Goal: Transaction & Acquisition: Purchase product/service

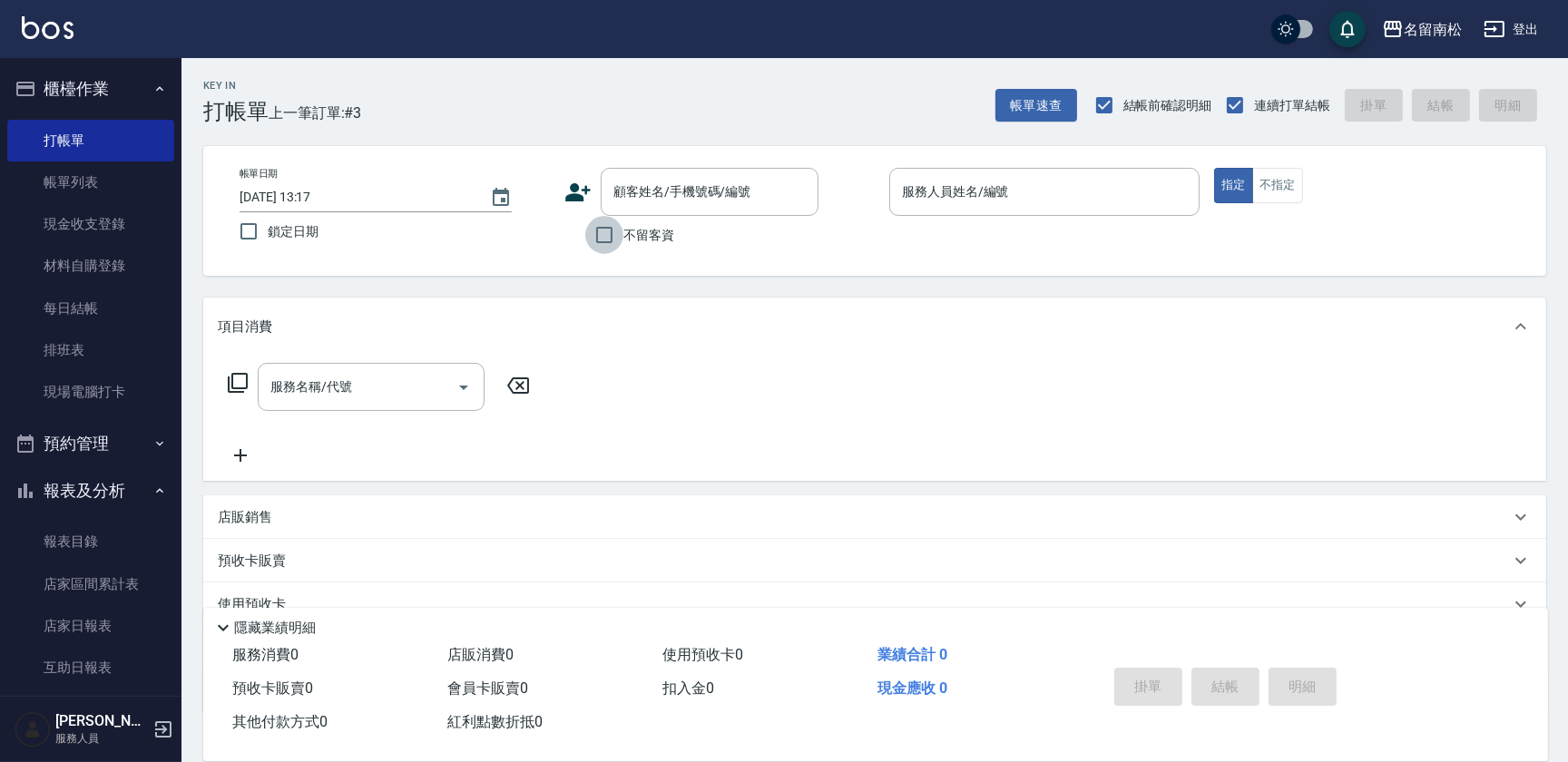
drag, startPoint x: 593, startPoint y: 235, endPoint x: 604, endPoint y: 239, distance: 11.7
click at [603, 243] on input "不留客資" at bounding box center [604, 235] width 38 height 38
checkbox input "true"
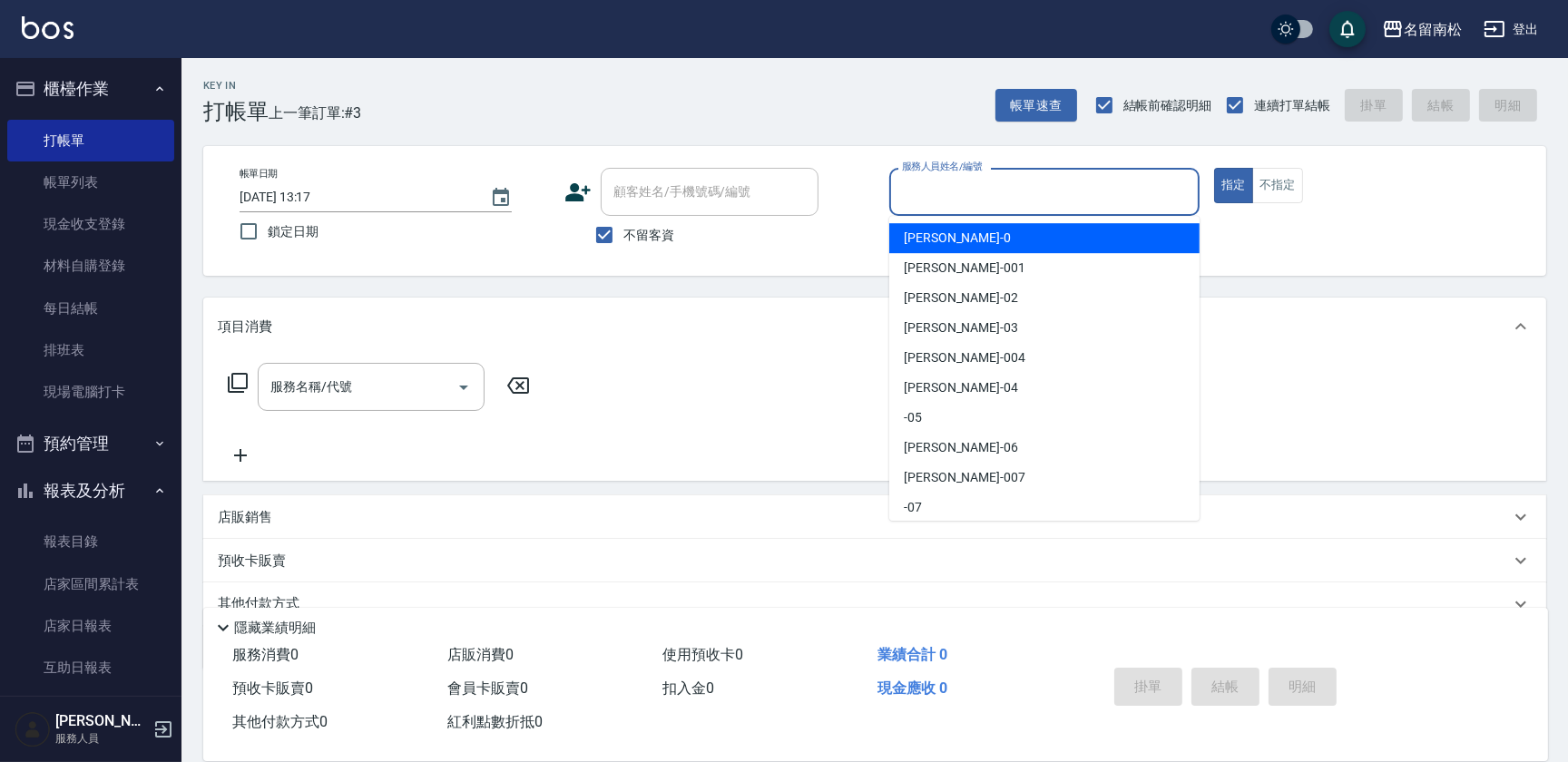
click at [994, 192] on input "服務人員姓名/編號" at bounding box center [1044, 191] width 294 height 32
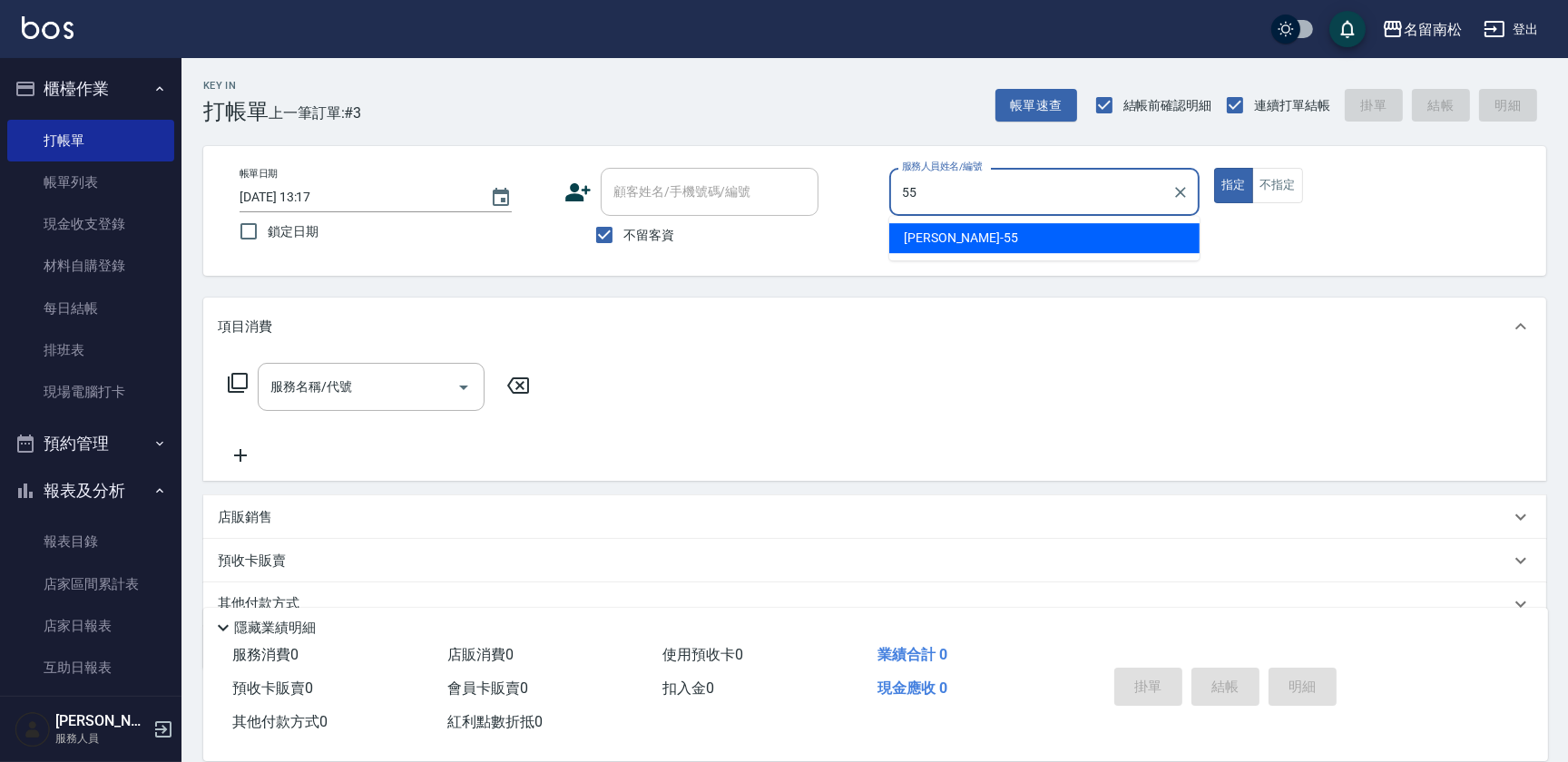
type input "[PERSON_NAME]-55"
type button "true"
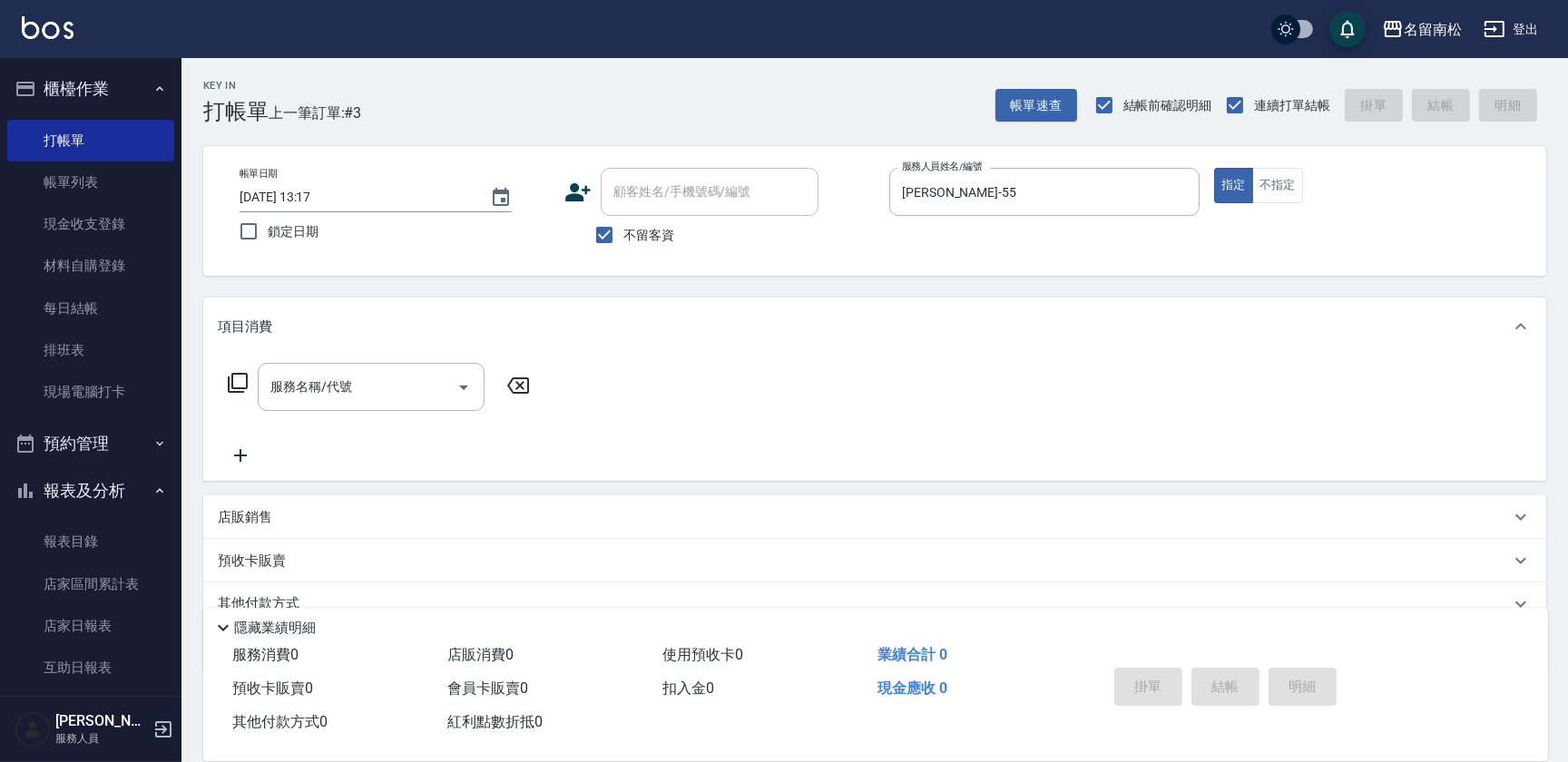
click at [241, 379] on icon at bounding box center [238, 383] width 22 height 22
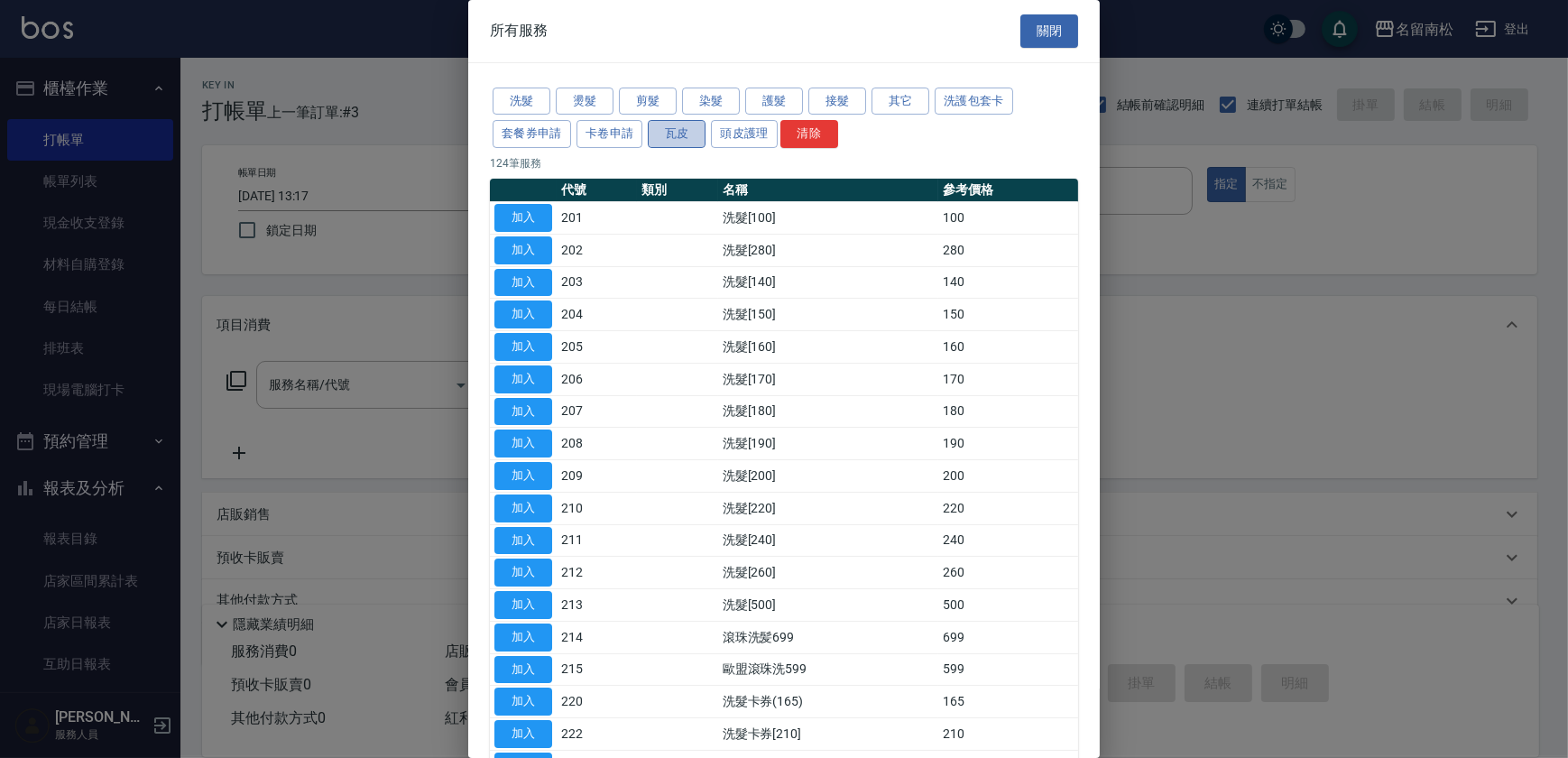
click at [682, 135] on button "瓦皮" at bounding box center [676, 134] width 58 height 28
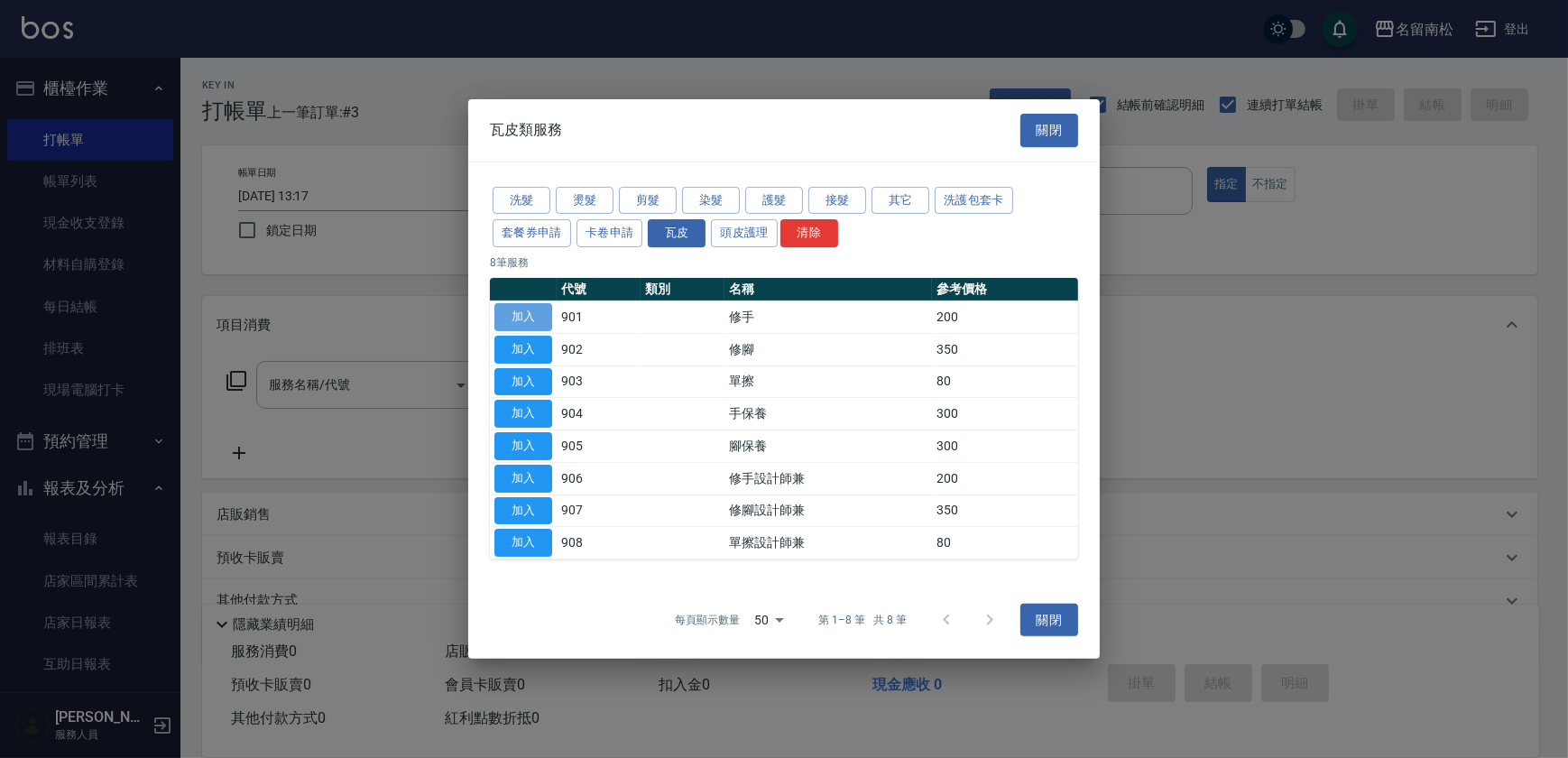
drag, startPoint x: 542, startPoint y: 311, endPoint x: 520, endPoint y: 305, distance: 22.8
click at [542, 310] on button "加入" at bounding box center [523, 317] width 58 height 28
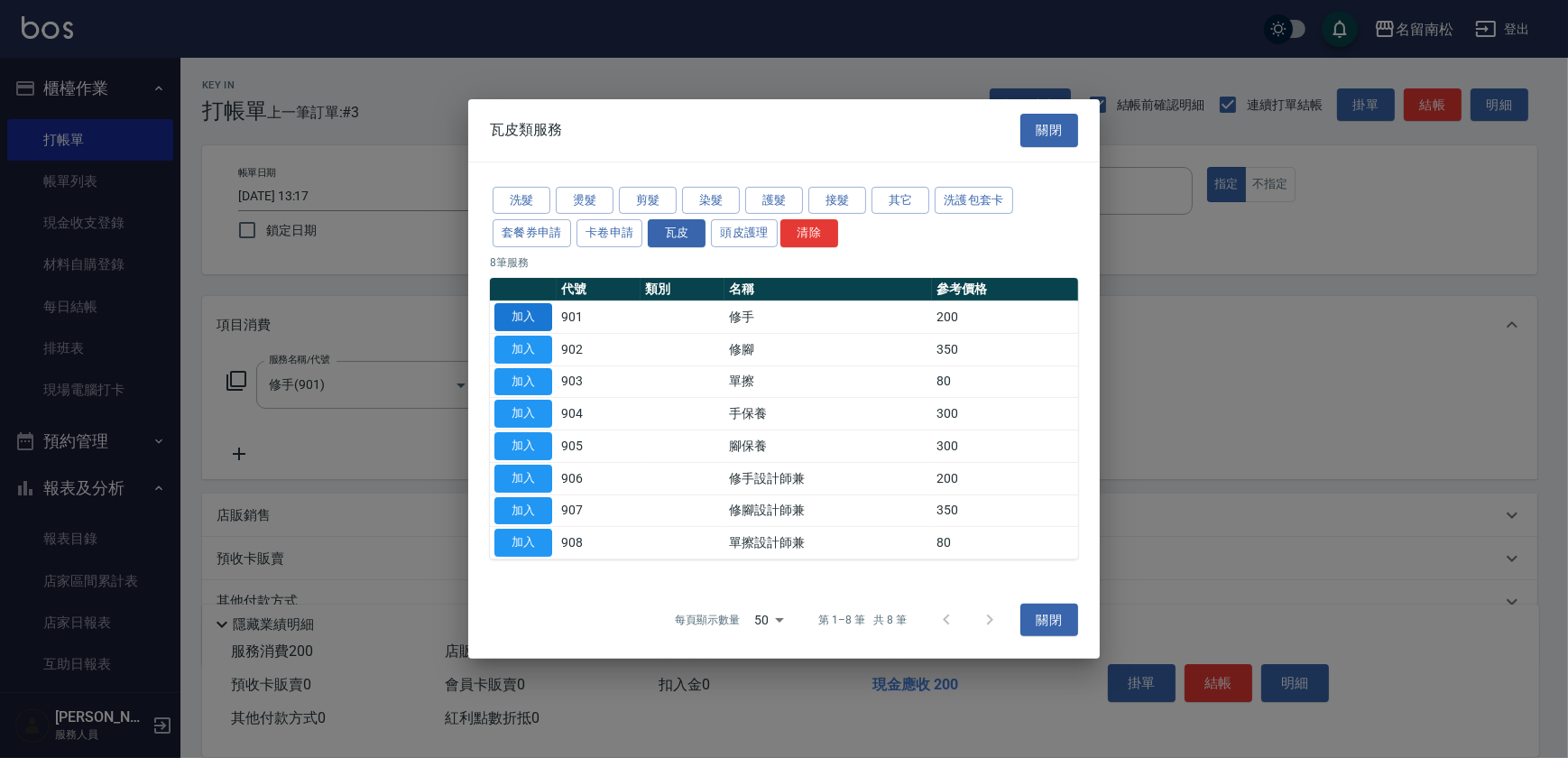
type input "修手(901)"
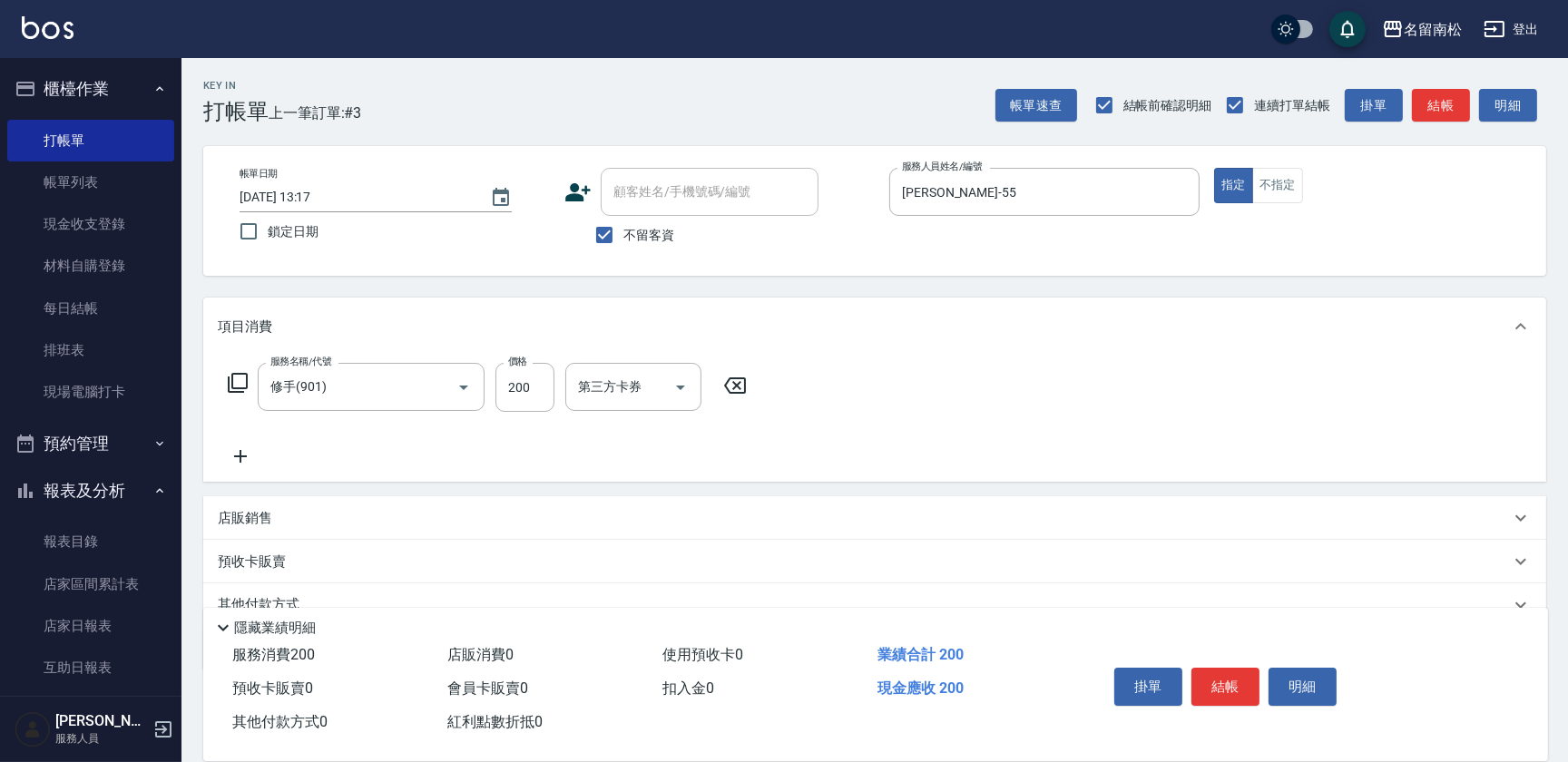
click at [234, 385] on icon at bounding box center [238, 383] width 22 height 22
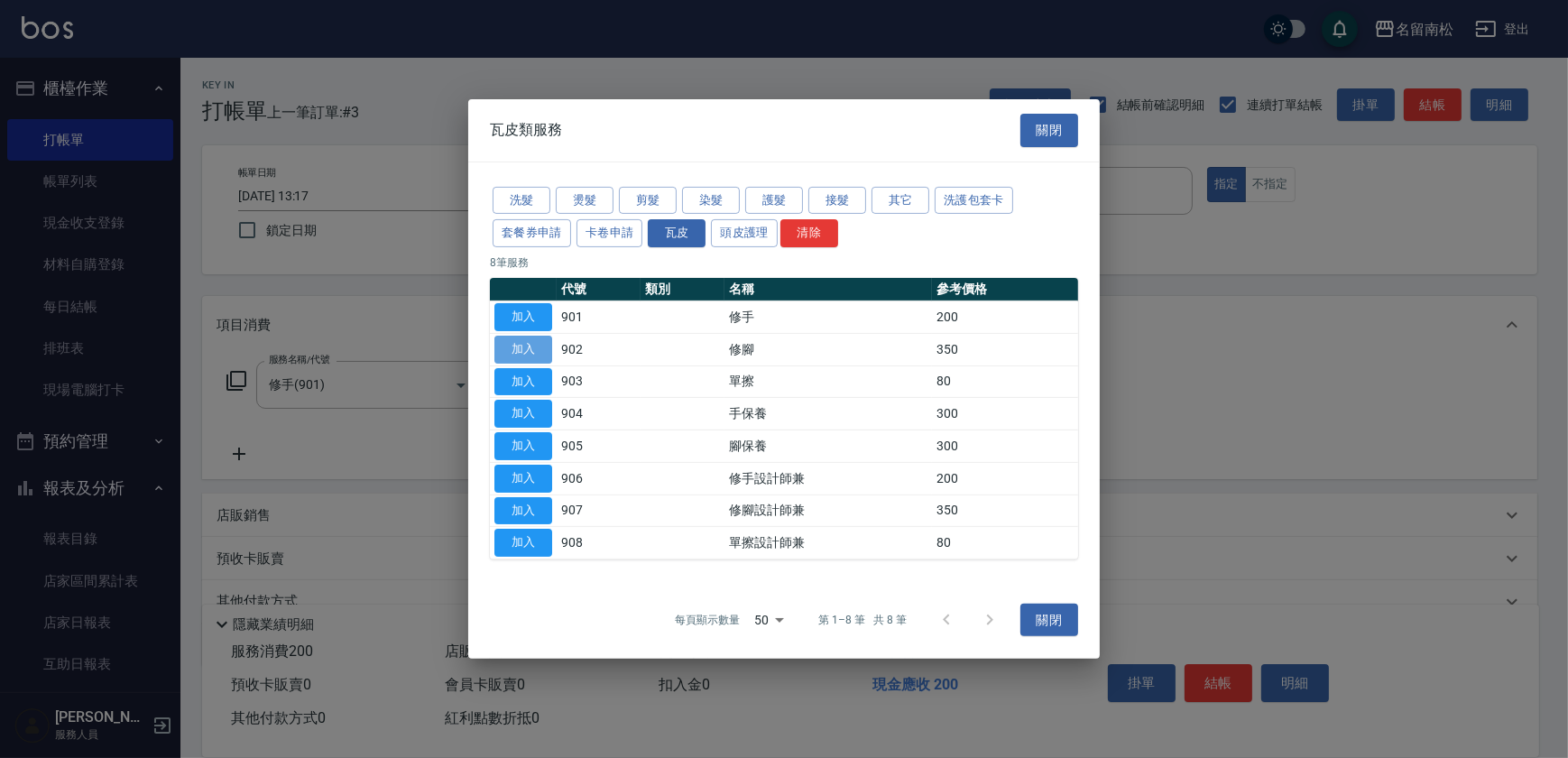
click at [514, 350] on button "加入" at bounding box center [523, 350] width 58 height 28
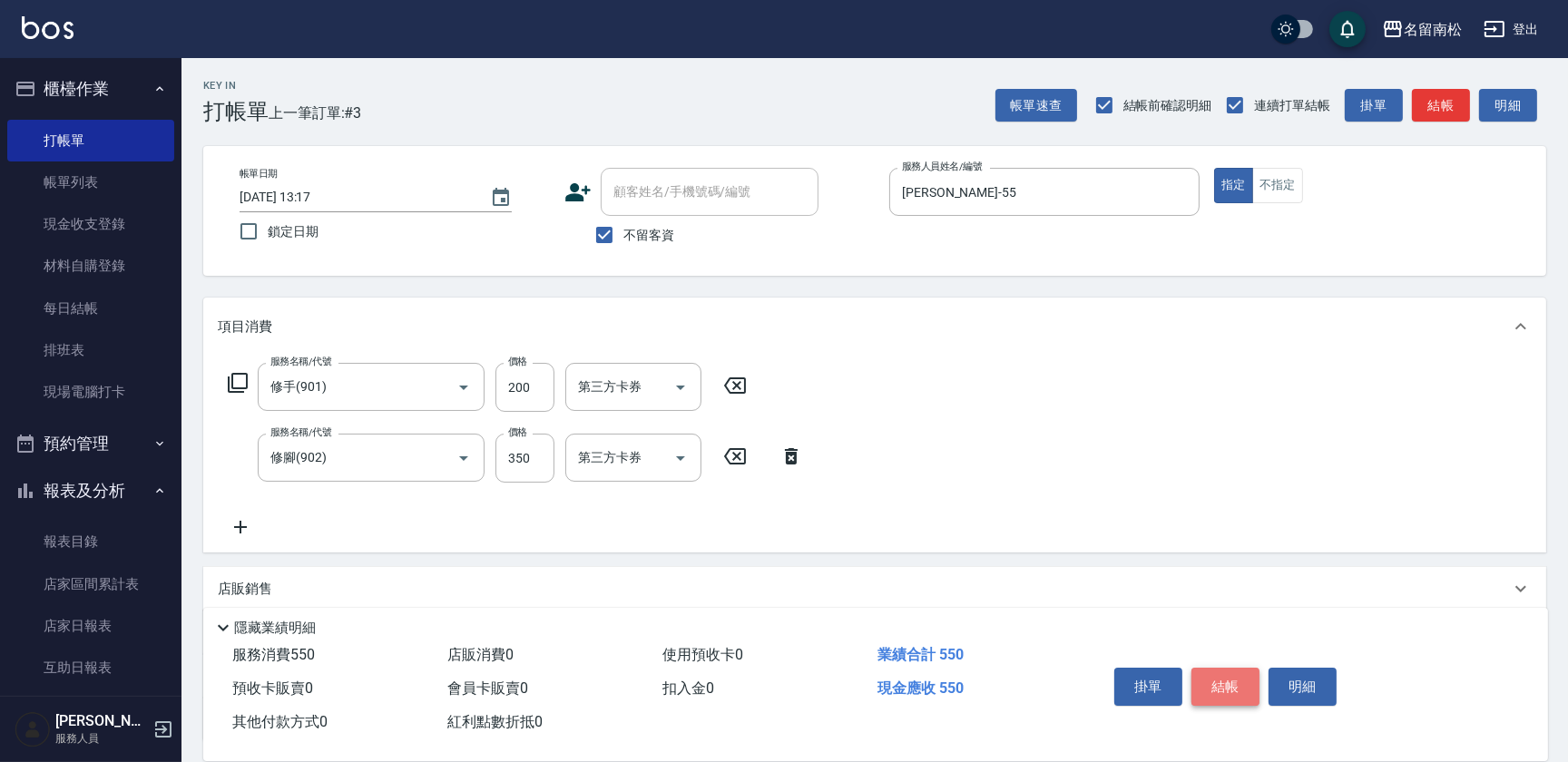
click at [1213, 677] on button "結帳" at bounding box center [1225, 687] width 68 height 38
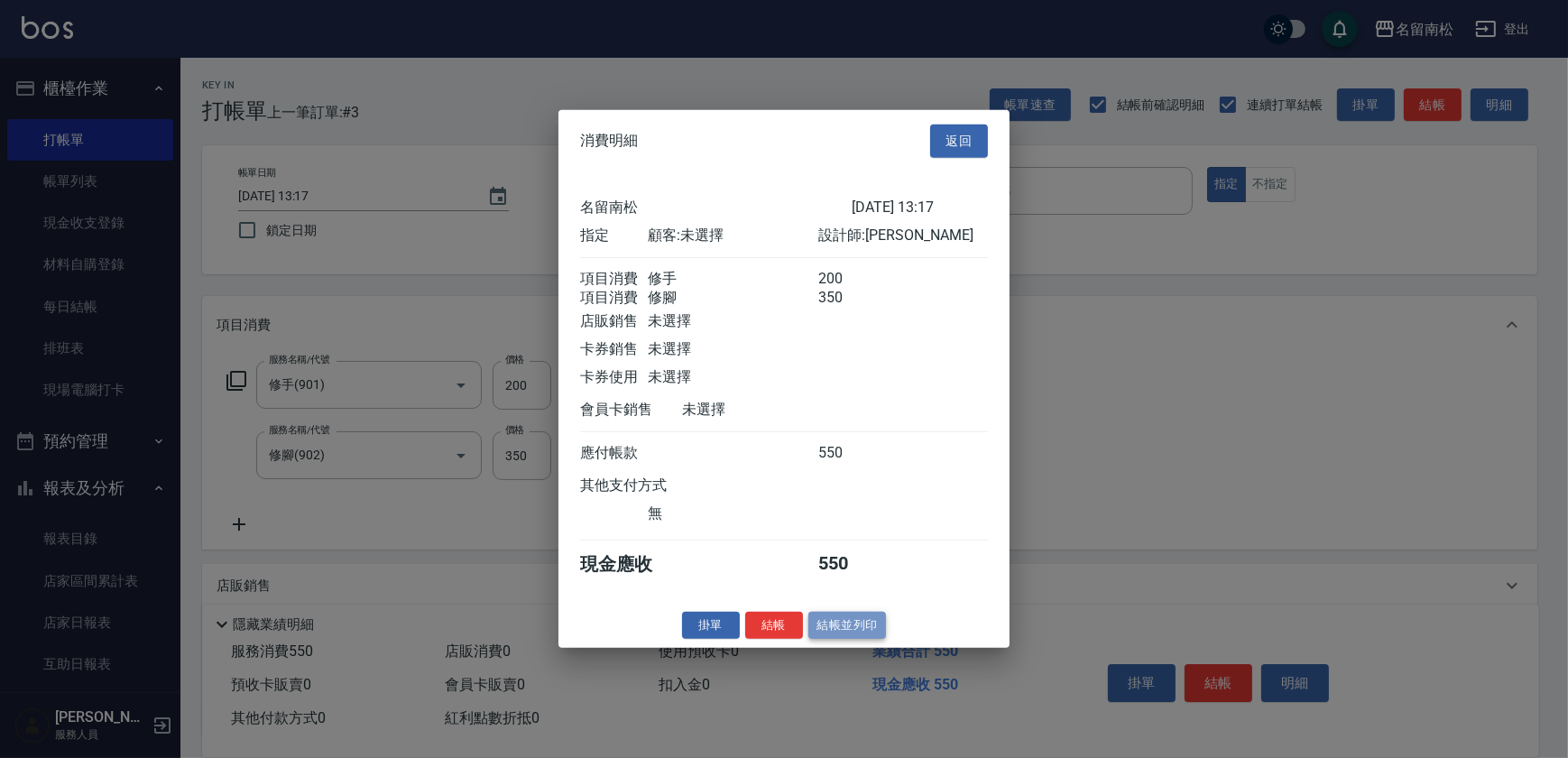
click at [844, 630] on button "結帳並列印" at bounding box center [848, 625] width 78 height 28
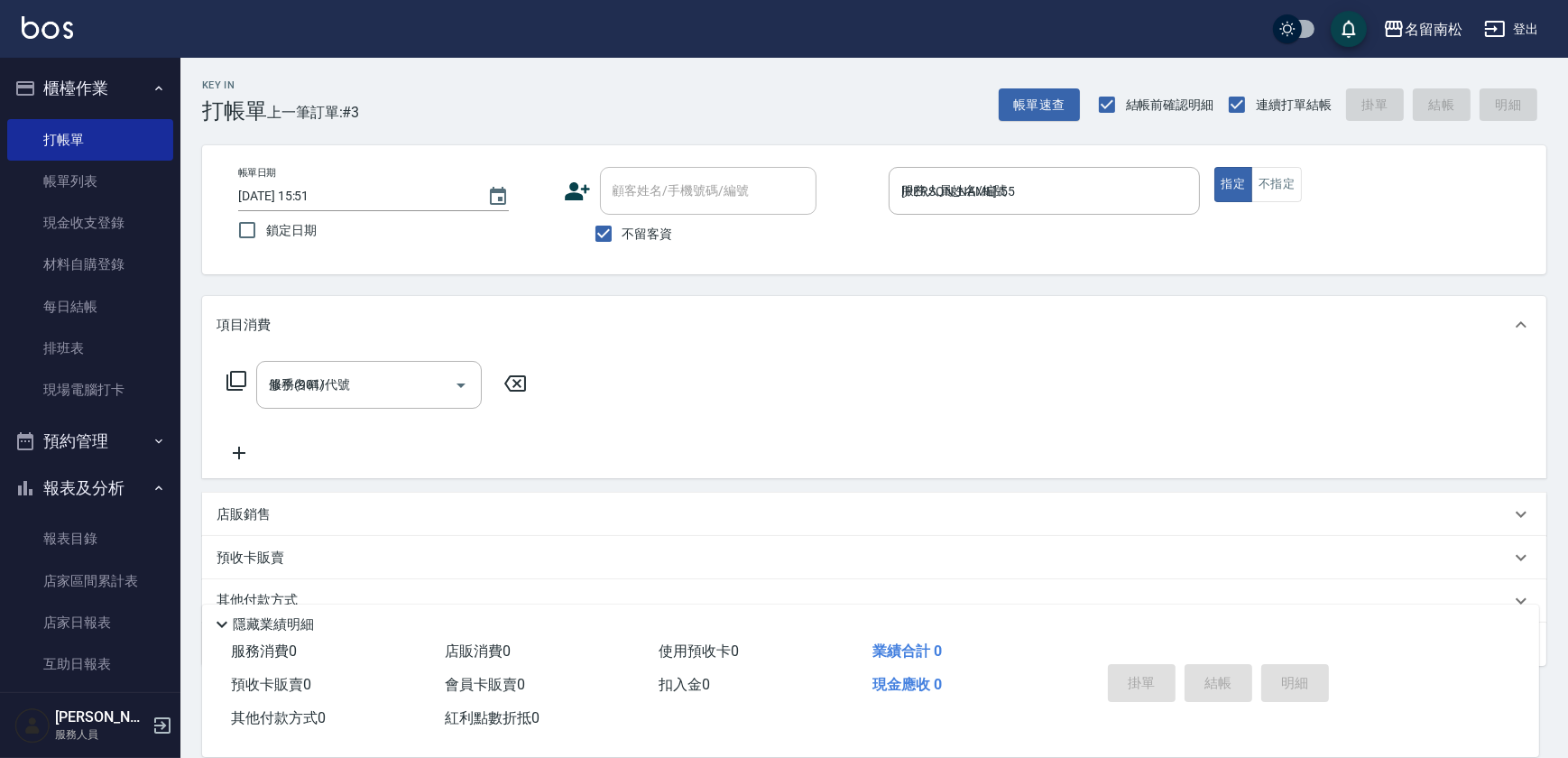
type input "[DATE] 15:51"
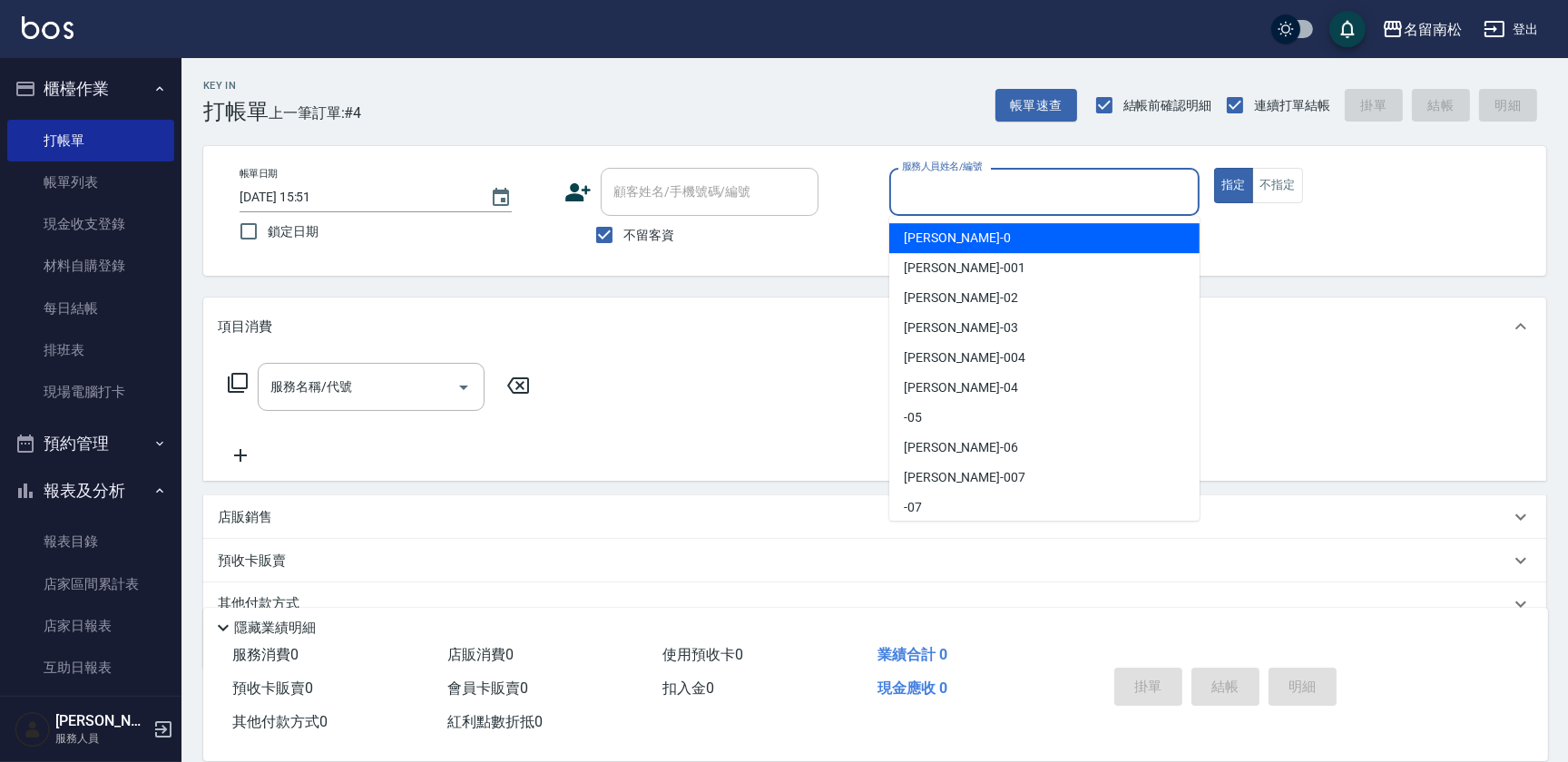
click at [908, 201] on input "服務人員姓名/編號" at bounding box center [1044, 191] width 294 height 32
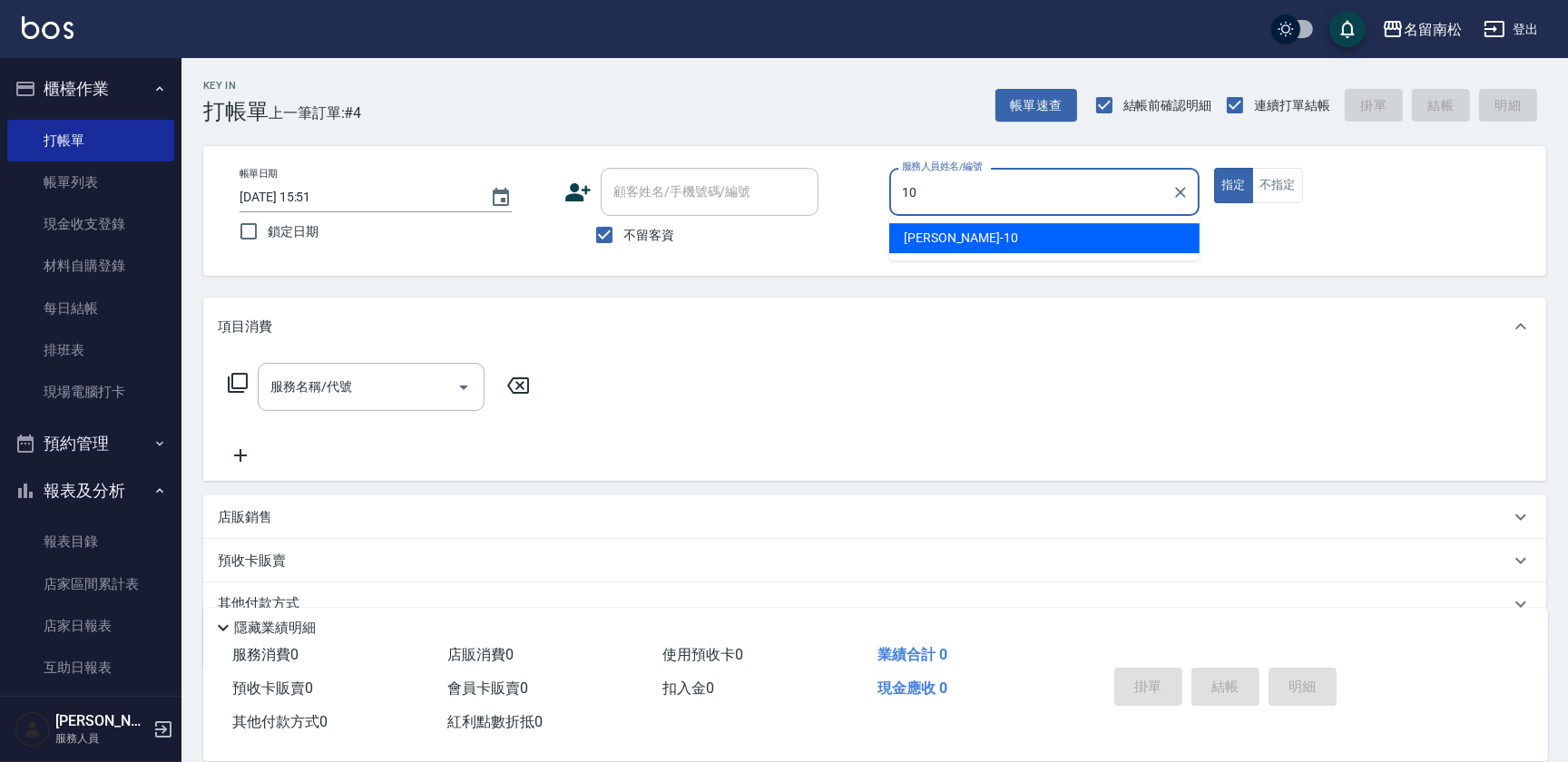
click at [907, 238] on span "[PERSON_NAME]-10" at bounding box center [961, 238] width 114 height 19
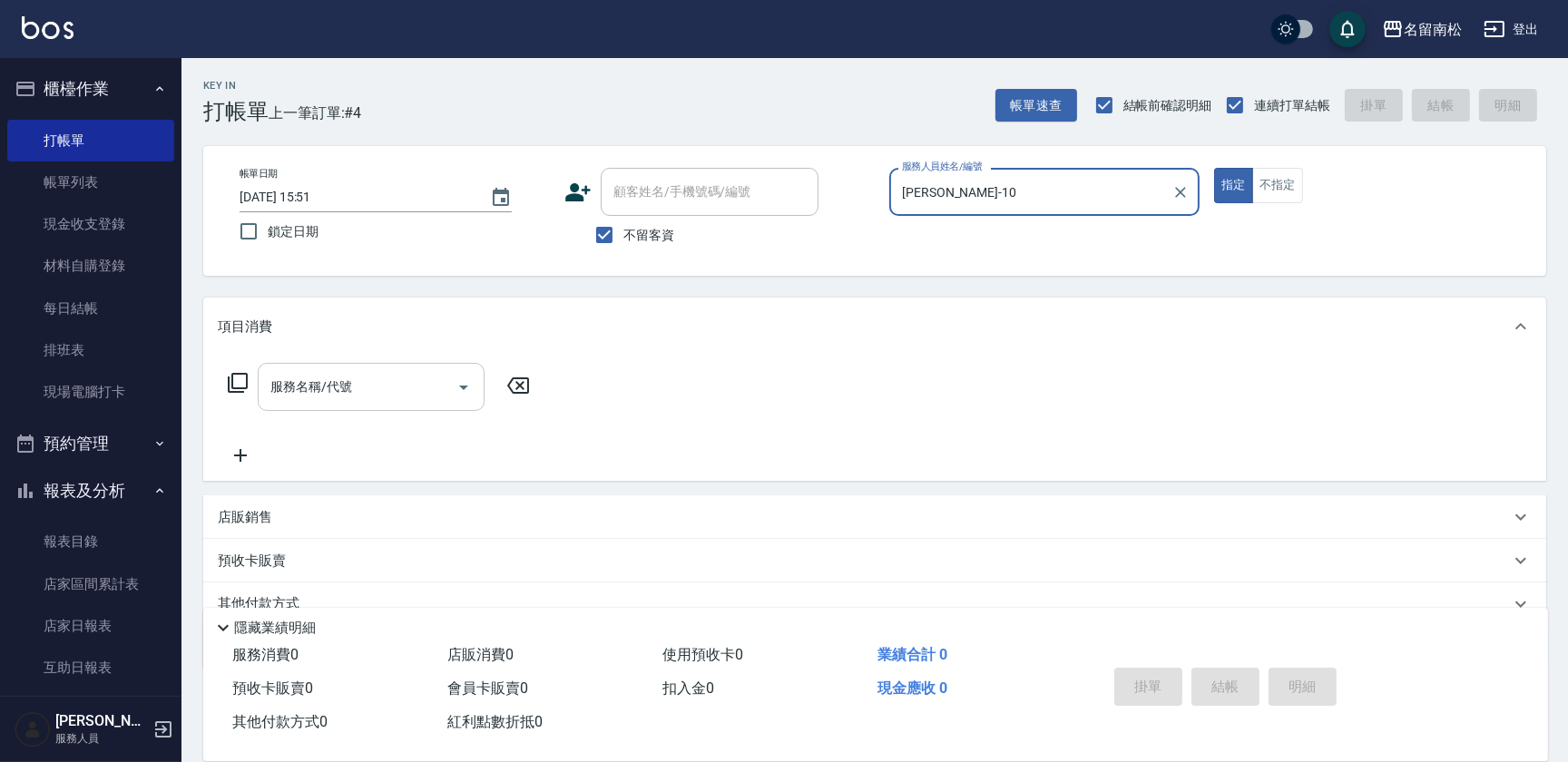
type input "[PERSON_NAME]-10"
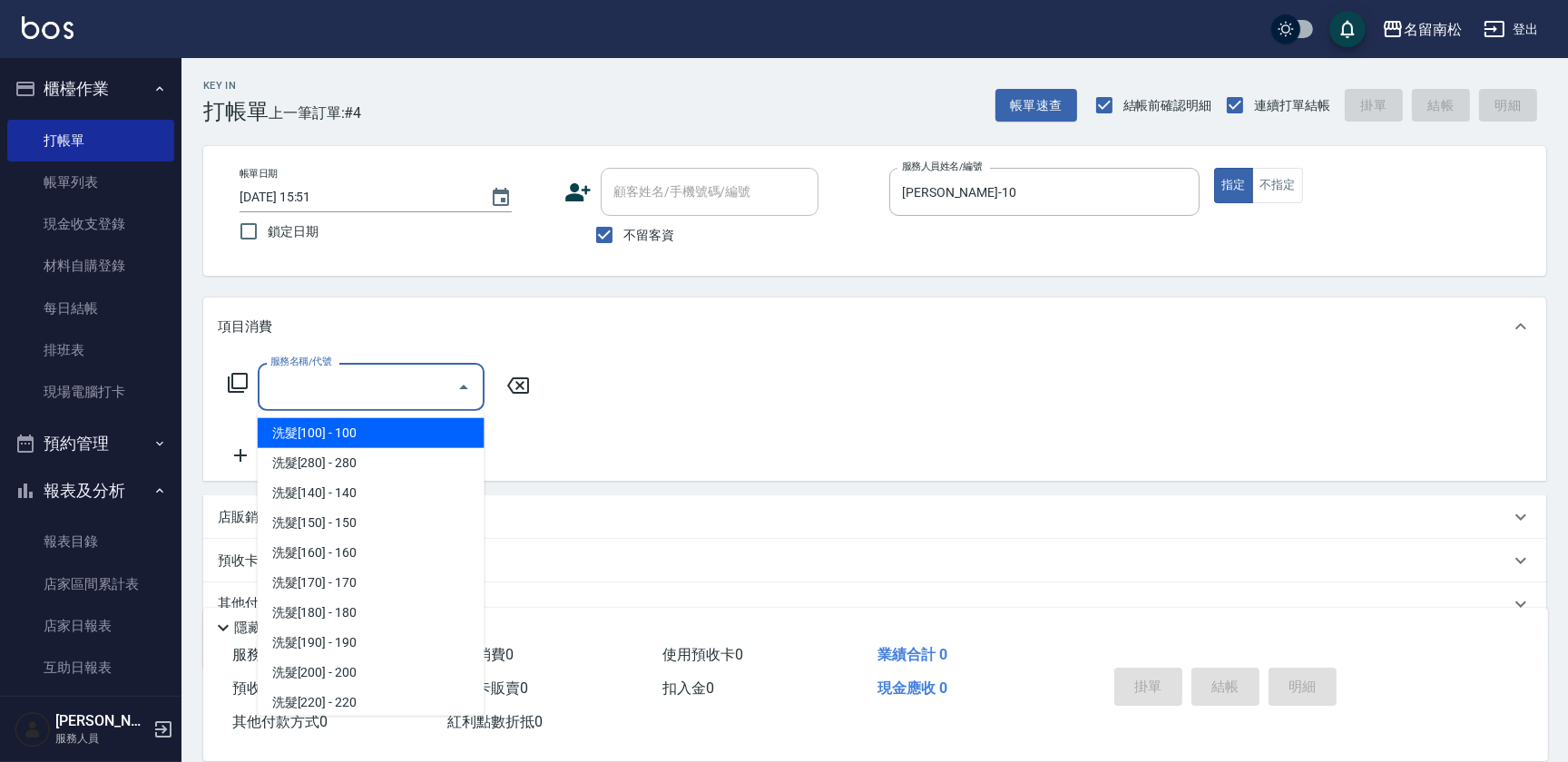
click at [363, 383] on input "服務名稱/代號" at bounding box center [357, 387] width 184 height 32
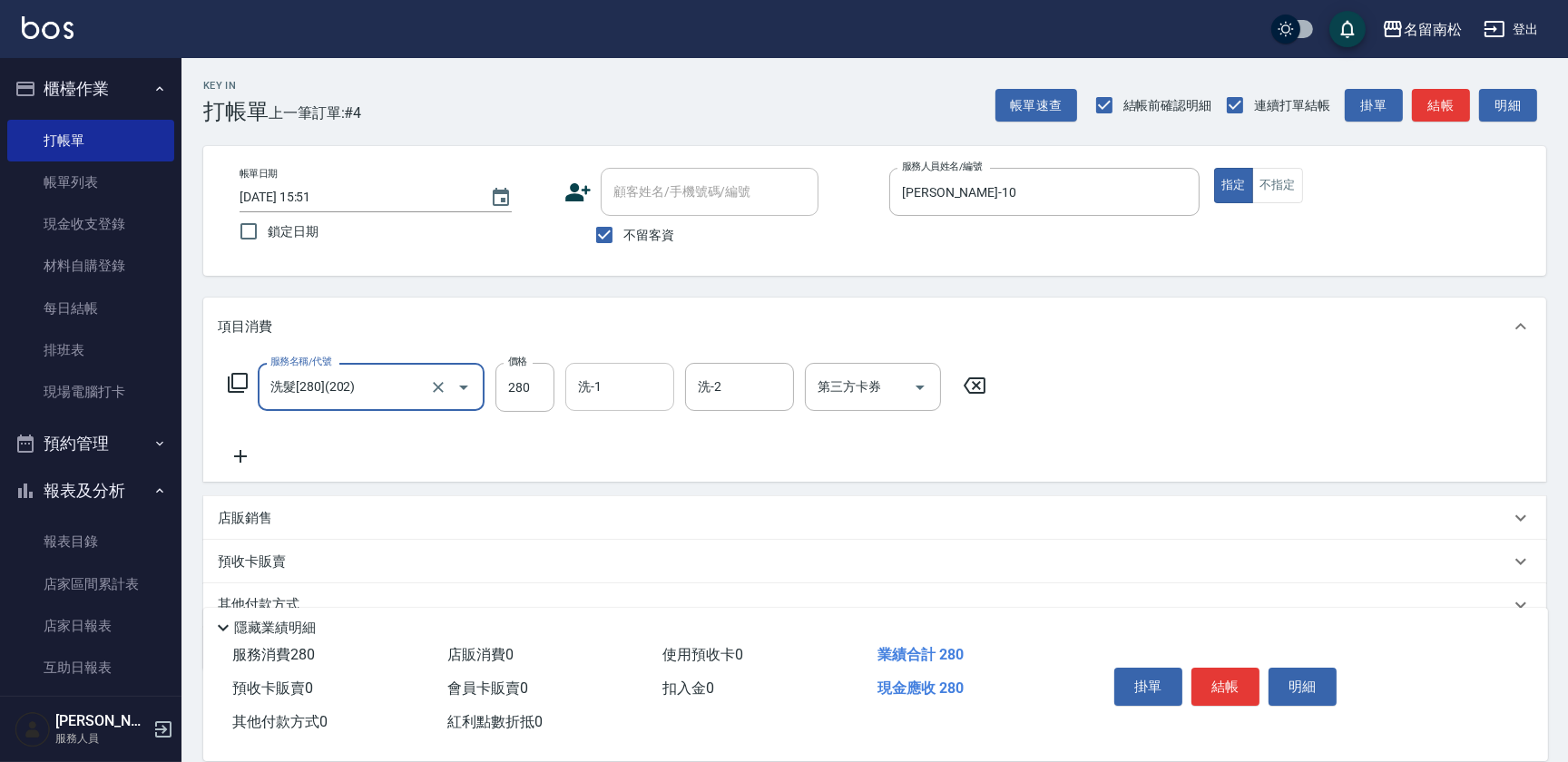
type input "洗髮[280](202)"
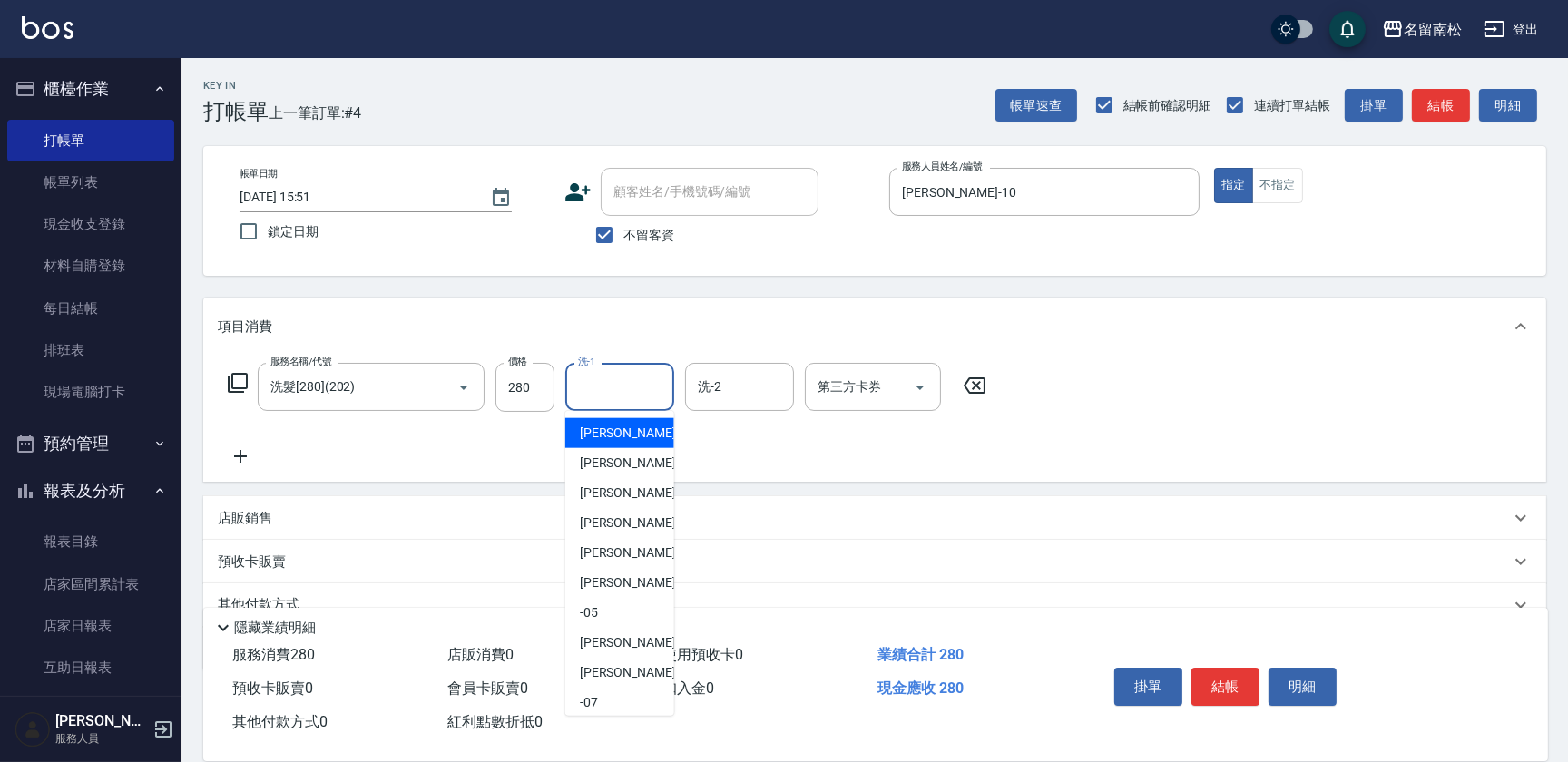
click at [608, 385] on input "洗-1" at bounding box center [620, 387] width 93 height 32
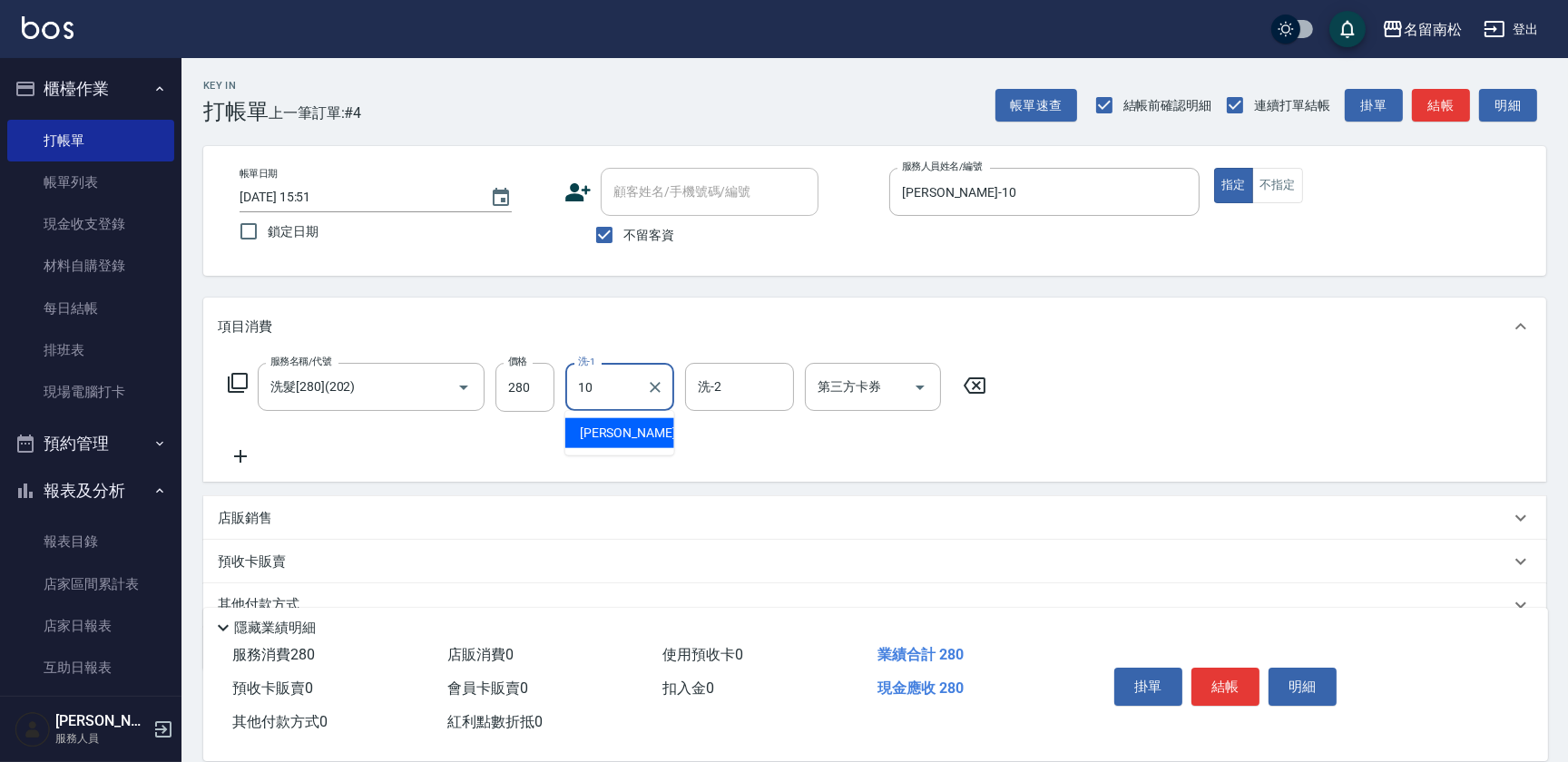
click at [613, 440] on span "[PERSON_NAME]-10" at bounding box center [637, 432] width 114 height 19
type input "[PERSON_NAME]-10"
click at [1216, 684] on button "結帳" at bounding box center [1225, 687] width 68 height 38
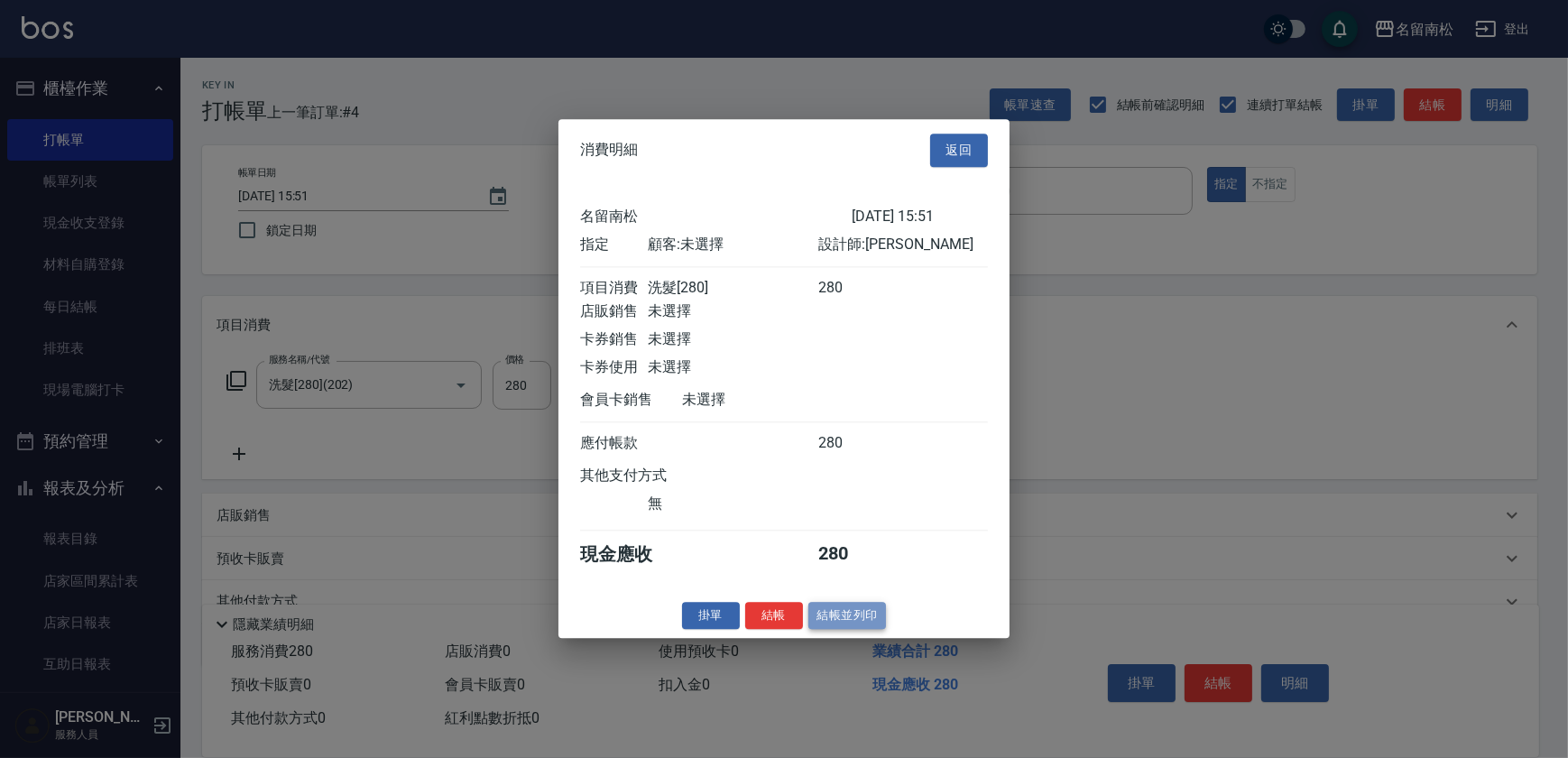
click at [851, 623] on button "結帳並列印" at bounding box center [848, 616] width 78 height 28
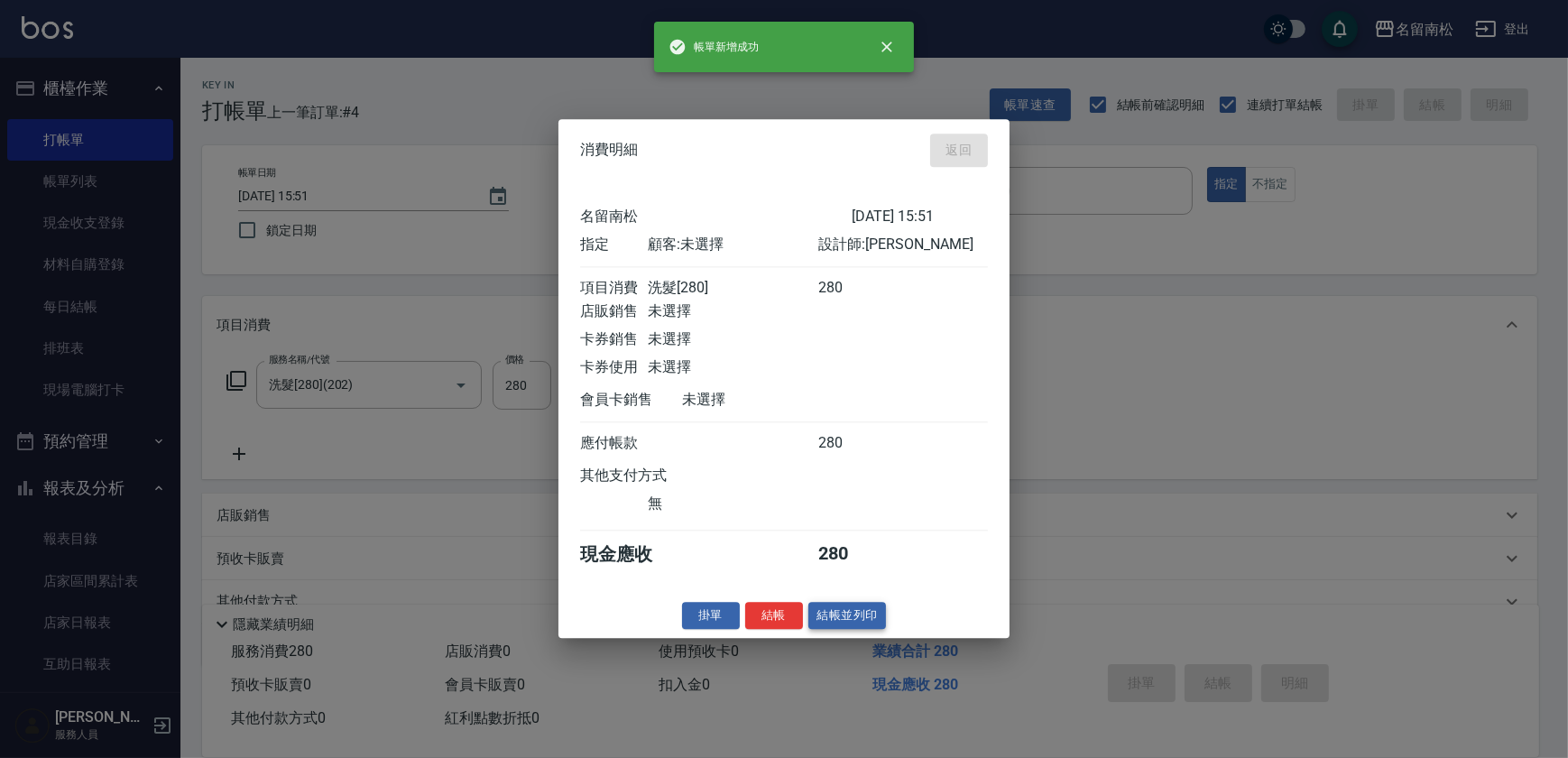
type input "[DATE] 16:19"
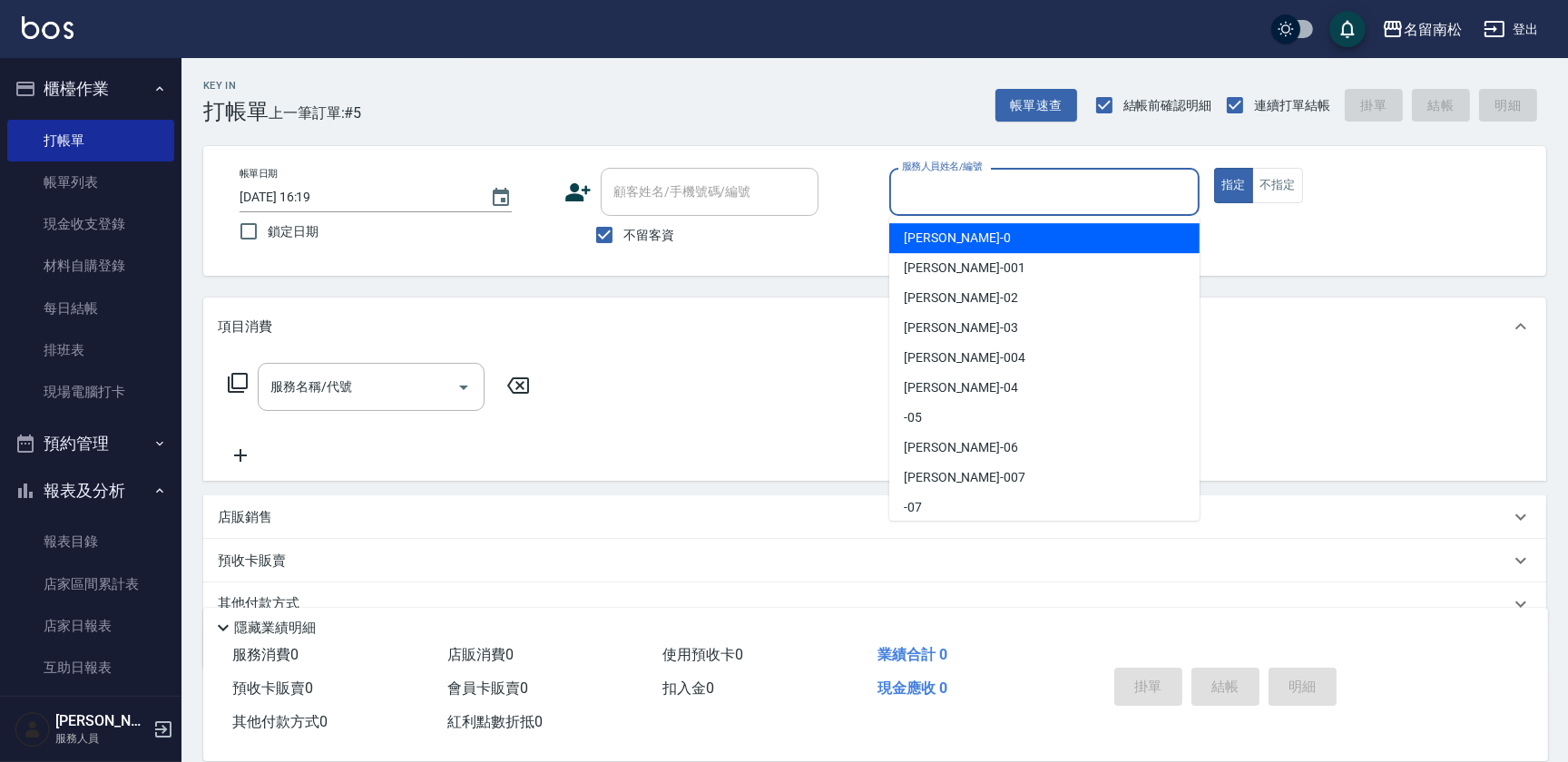
click at [1067, 197] on input "服務人員姓名/編號" at bounding box center [1044, 191] width 294 height 32
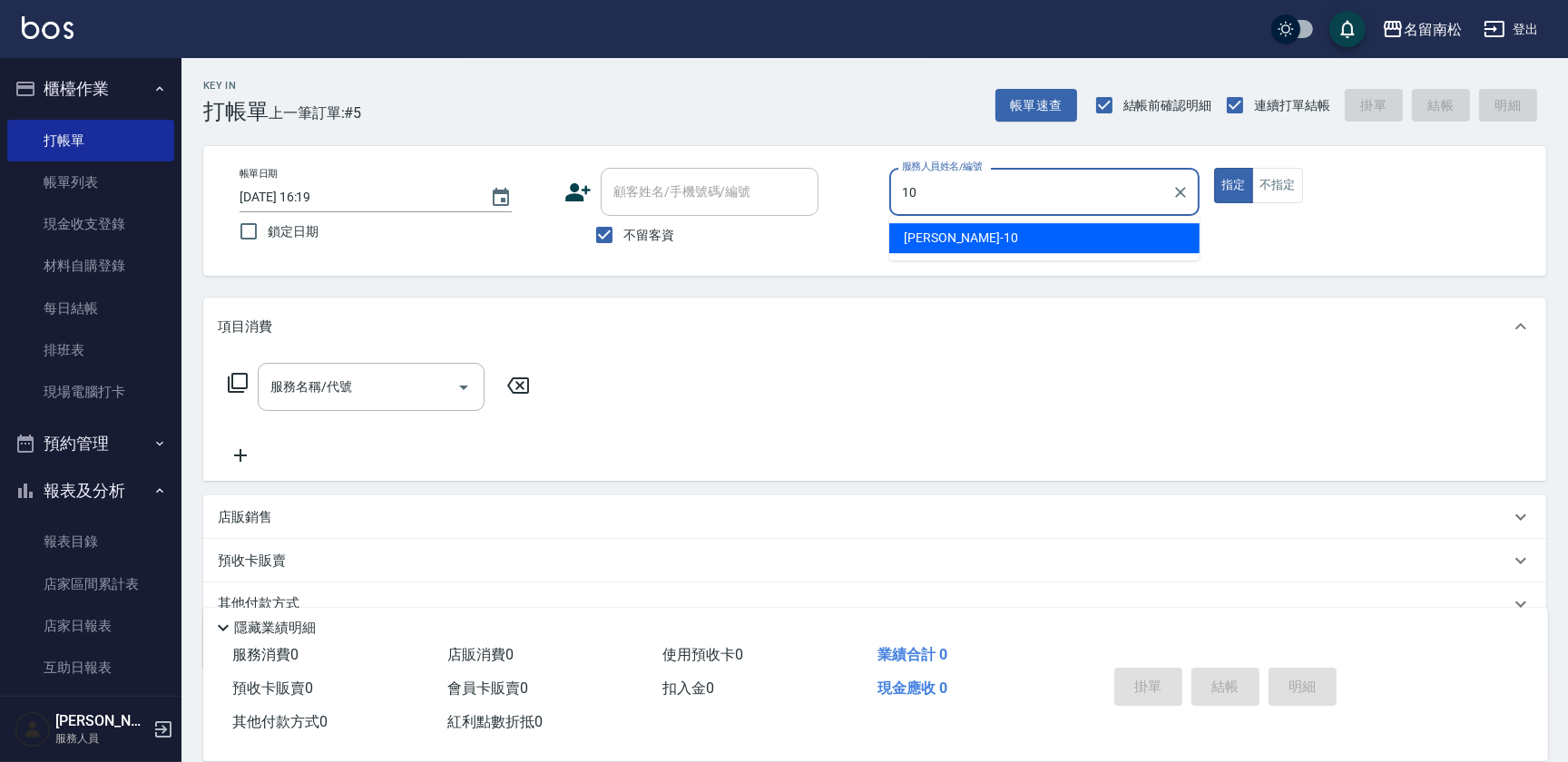
click at [1022, 245] on div "[PERSON_NAME]-10" at bounding box center [1044, 238] width 310 height 30
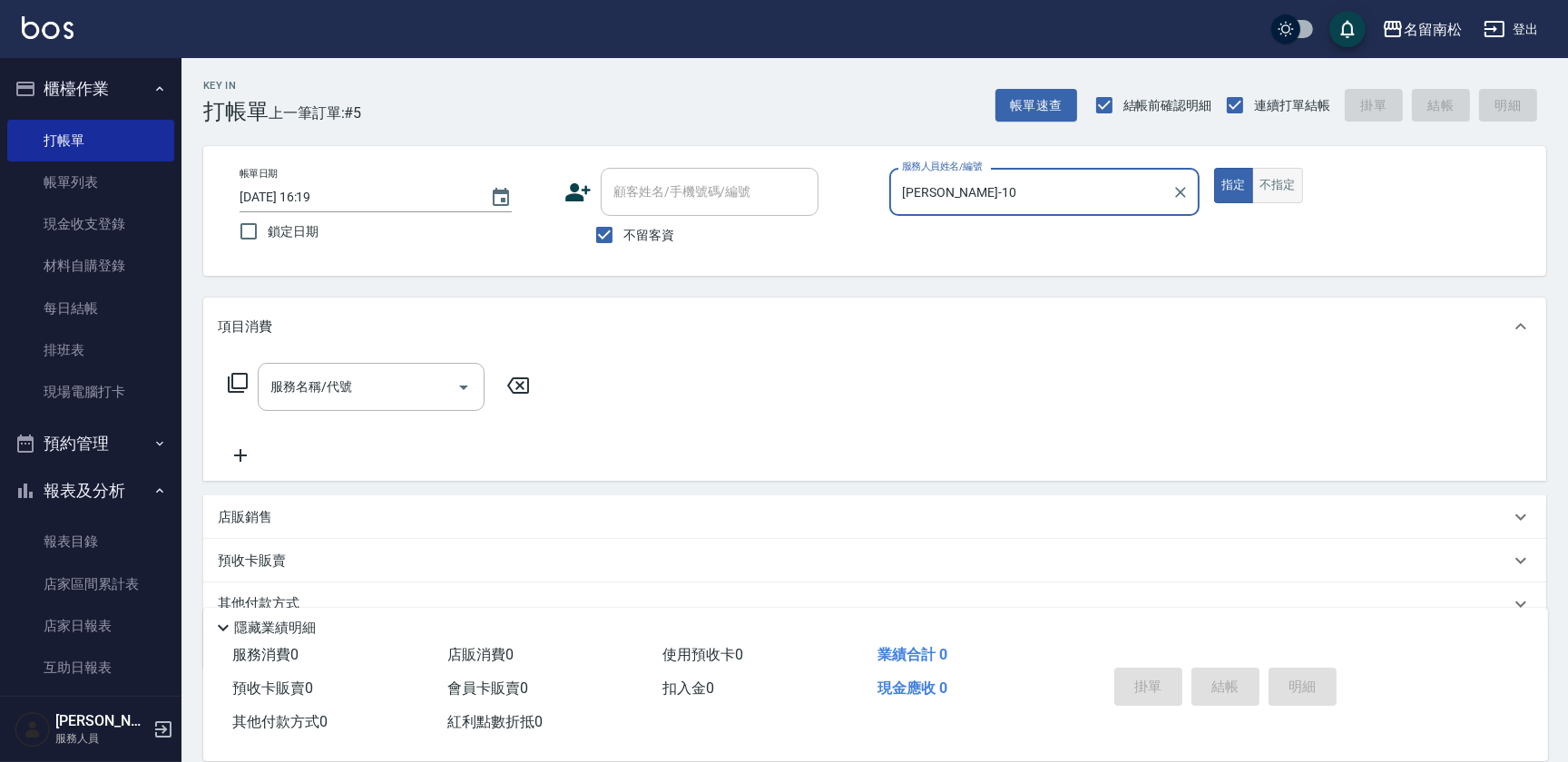
type input "[PERSON_NAME]-10"
click at [1276, 178] on button "不指定" at bounding box center [1277, 186] width 50 height 36
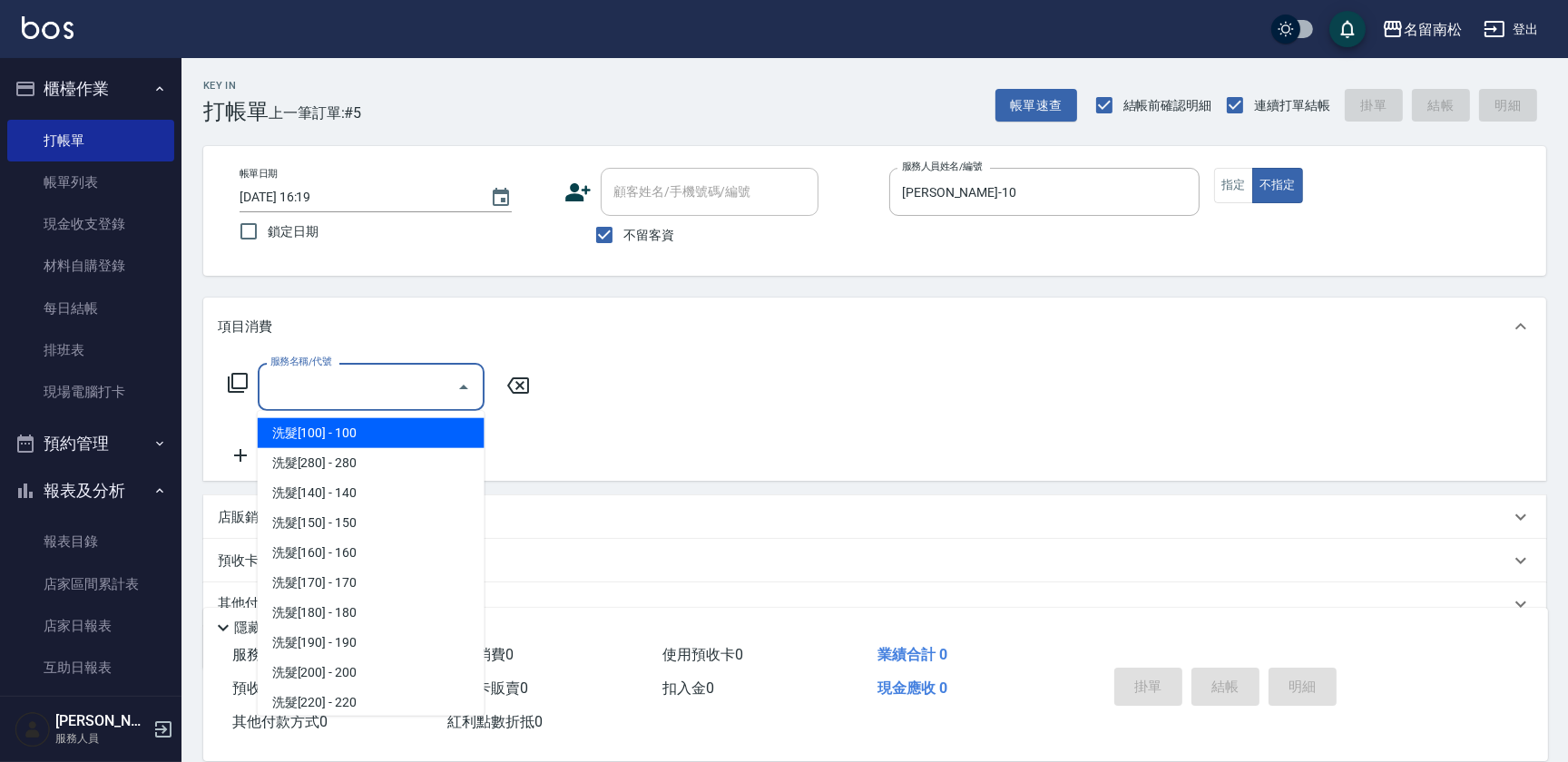
click at [380, 389] on input "服務名稱/代號" at bounding box center [357, 387] width 184 height 32
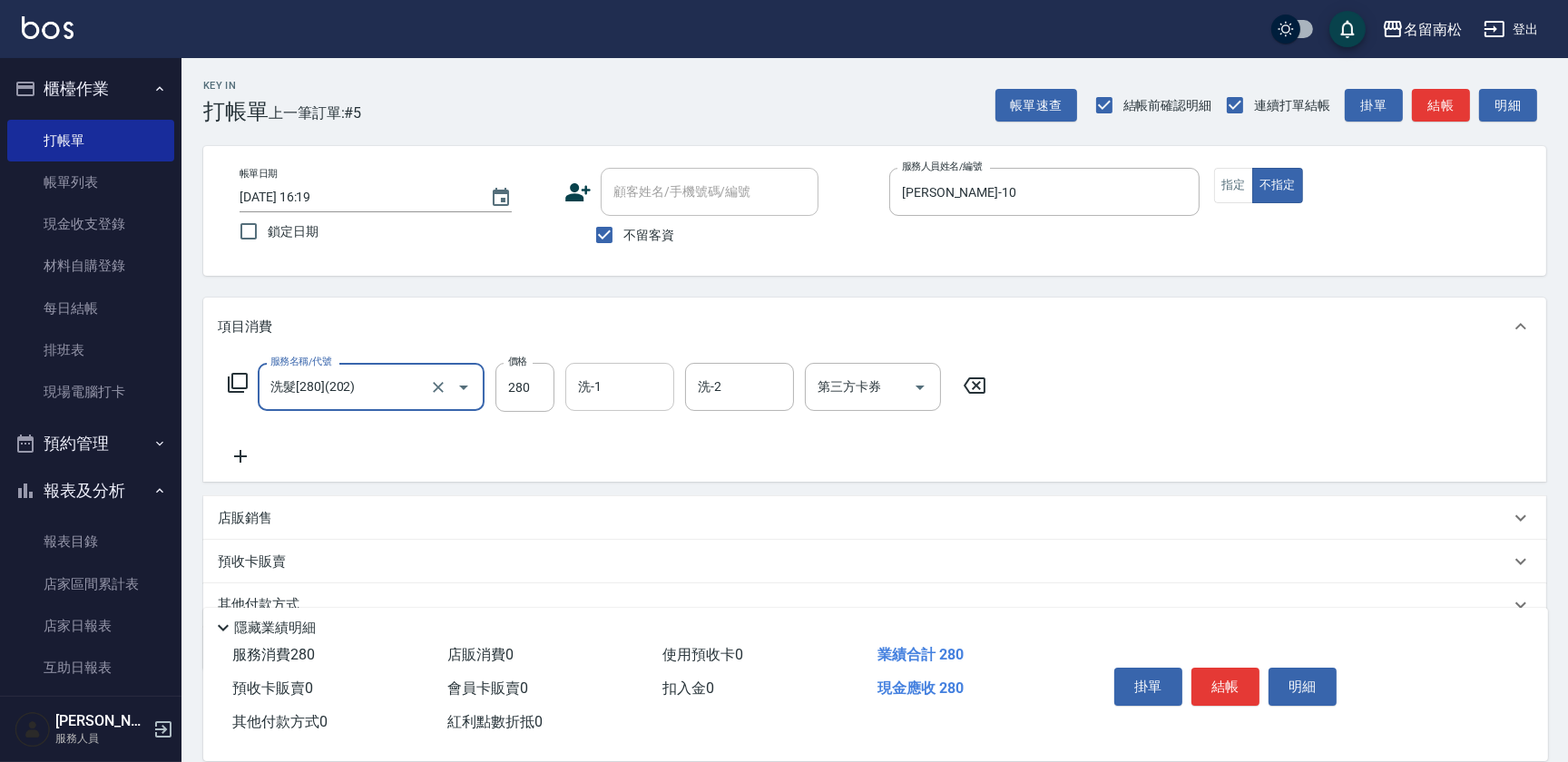
type input "洗髮[280](202)"
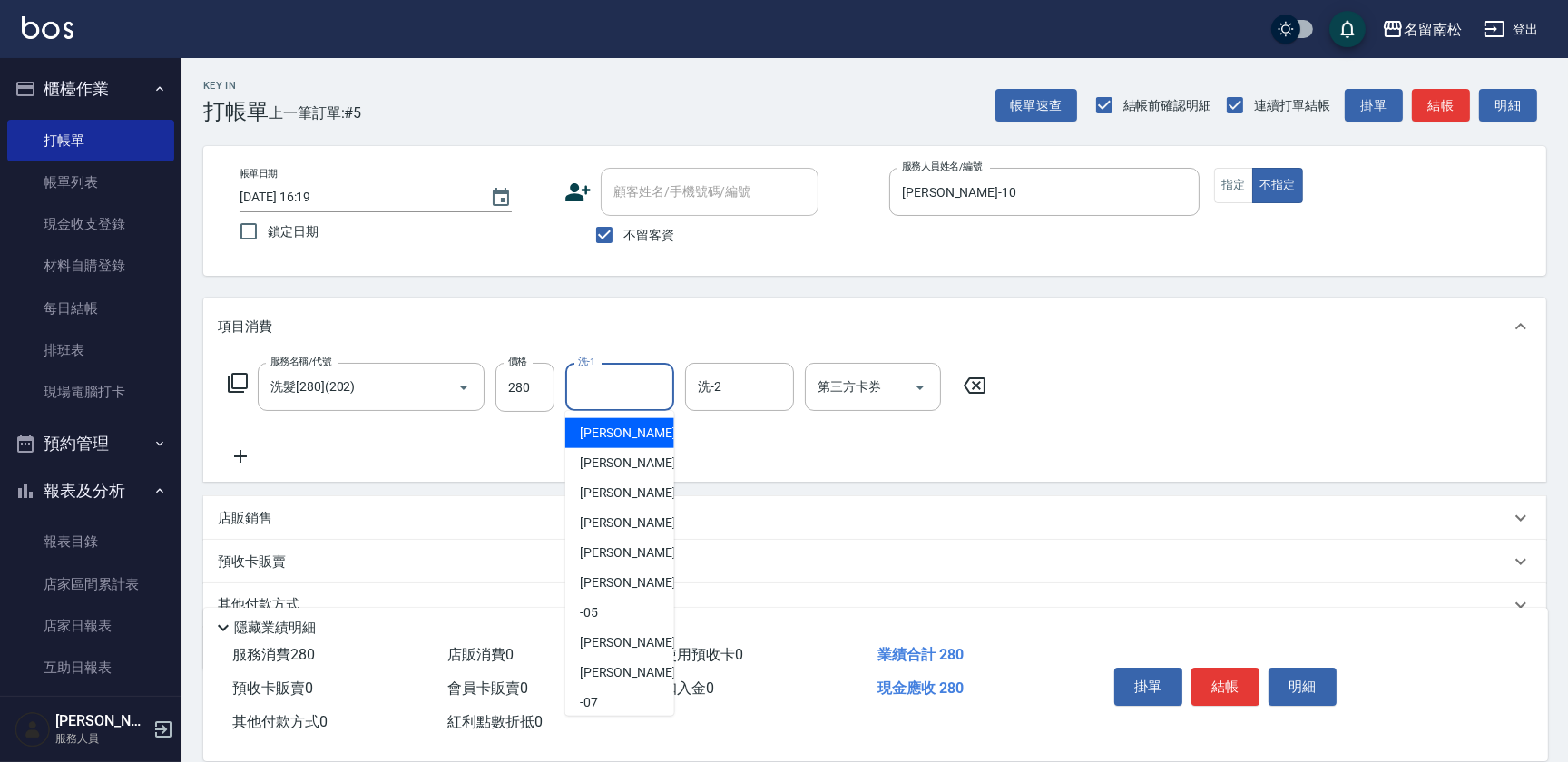
click at [629, 389] on input "洗-1" at bounding box center [620, 387] width 93 height 32
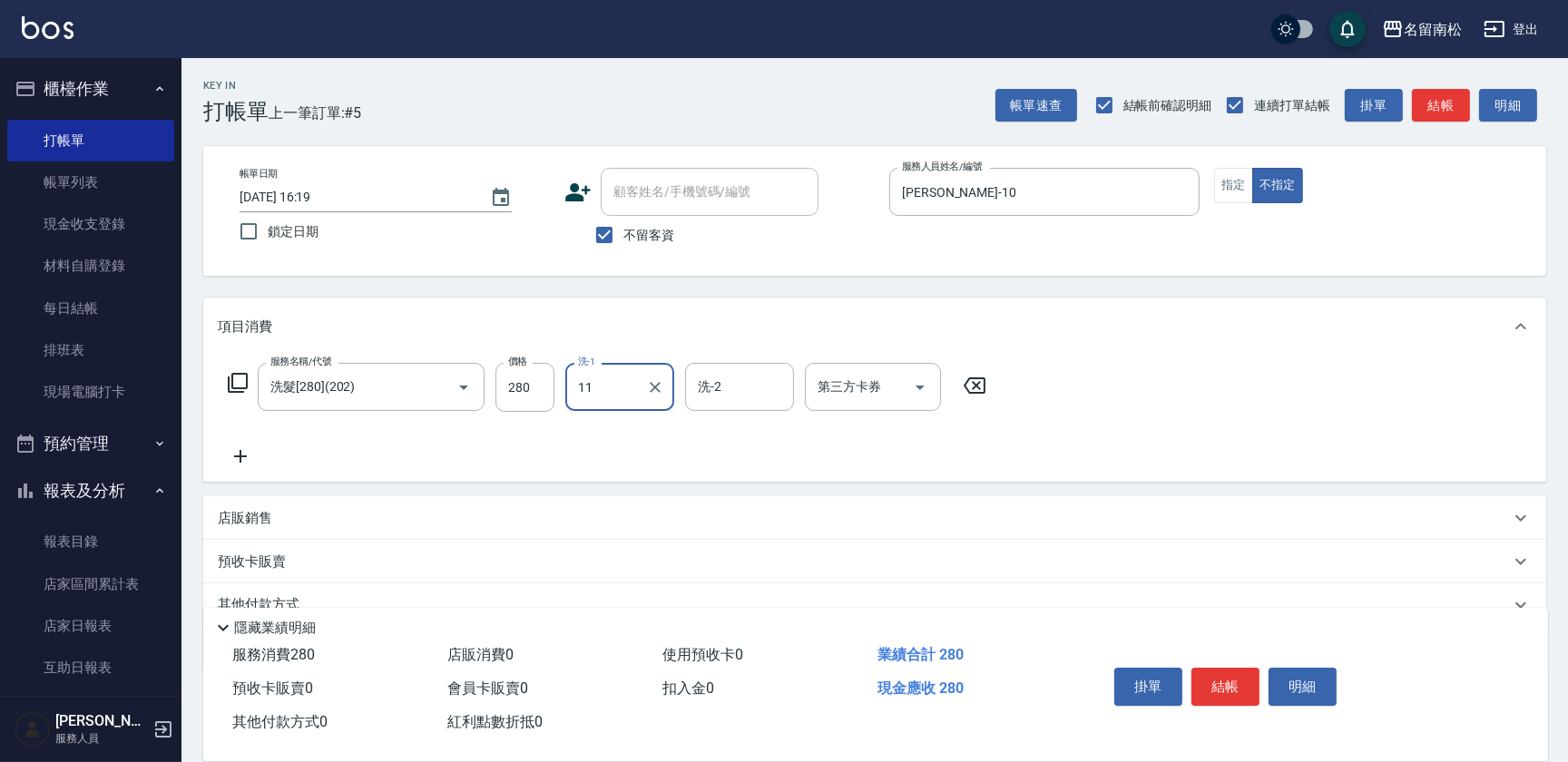
type input "1"
click at [605, 425] on span "[PERSON_NAME]-10" at bounding box center [637, 432] width 114 height 19
type input "[PERSON_NAME]-10"
click at [1225, 692] on button "結帳" at bounding box center [1225, 687] width 68 height 38
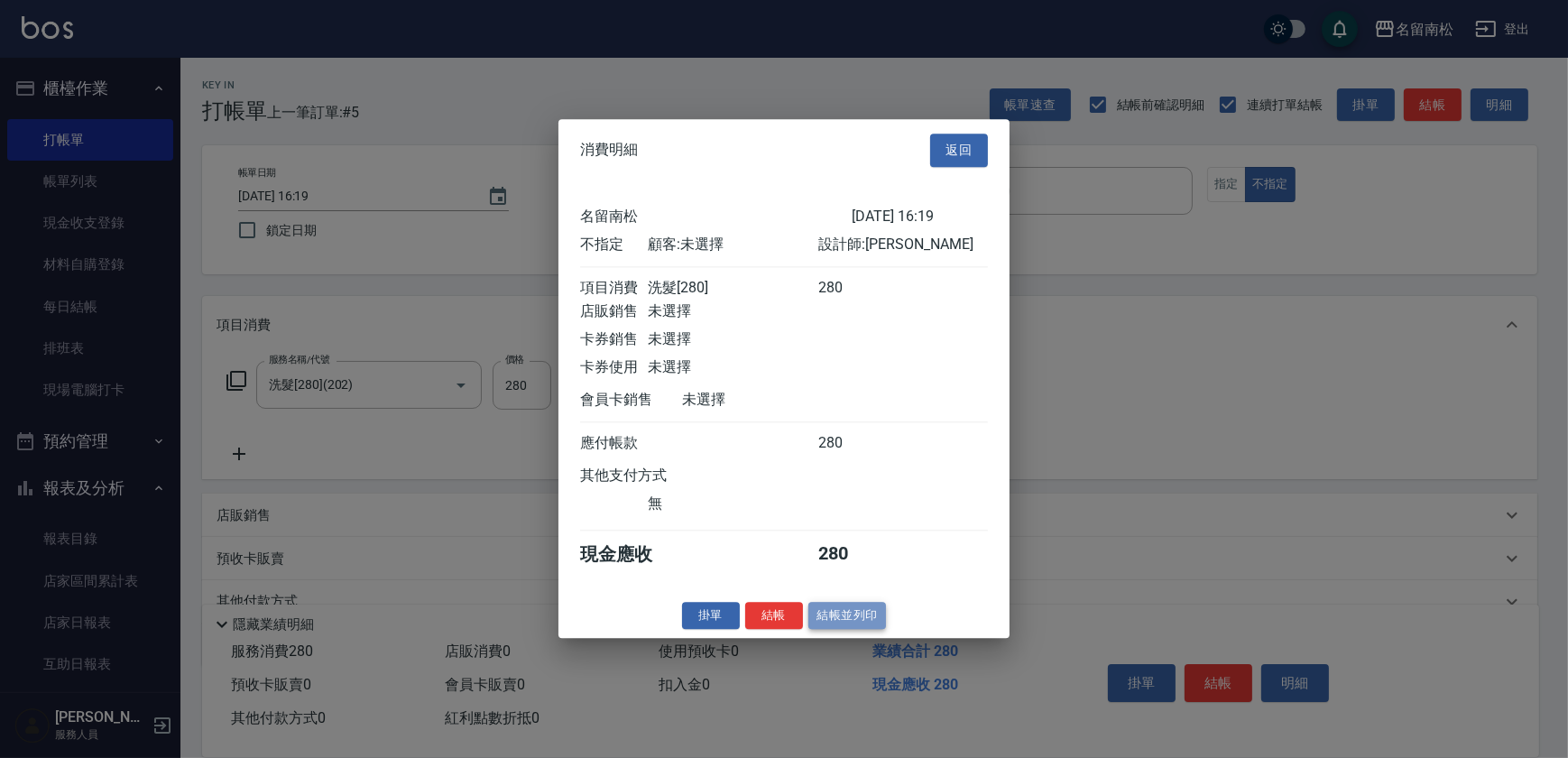
click at [854, 630] on button "結帳並列印" at bounding box center [848, 616] width 78 height 28
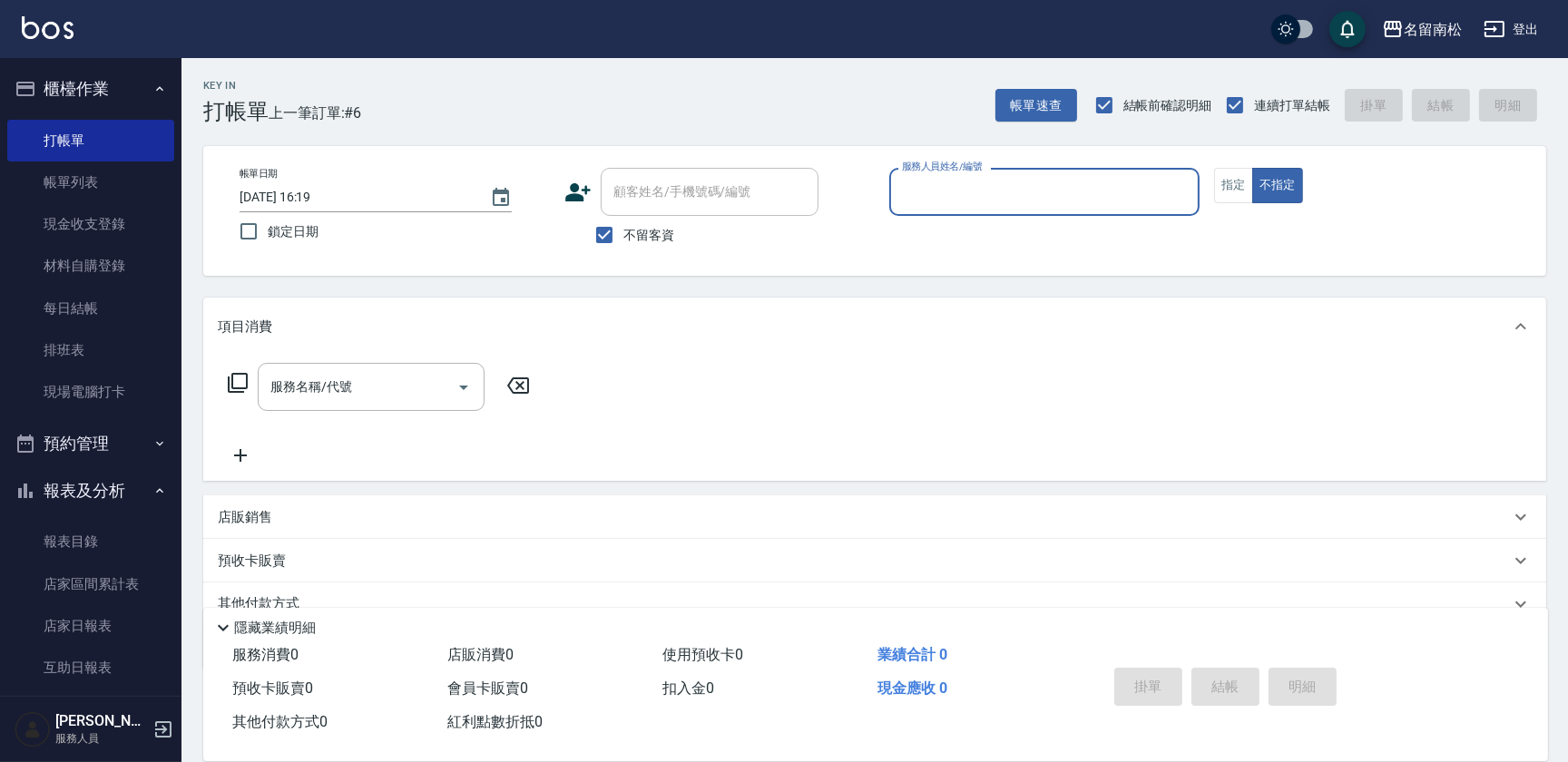
click at [1011, 209] on div "服務人員姓名/編號" at bounding box center [1044, 191] width 310 height 48
click at [1009, 233] on div "[PERSON_NAME]-10" at bounding box center [1044, 238] width 310 height 30
type input "[PERSON_NAME]-10"
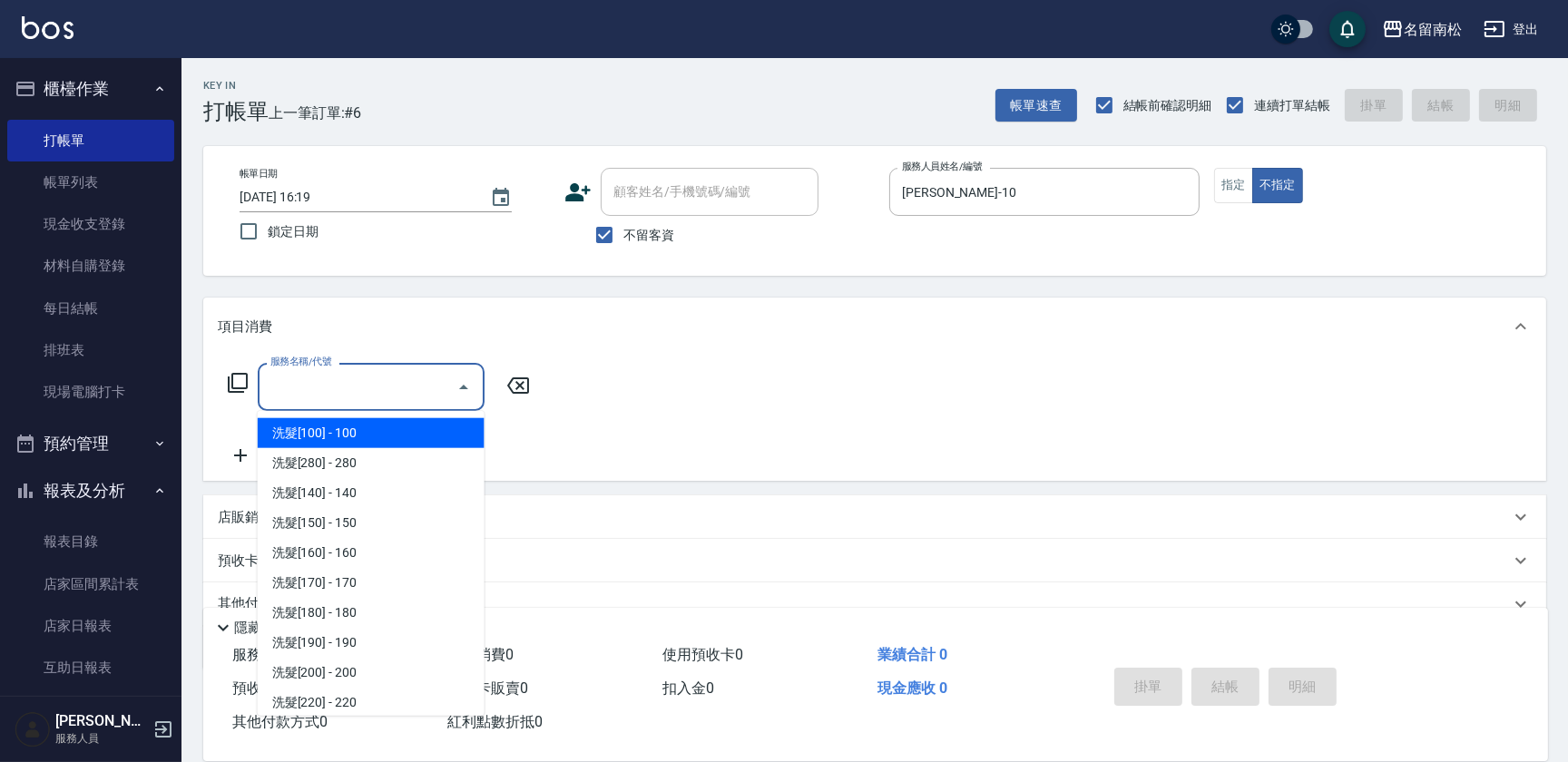
click at [409, 389] on input "服務名稱/代號" at bounding box center [357, 387] width 184 height 32
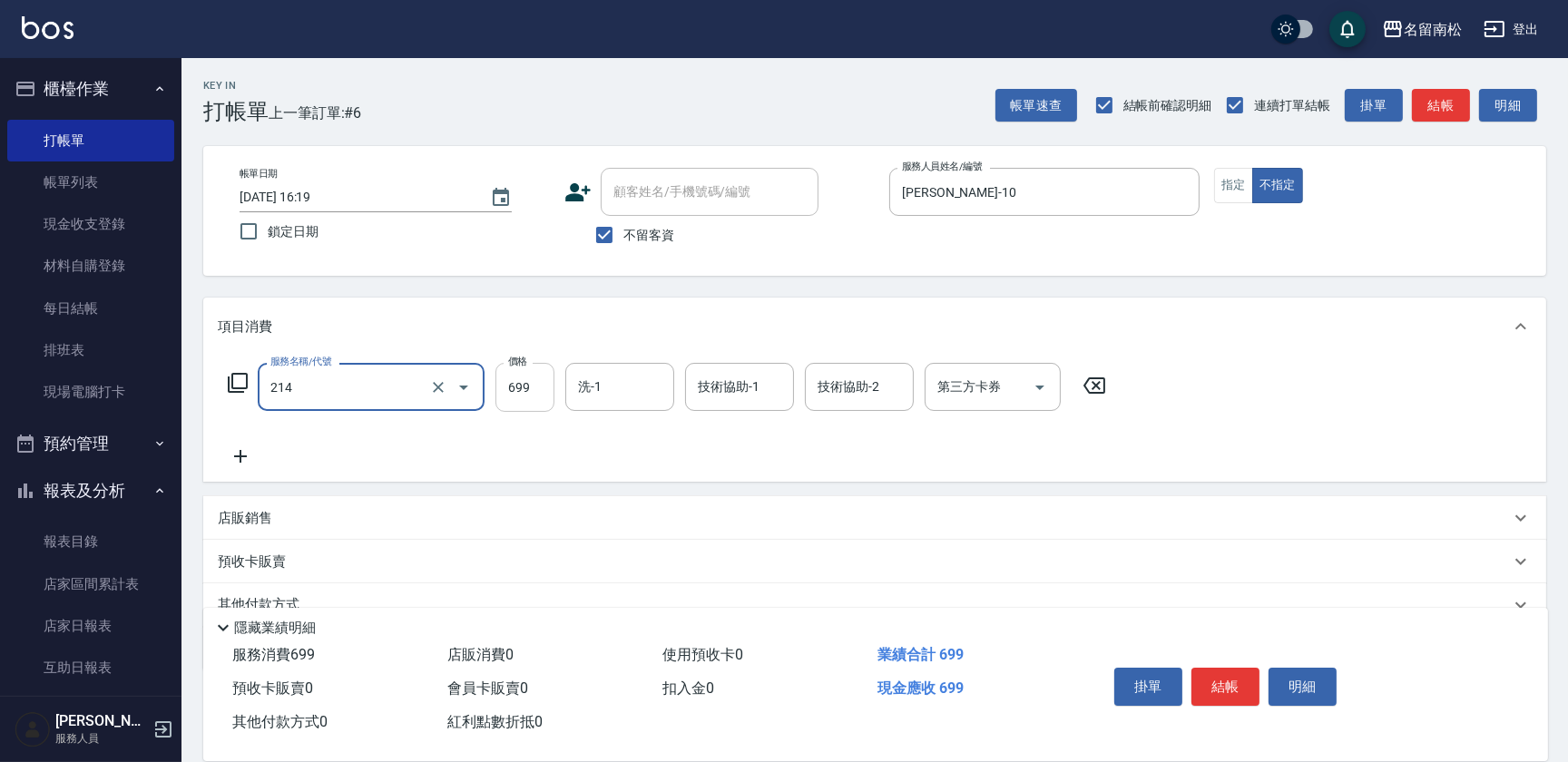
type input "滾珠洗髪699(214)"
click at [540, 404] on input "699" at bounding box center [525, 388] width 59 height 49
click at [513, 386] on input "7700" at bounding box center [525, 388] width 59 height 49
type input "700"
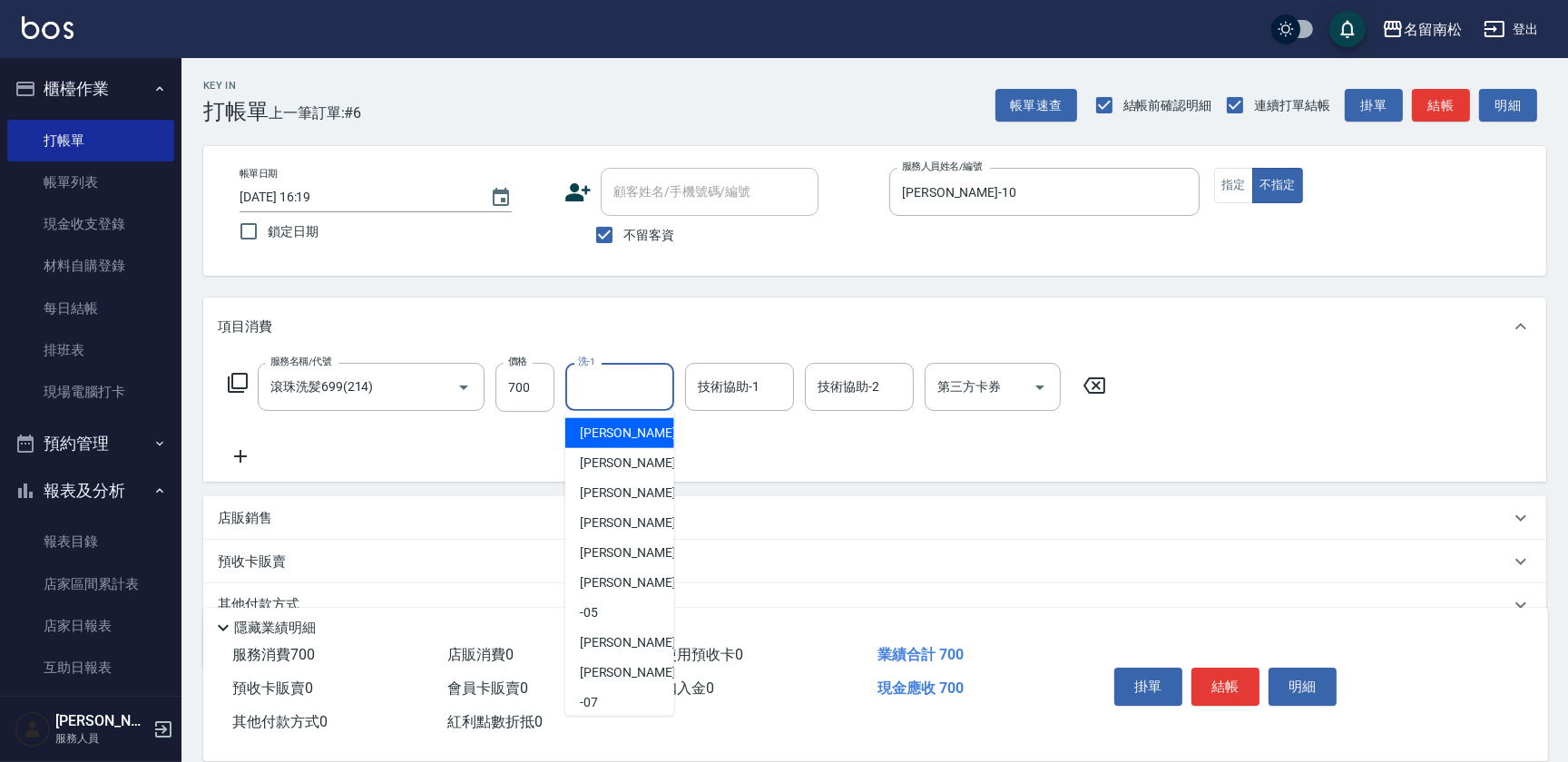
click at [606, 379] on input "洗-1" at bounding box center [620, 387] width 93 height 32
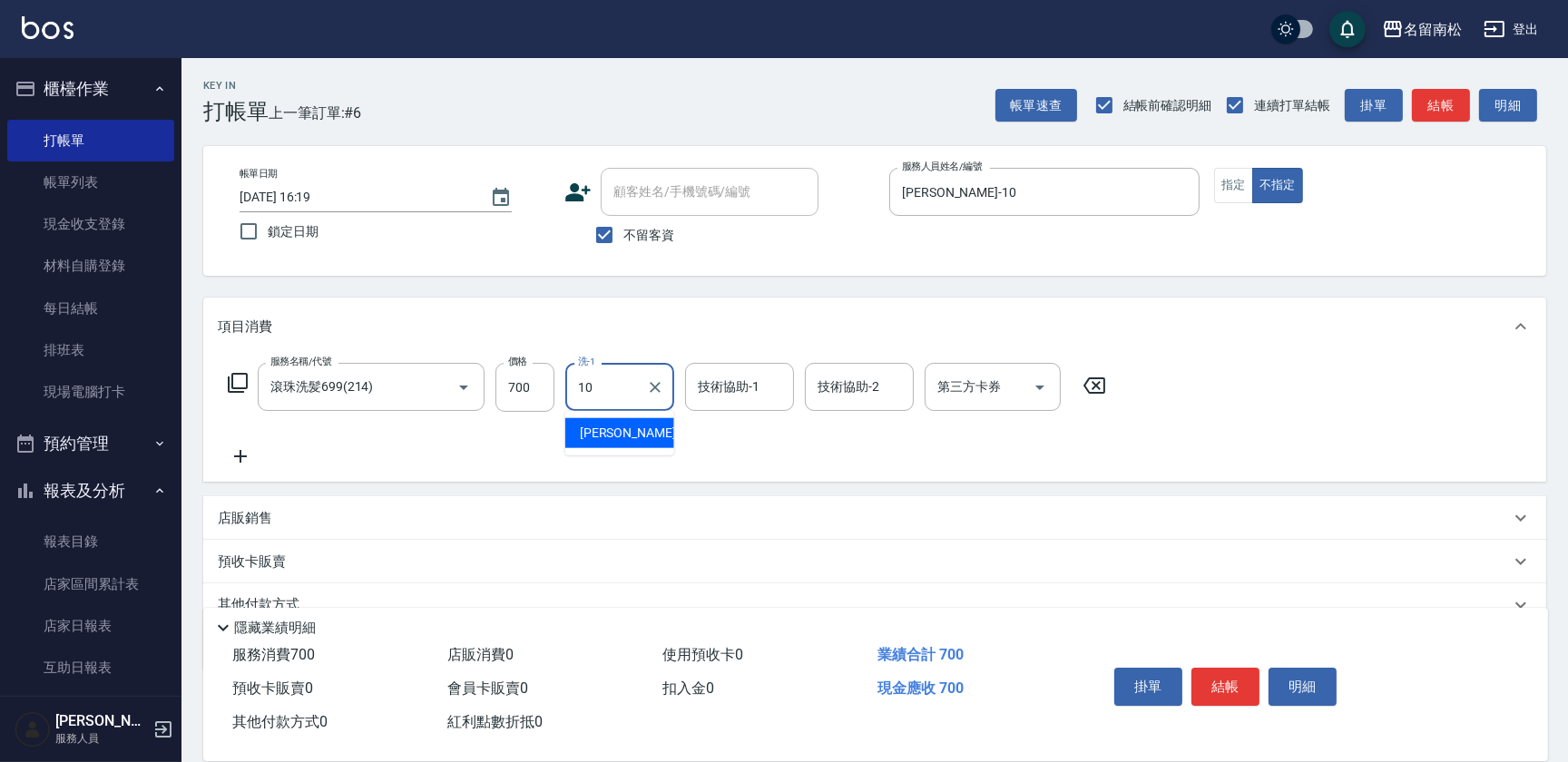
click at [628, 419] on div "[PERSON_NAME]-10" at bounding box center [620, 433] width 109 height 30
type input "[PERSON_NAME]-10"
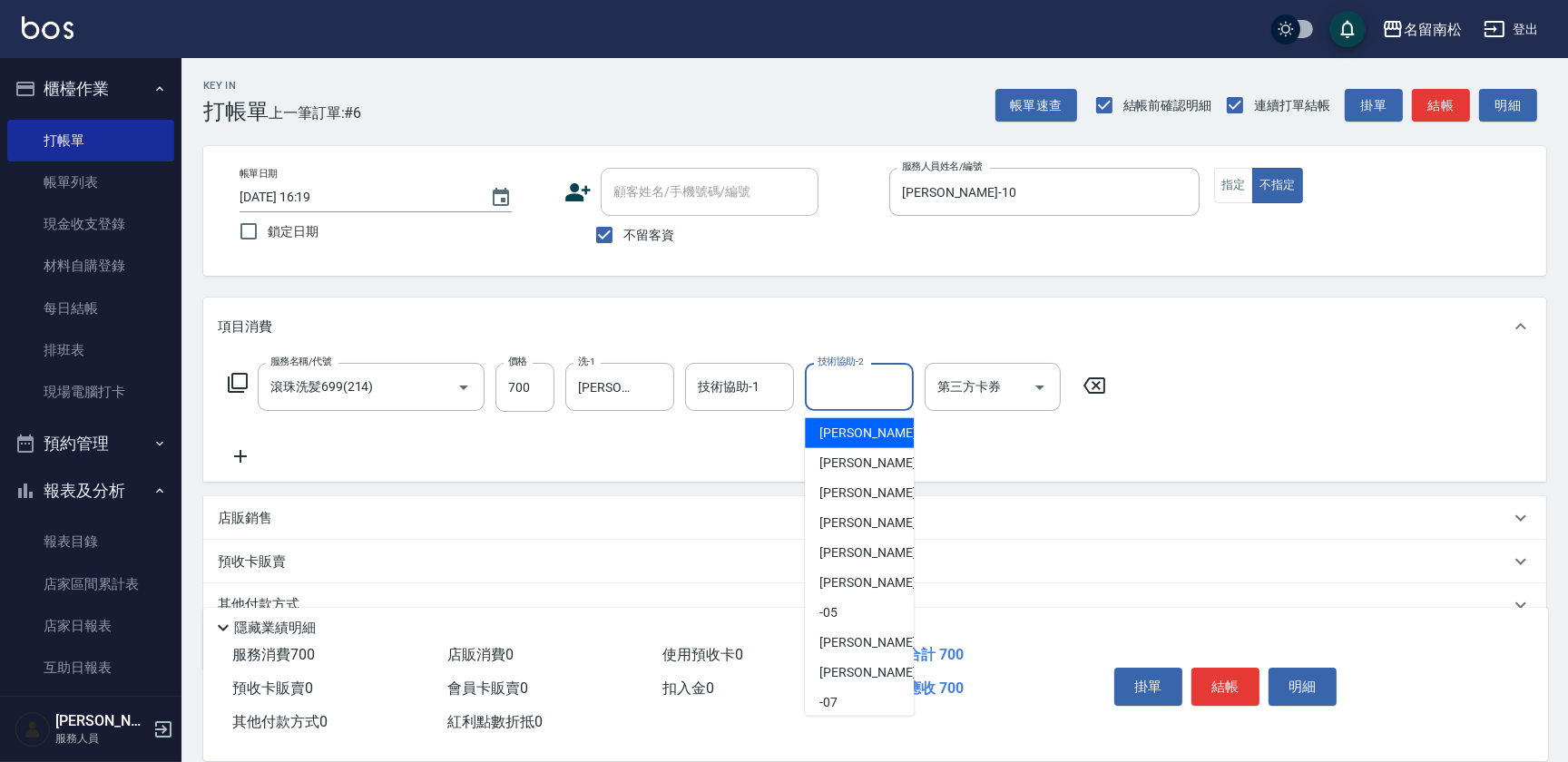
click at [845, 389] on input "技術協助-2" at bounding box center [859, 387] width 93 height 32
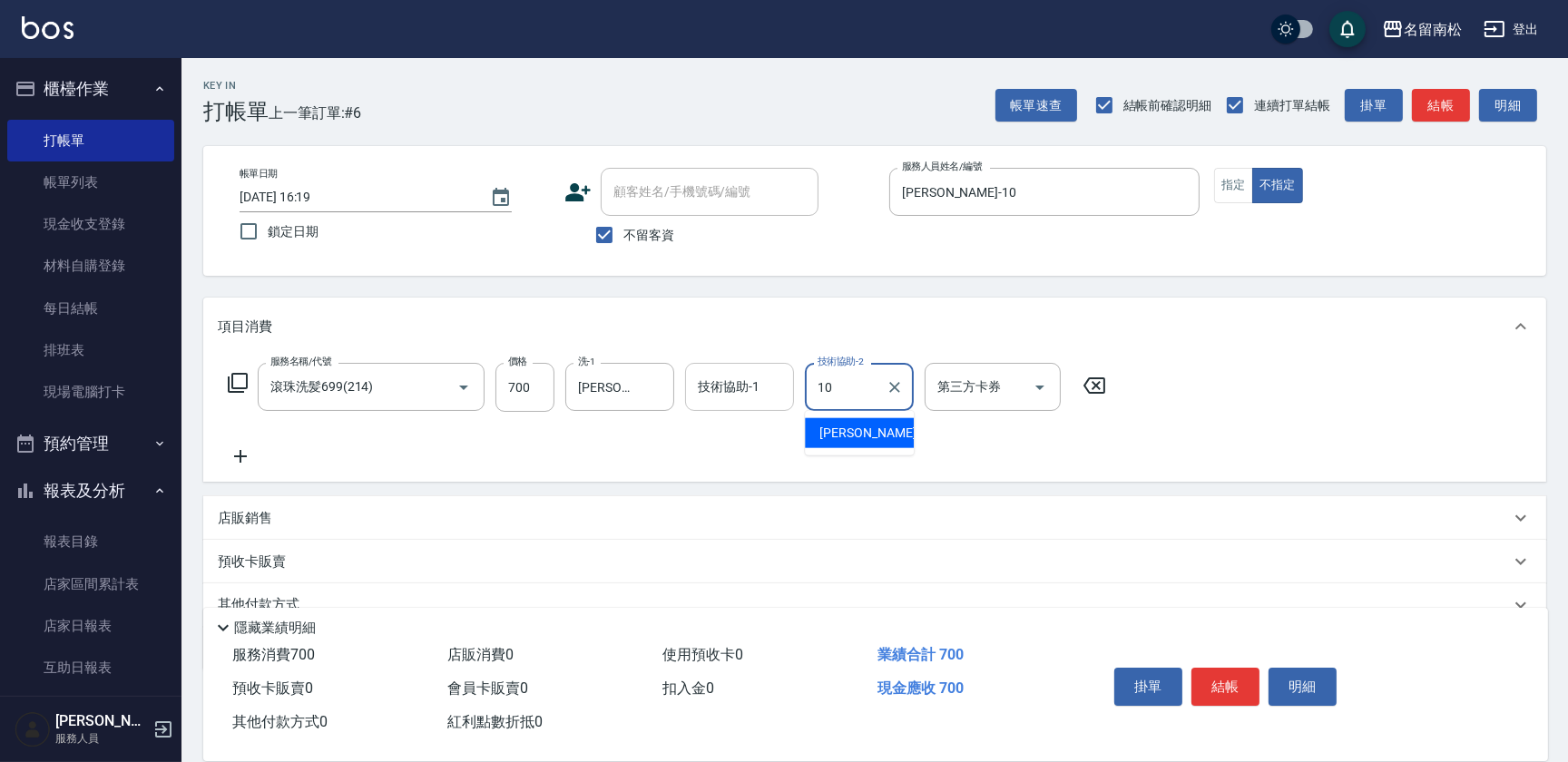
drag, startPoint x: 828, startPoint y: 420, endPoint x: 753, endPoint y: 411, distance: 75.5
click at [829, 420] on div "[PERSON_NAME]-10" at bounding box center [859, 433] width 109 height 30
type input "[PERSON_NAME]-10"
click at [1229, 190] on button "指定" at bounding box center [1233, 186] width 39 height 36
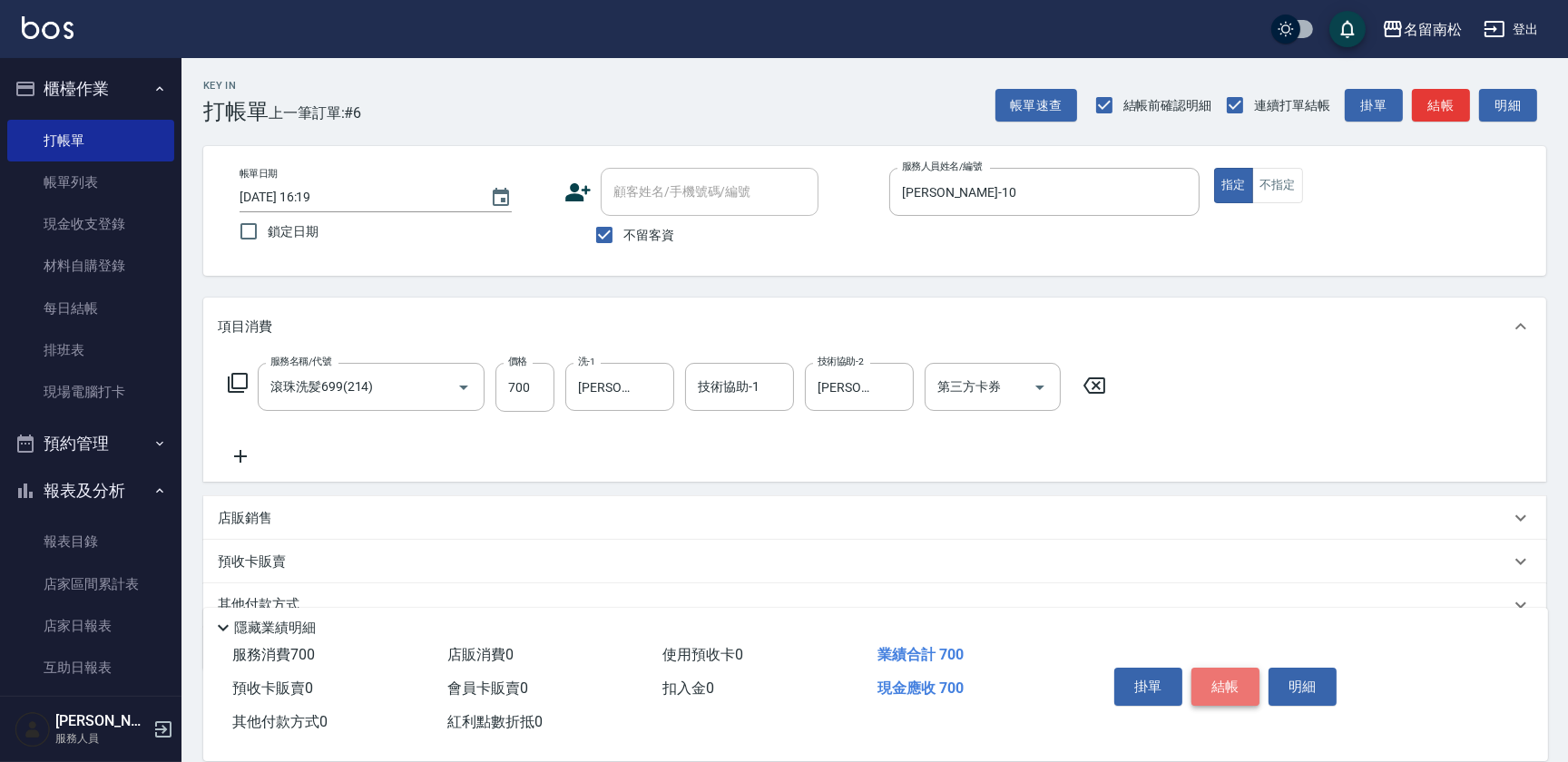
click at [1224, 678] on button "結帳" at bounding box center [1225, 687] width 68 height 38
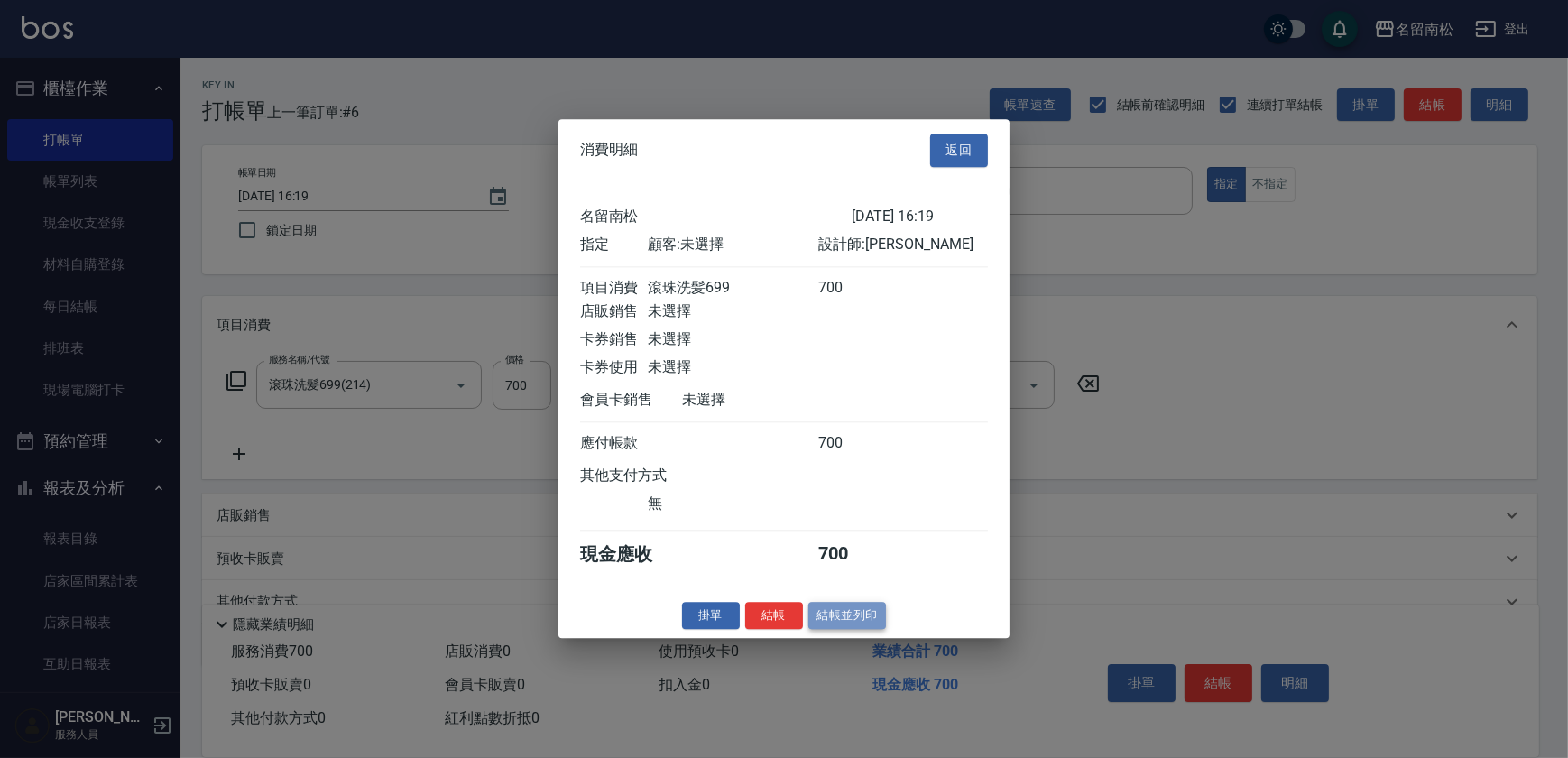
click at [836, 628] on button "結帳並列印" at bounding box center [848, 616] width 78 height 28
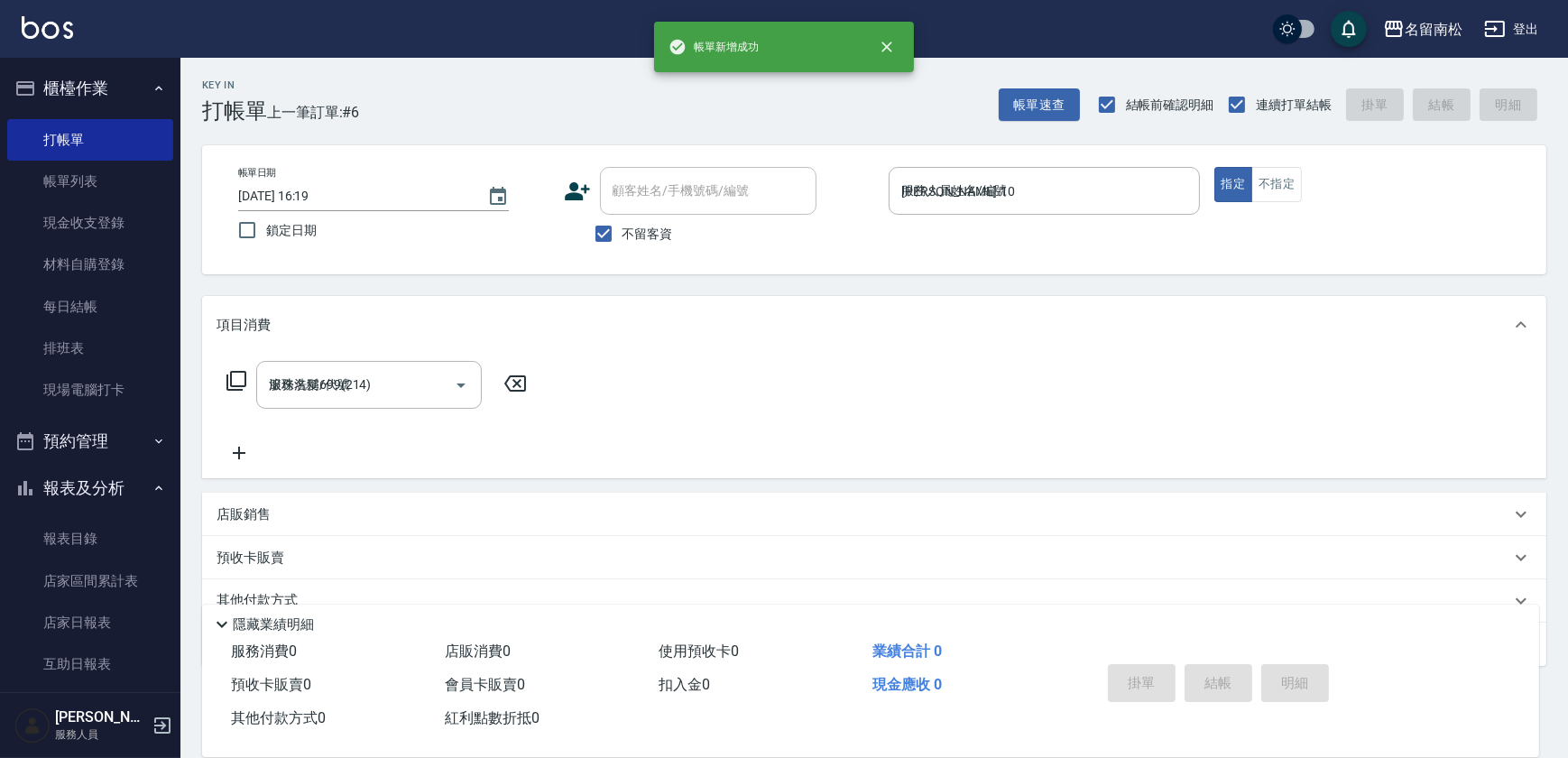
type input "[DATE] 16:20"
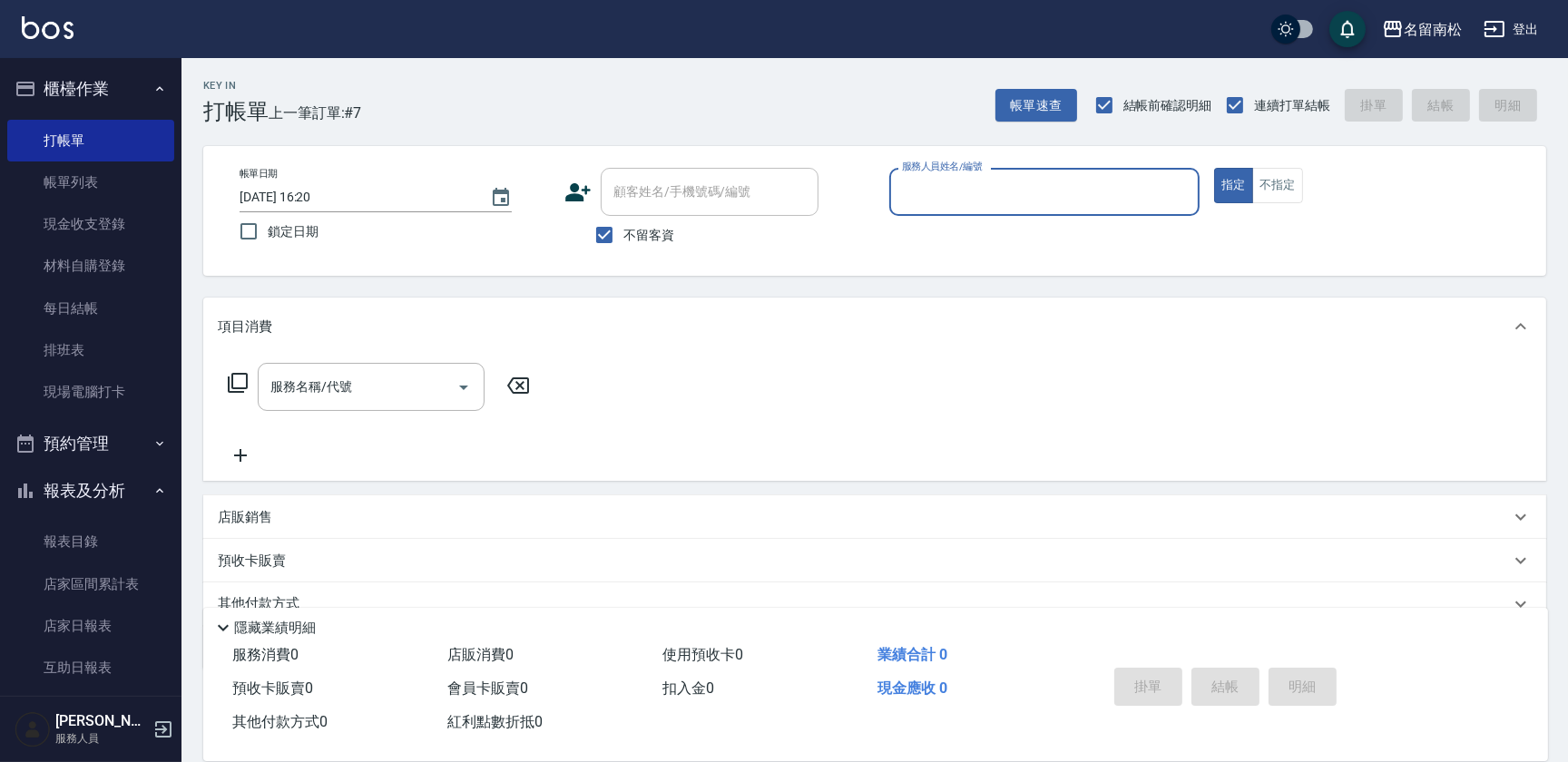
click at [953, 197] on div "服務人員姓名/編號 服務人員姓名/編號" at bounding box center [1044, 191] width 310 height 48
click at [1107, 236] on div "[PERSON_NAME]-10" at bounding box center [1044, 238] width 310 height 30
type input "[PERSON_NAME]-10"
click at [401, 390] on input "服務名稱/代號" at bounding box center [357, 387] width 184 height 32
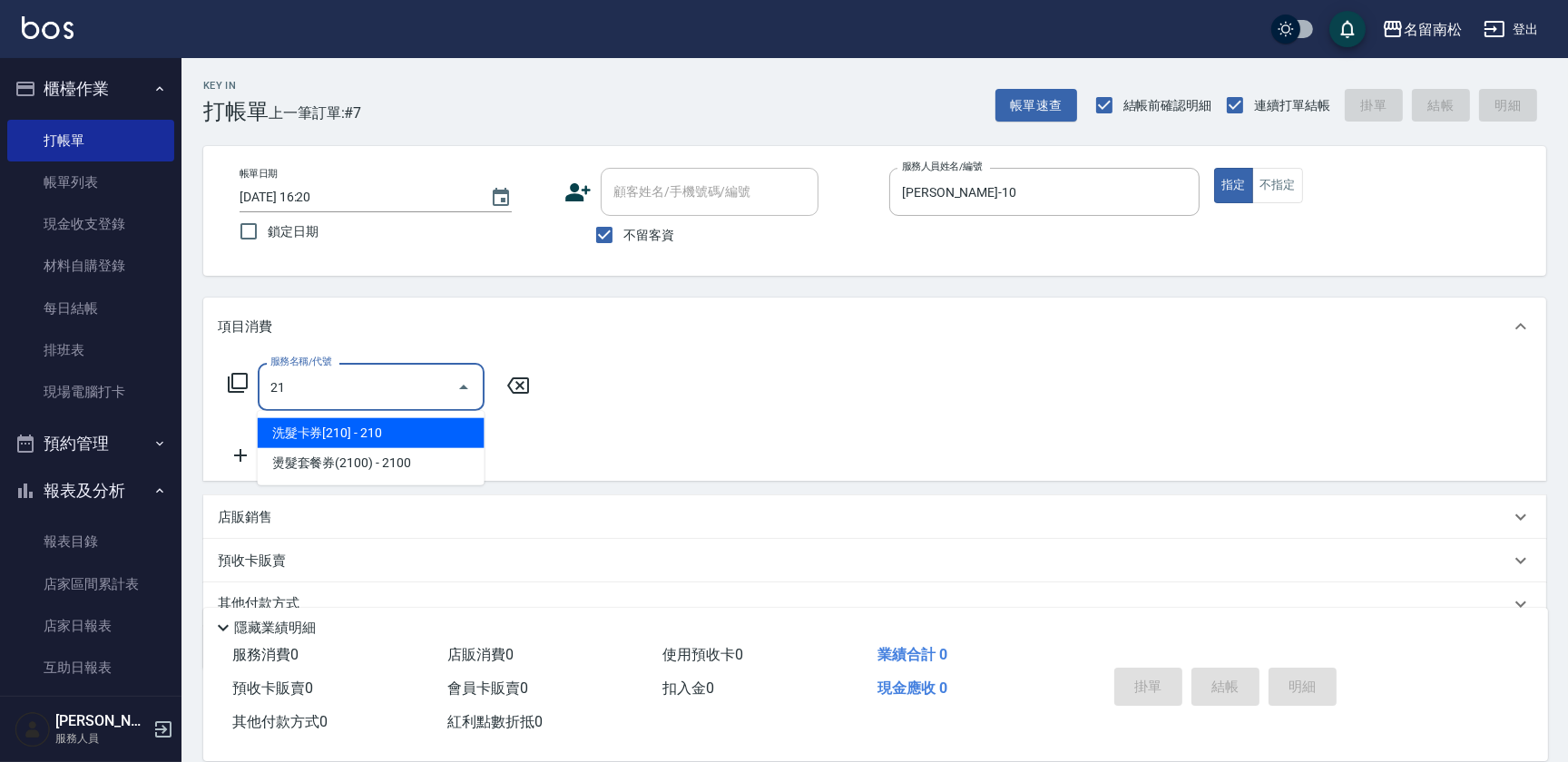
type input "214"
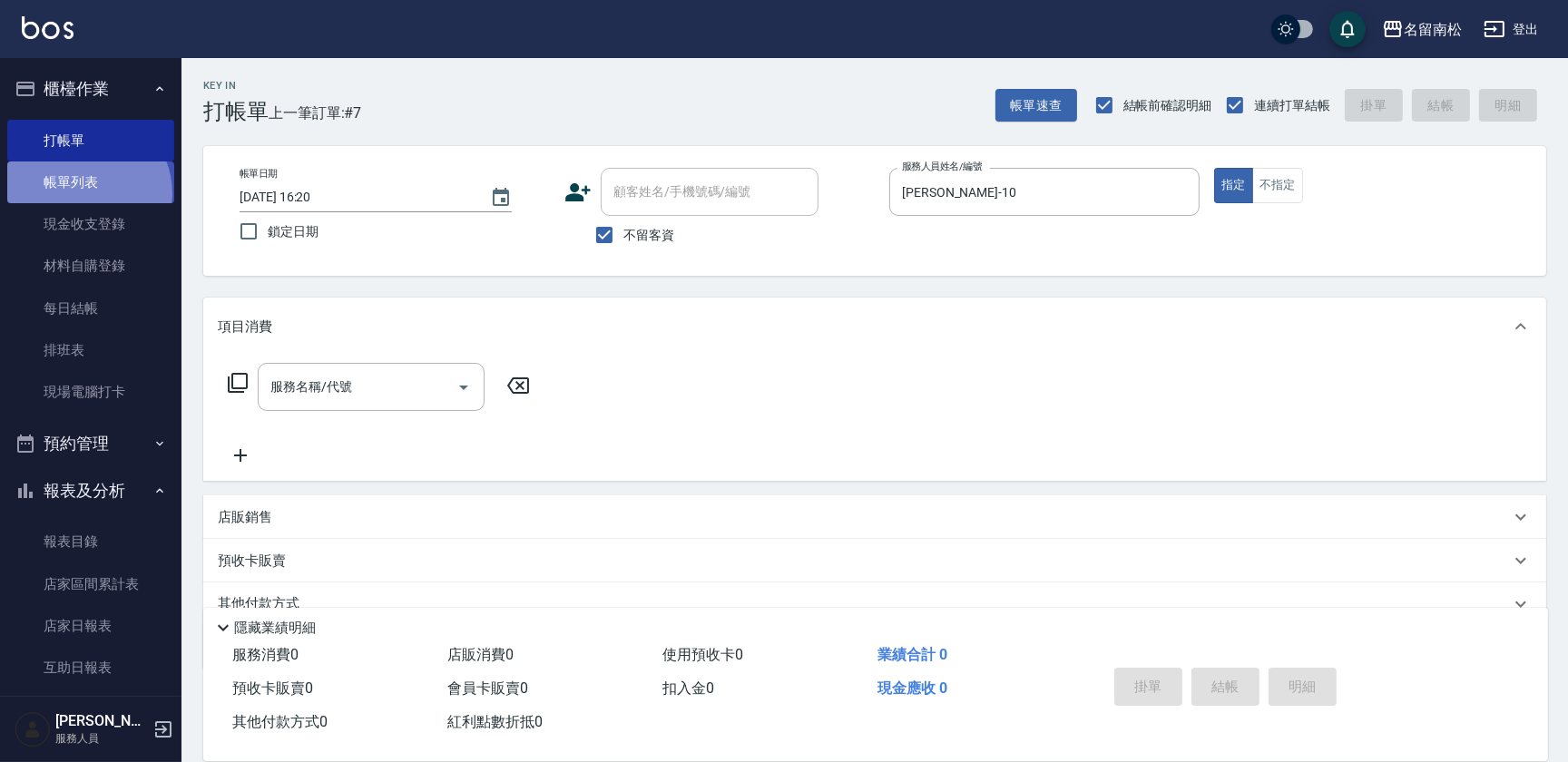
click at [85, 193] on link "帳單列表" at bounding box center [90, 183] width 167 height 41
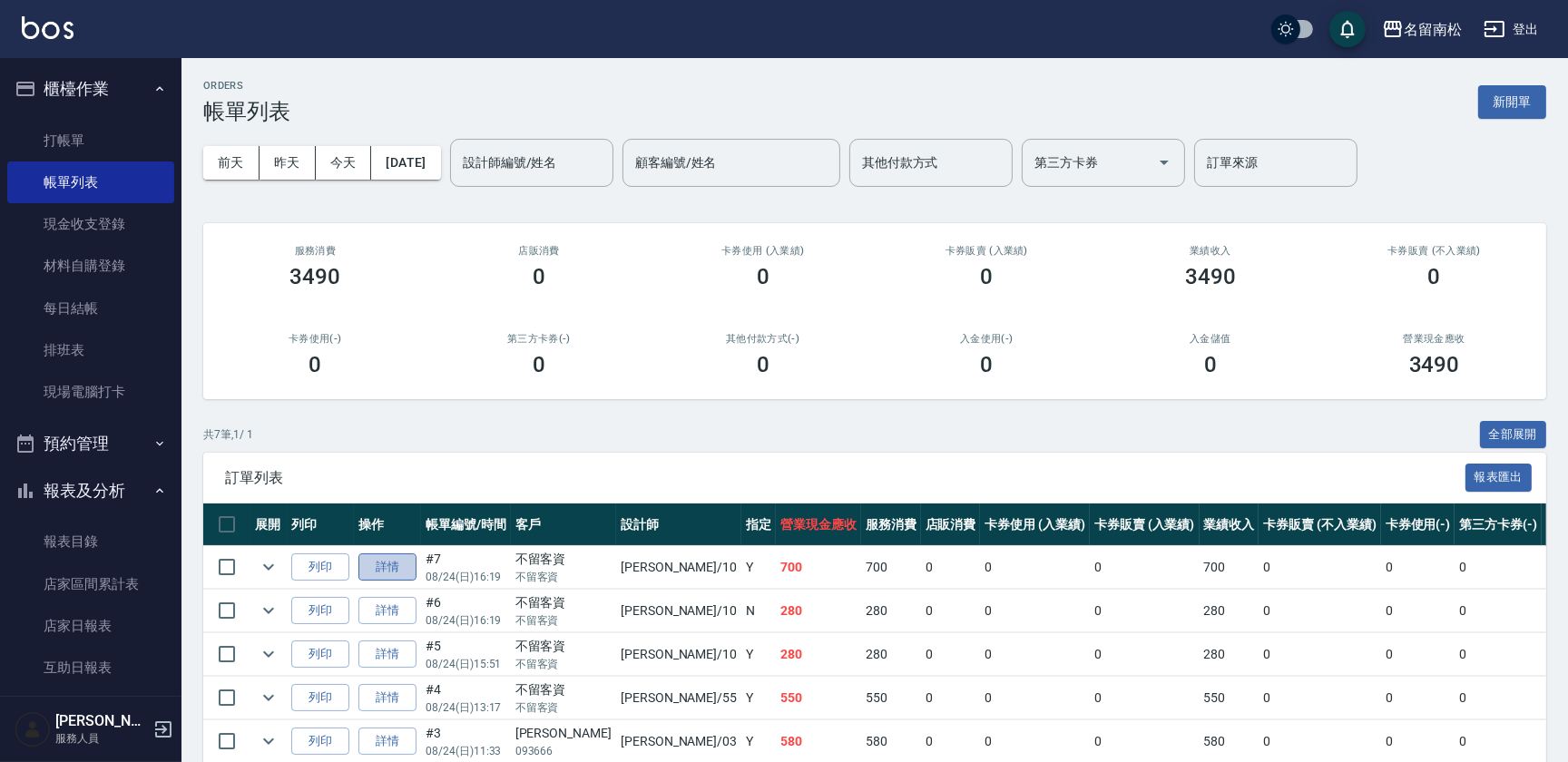
click at [385, 573] on link "詳情" at bounding box center [387, 568] width 58 height 29
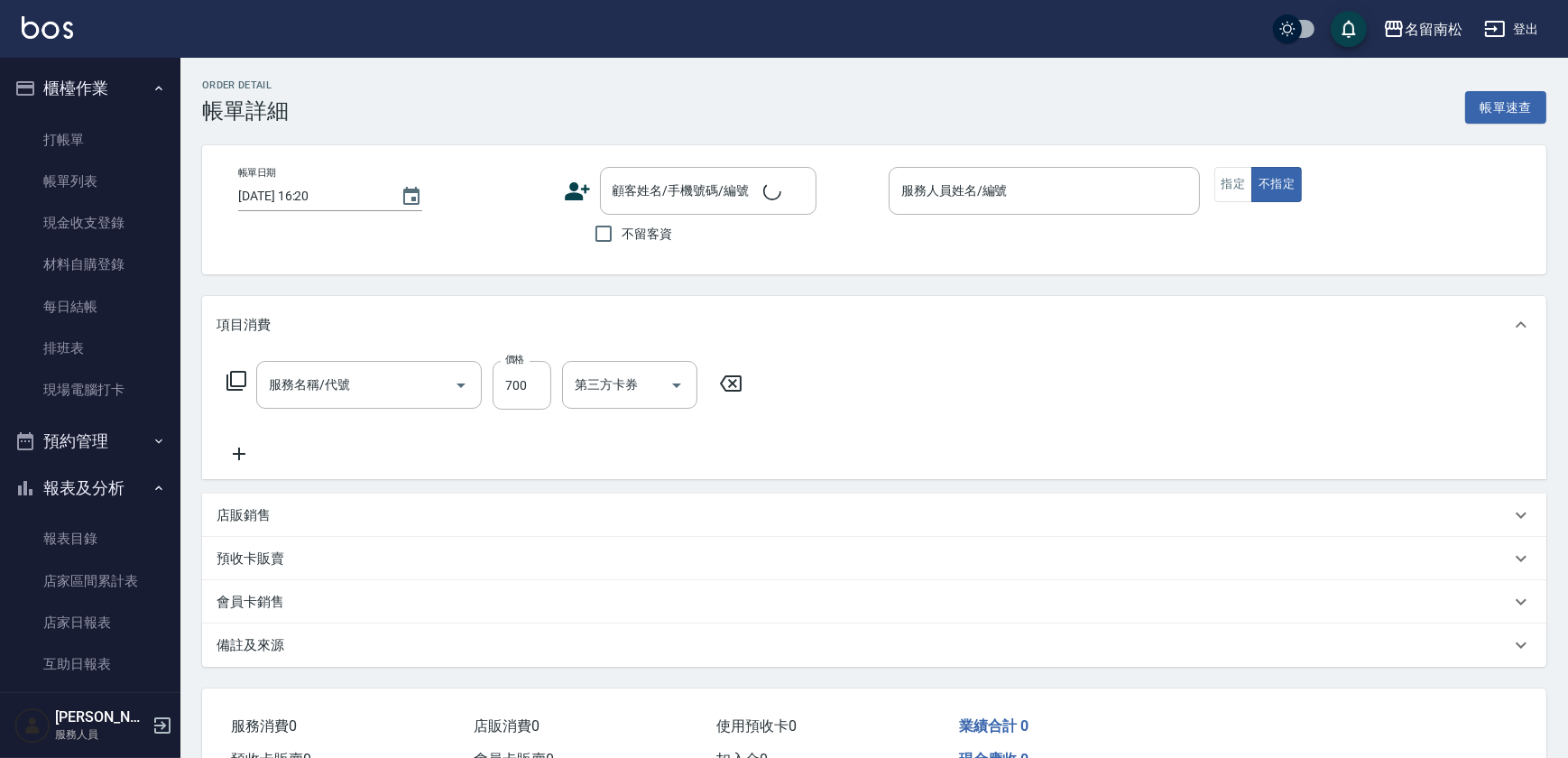
type input "[DATE] 16:19"
checkbox input "true"
type input "[PERSON_NAME]-10"
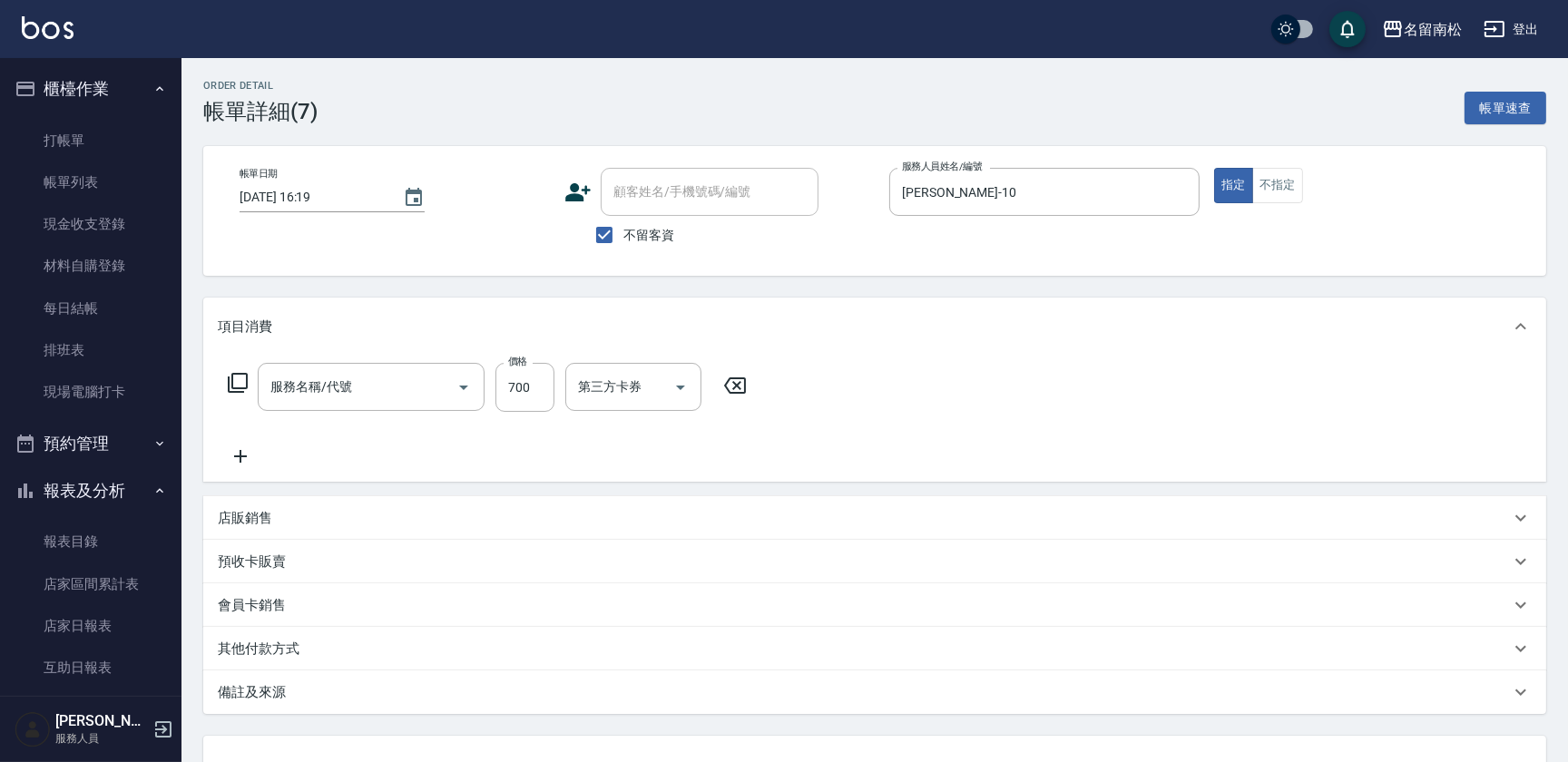
type input "滾珠洗髪699(214)"
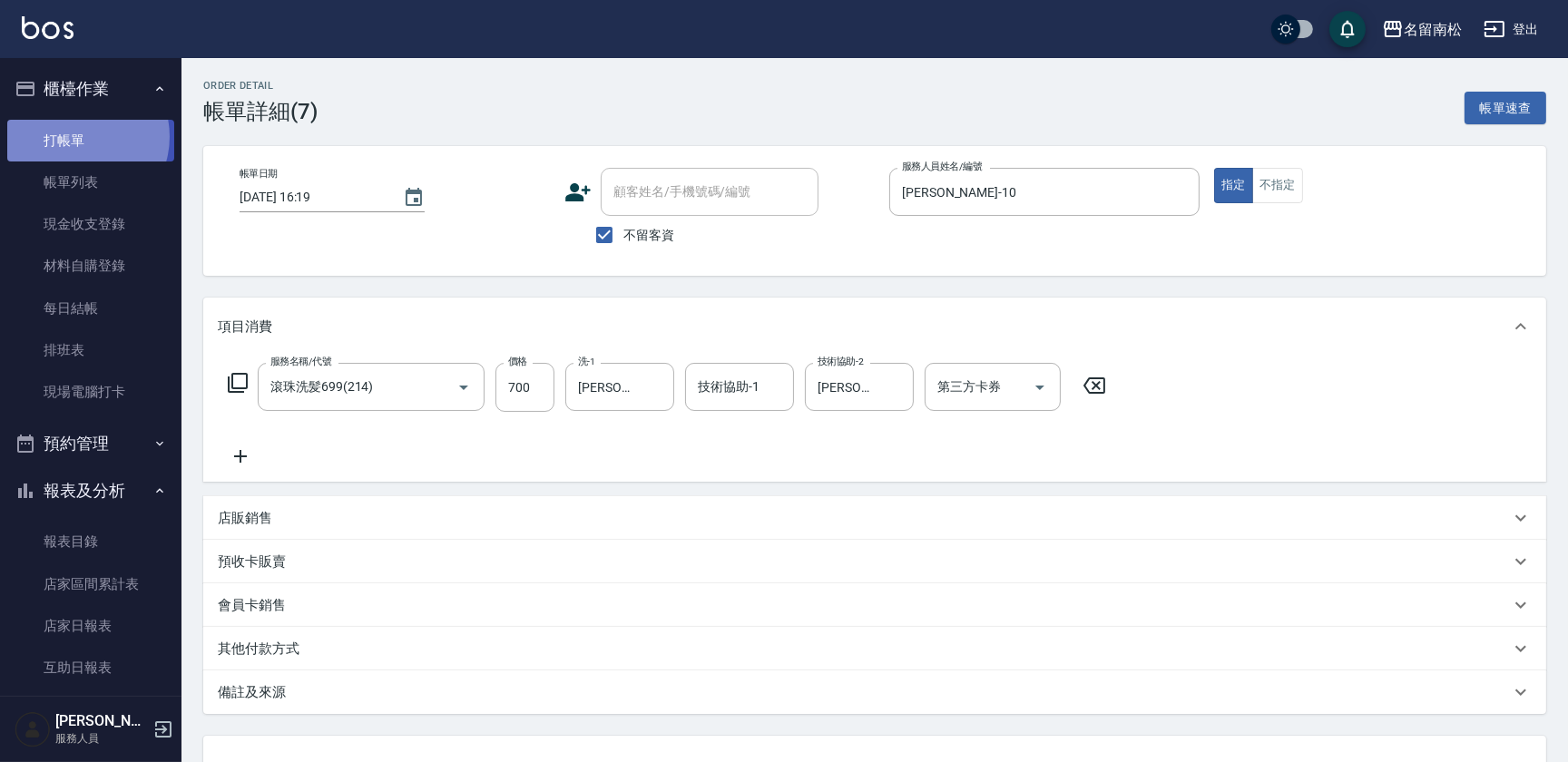
click at [75, 136] on link "打帳單" at bounding box center [90, 140] width 167 height 41
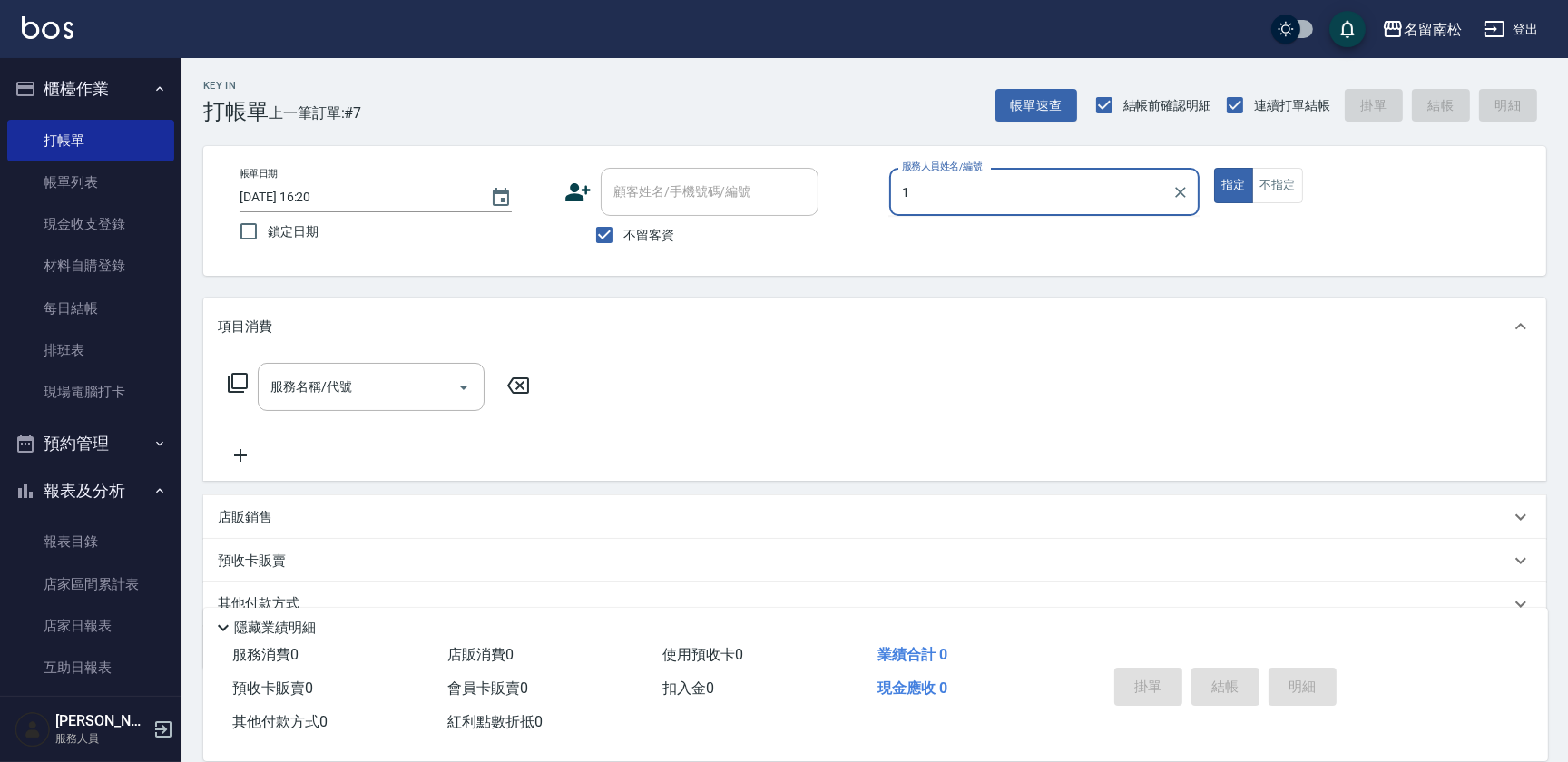
click at [992, 182] on input "1" at bounding box center [1030, 191] width 266 height 32
drag, startPoint x: 971, startPoint y: 230, endPoint x: 962, endPoint y: 229, distance: 9.1
click at [971, 231] on div "[PERSON_NAME]-10" at bounding box center [1044, 238] width 310 height 30
type input "[PERSON_NAME]-10"
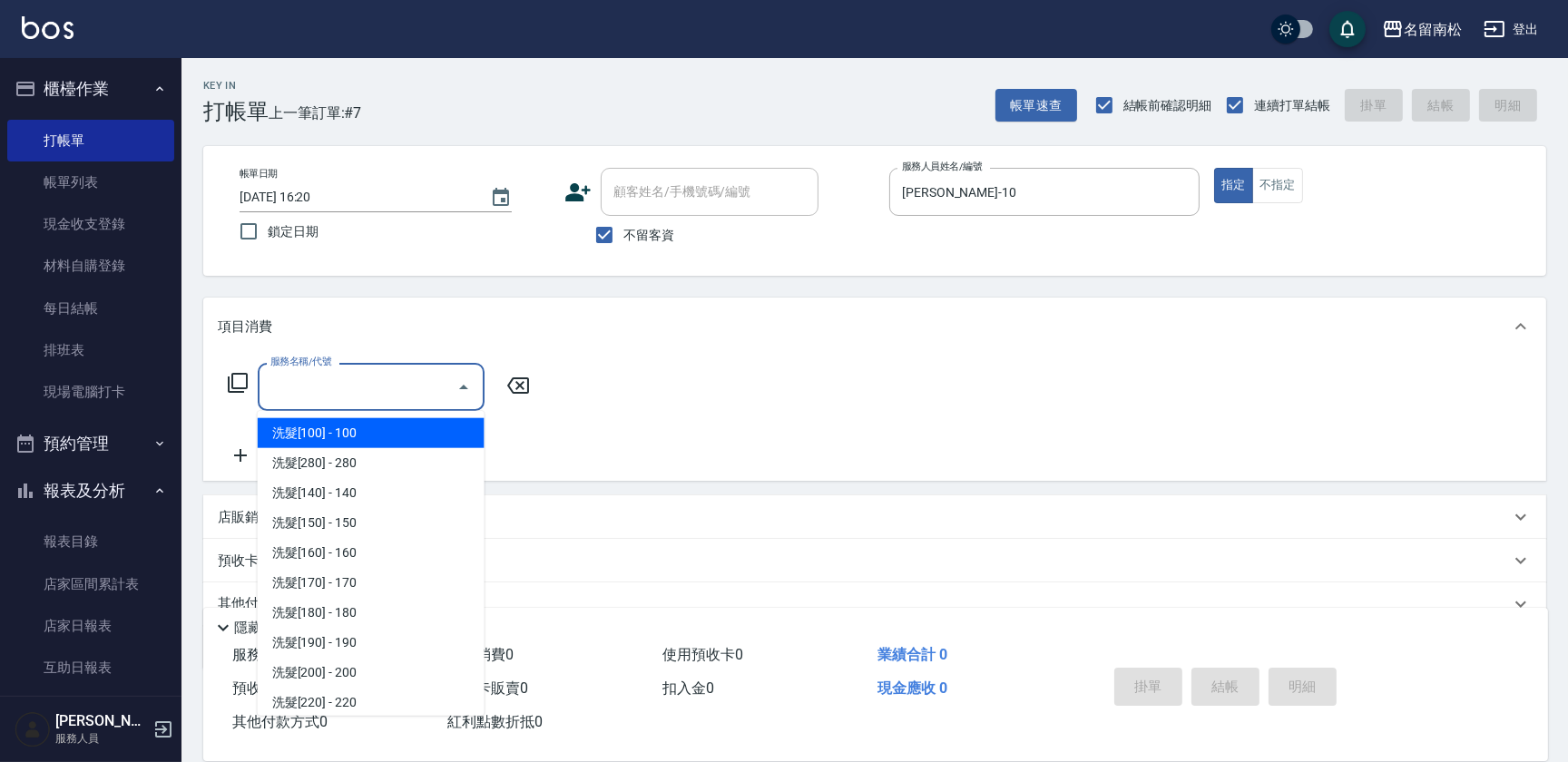
click at [422, 374] on input "服務名稱/代號" at bounding box center [357, 387] width 184 height 32
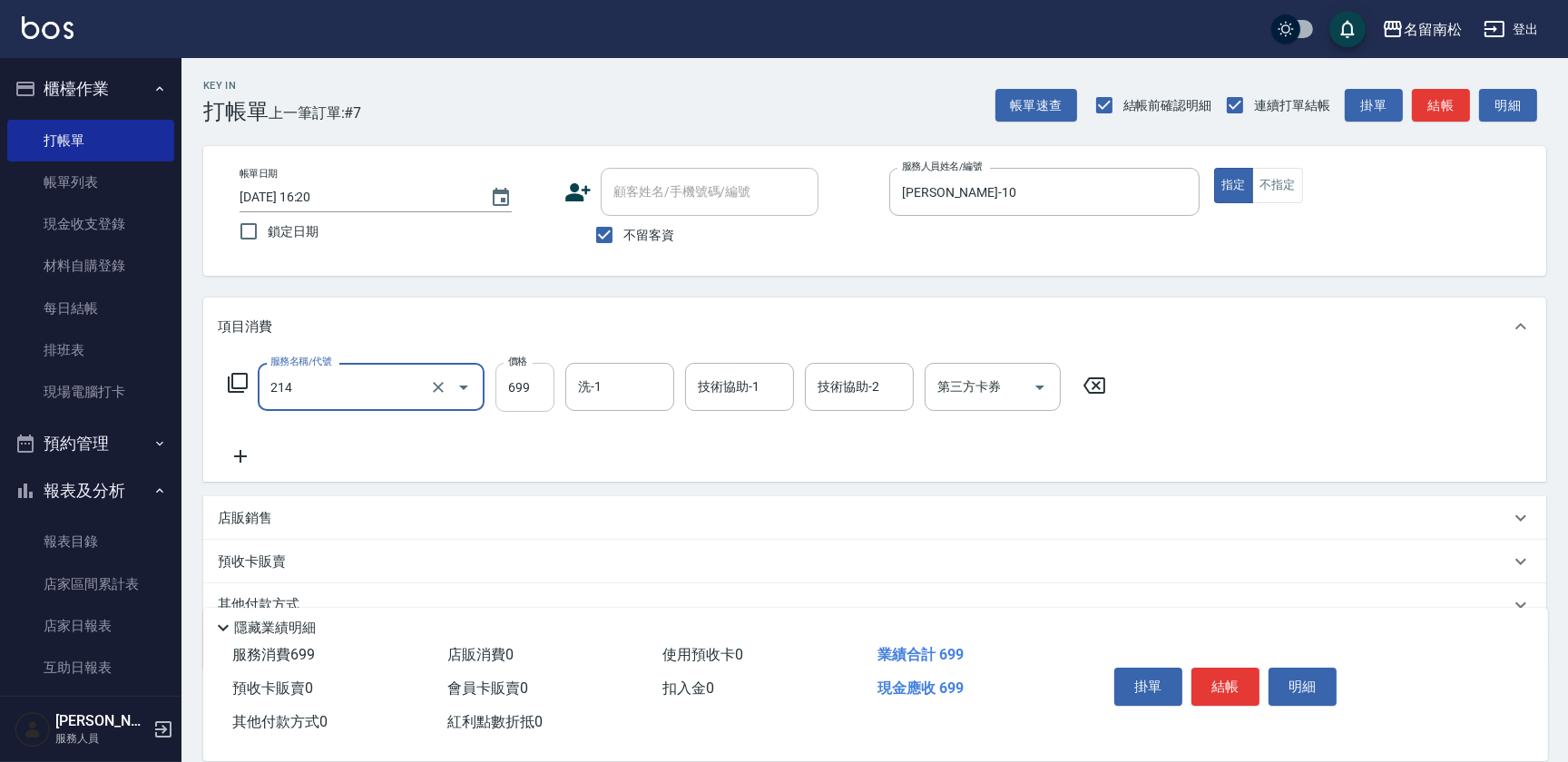
type input "滾珠洗髪699(214)"
click at [542, 387] on input "699" at bounding box center [525, 388] width 59 height 49
click at [502, 384] on input "0" at bounding box center [525, 388] width 59 height 49
type input "700"
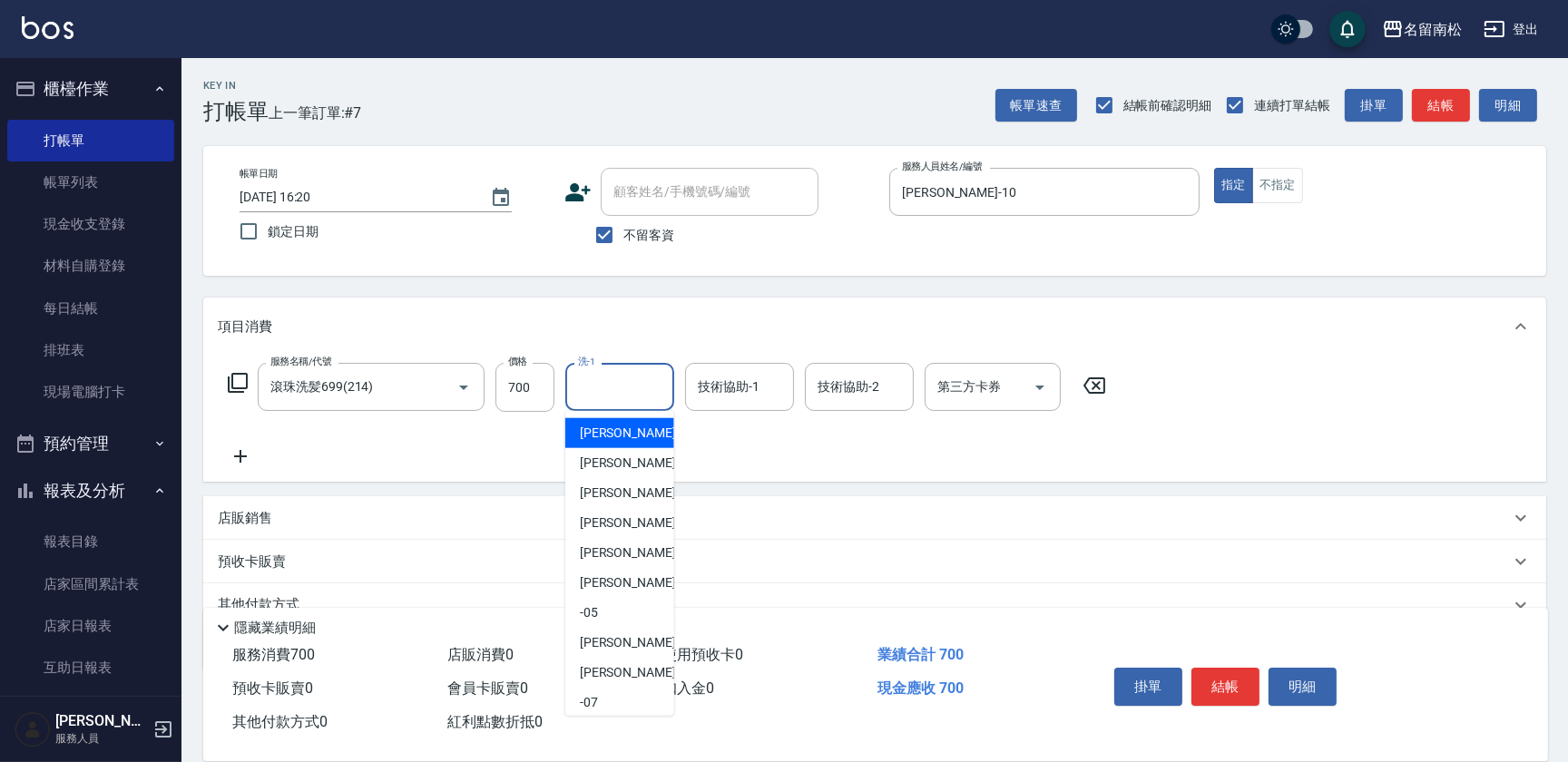
click at [627, 381] on input "洗-1" at bounding box center [620, 387] width 93 height 32
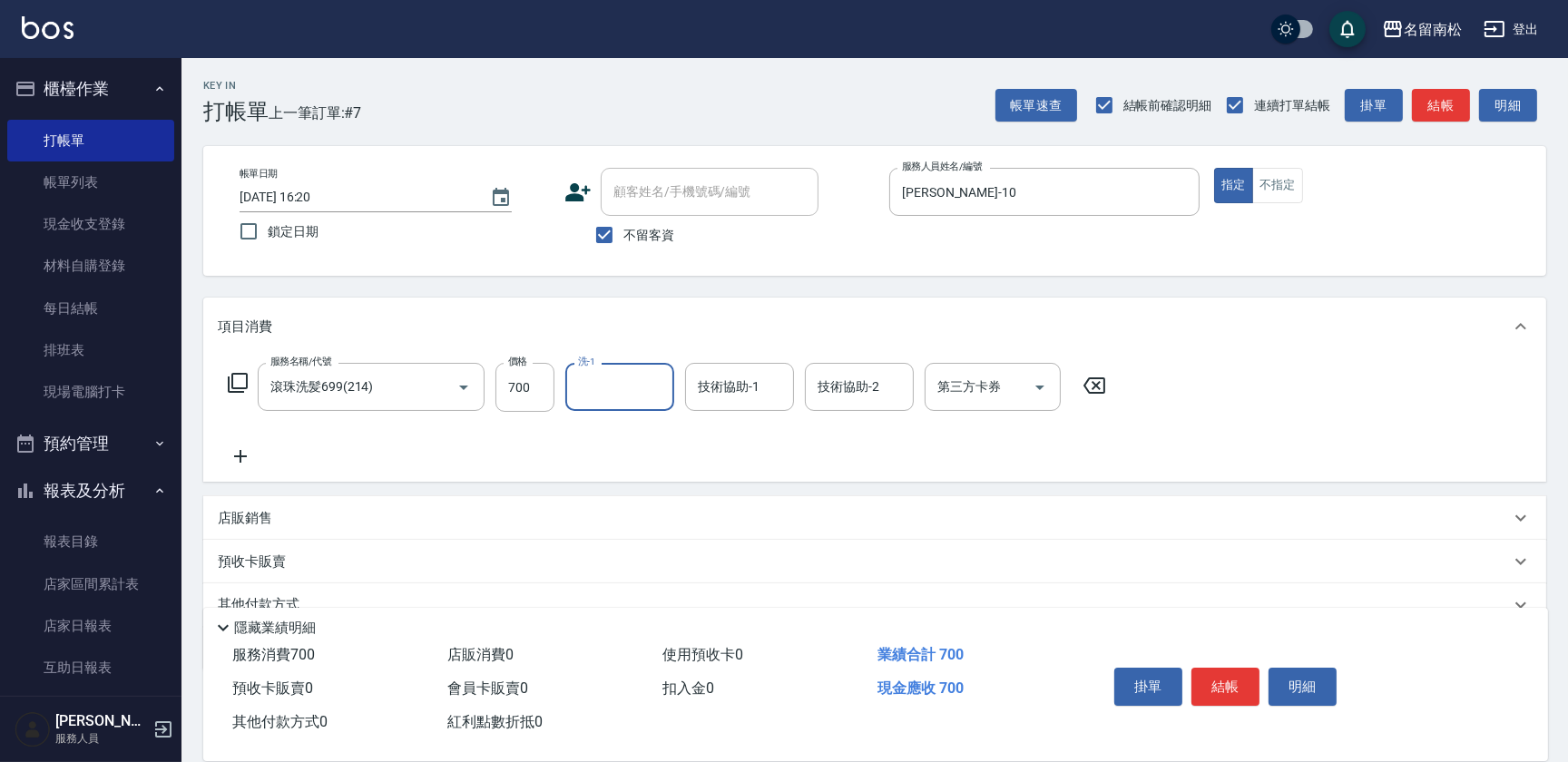
click at [618, 393] on input "洗-1" at bounding box center [620, 387] width 93 height 32
click at [632, 437] on span "[PERSON_NAME]-10" at bounding box center [637, 432] width 114 height 19
type input "[PERSON_NAME]-10"
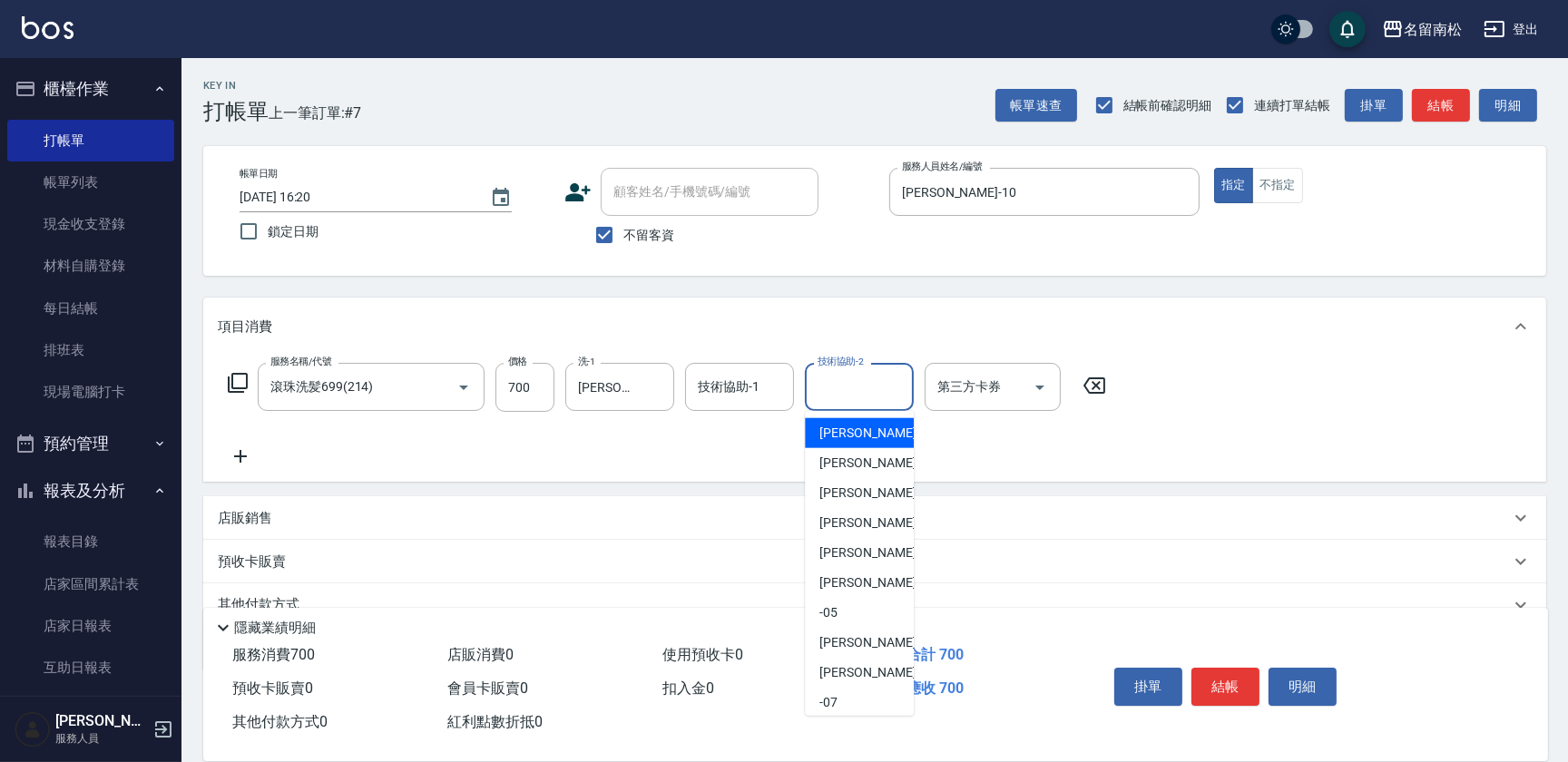
click at [860, 378] on input "技術協助-2" at bounding box center [859, 387] width 93 height 32
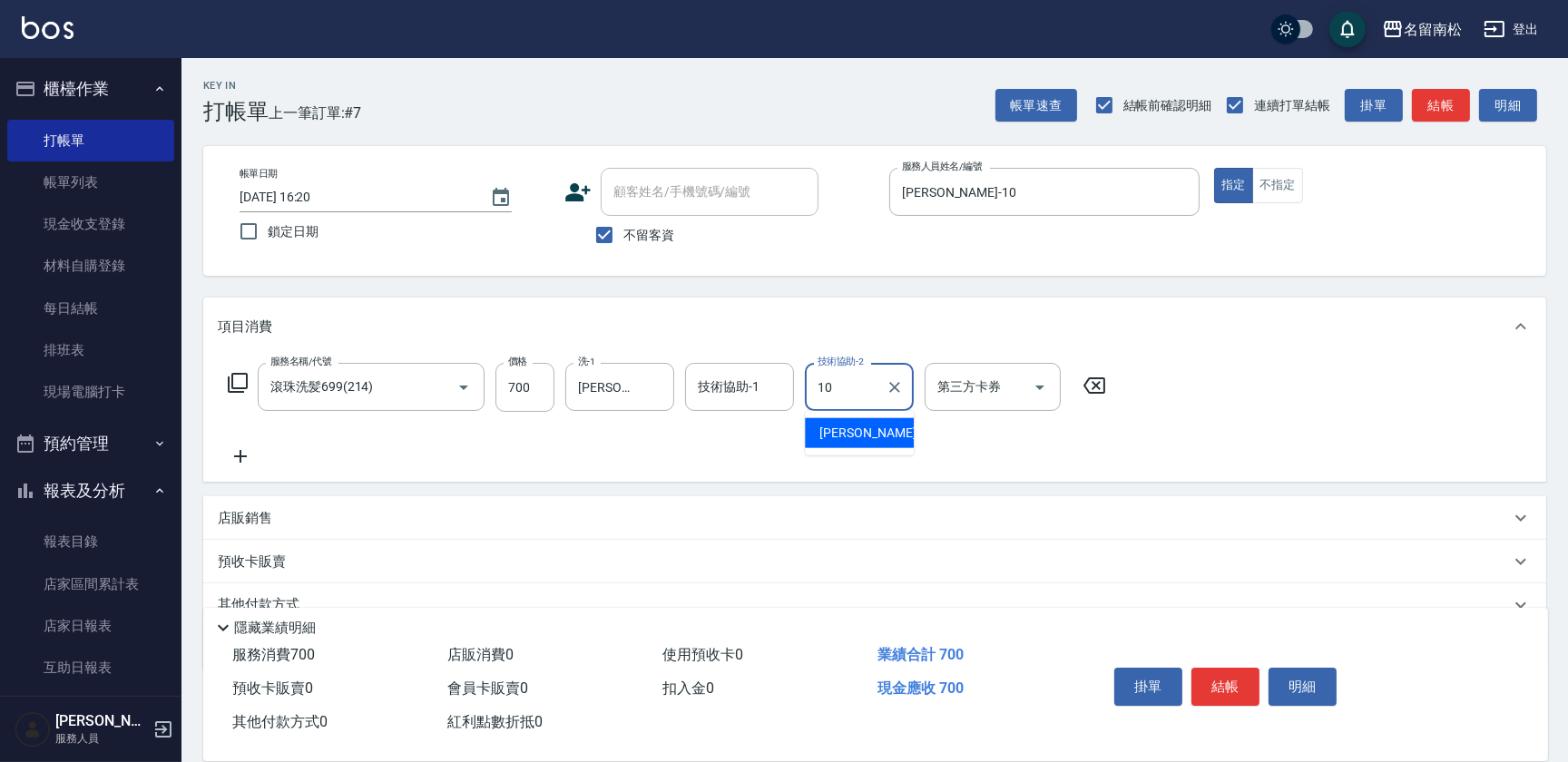
click at [861, 431] on span "[PERSON_NAME]-10" at bounding box center [876, 432] width 114 height 19
type input "[PERSON_NAME]-10"
click at [244, 457] on icon at bounding box center [240, 456] width 13 height 13
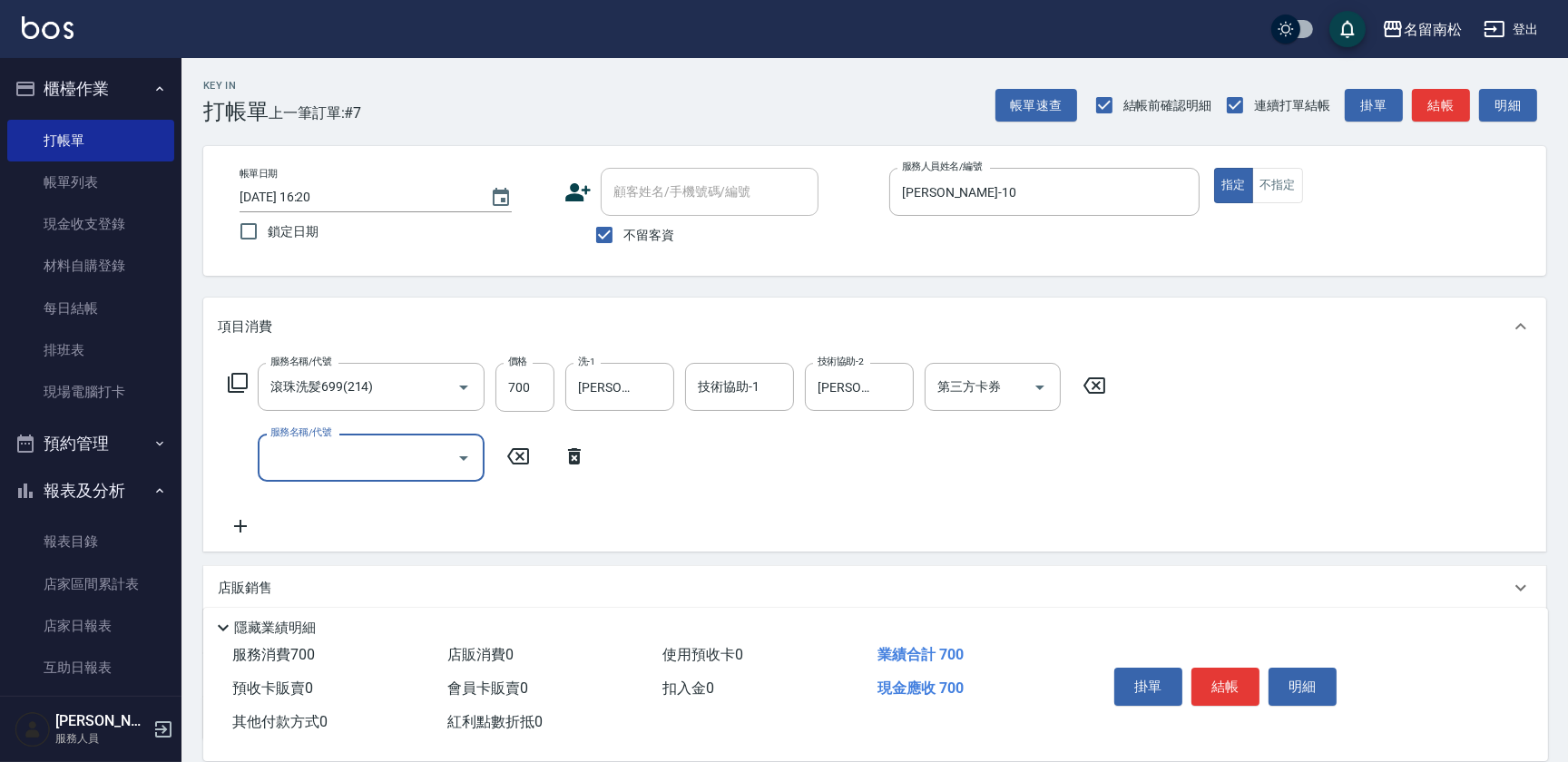
click at [299, 462] on input "服務名稱/代號" at bounding box center [357, 458] width 184 height 32
type input "剪髮(380)(404)"
click at [537, 459] on input "380" at bounding box center [525, 459] width 59 height 49
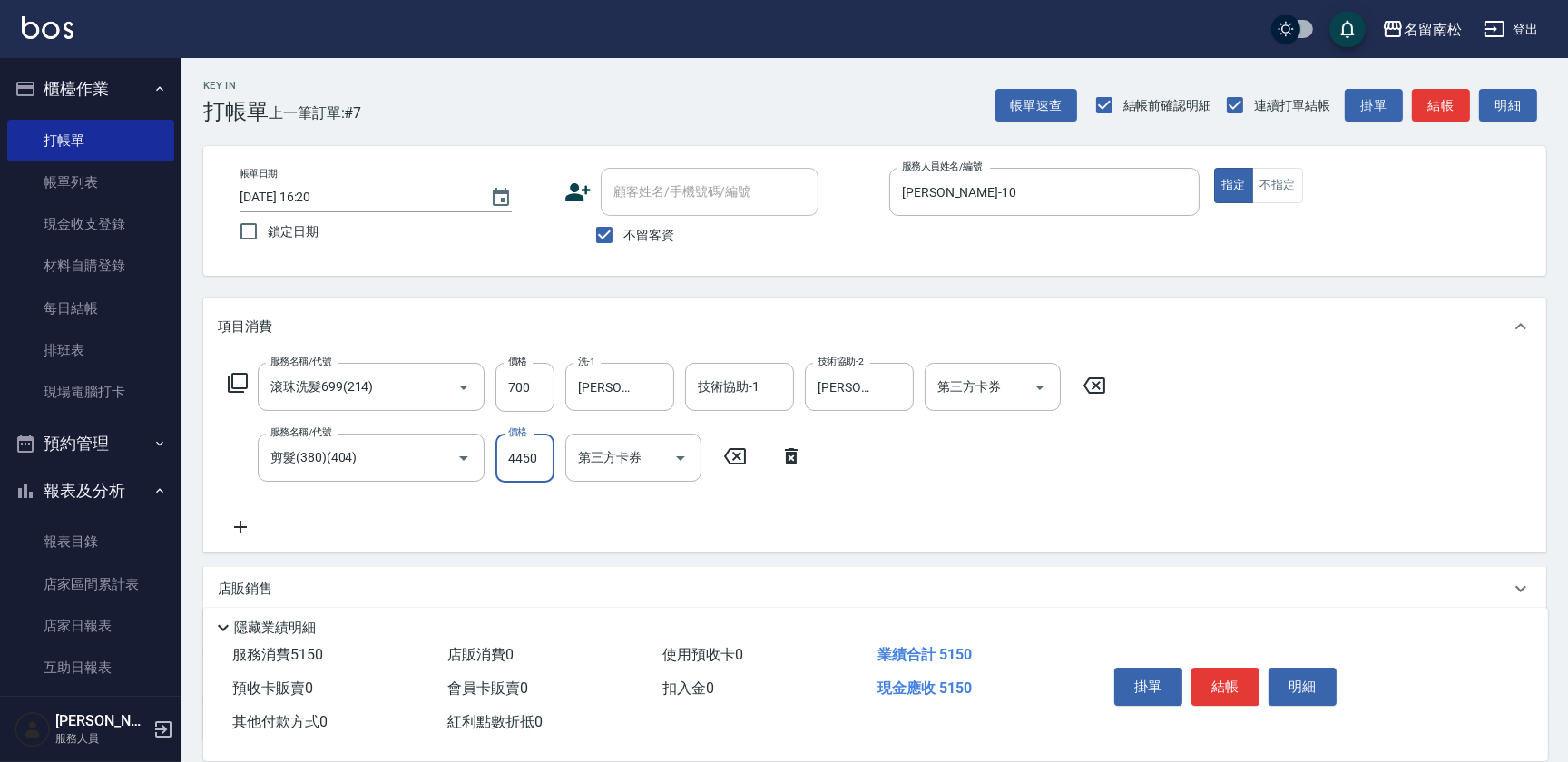
click at [516, 458] on input "4450" at bounding box center [525, 459] width 59 height 49
type input "450"
drag, startPoint x: 1003, startPoint y: 572, endPoint x: 1218, endPoint y: 680, distance: 240.6
click at [1218, 680] on button "結帳" at bounding box center [1225, 687] width 68 height 38
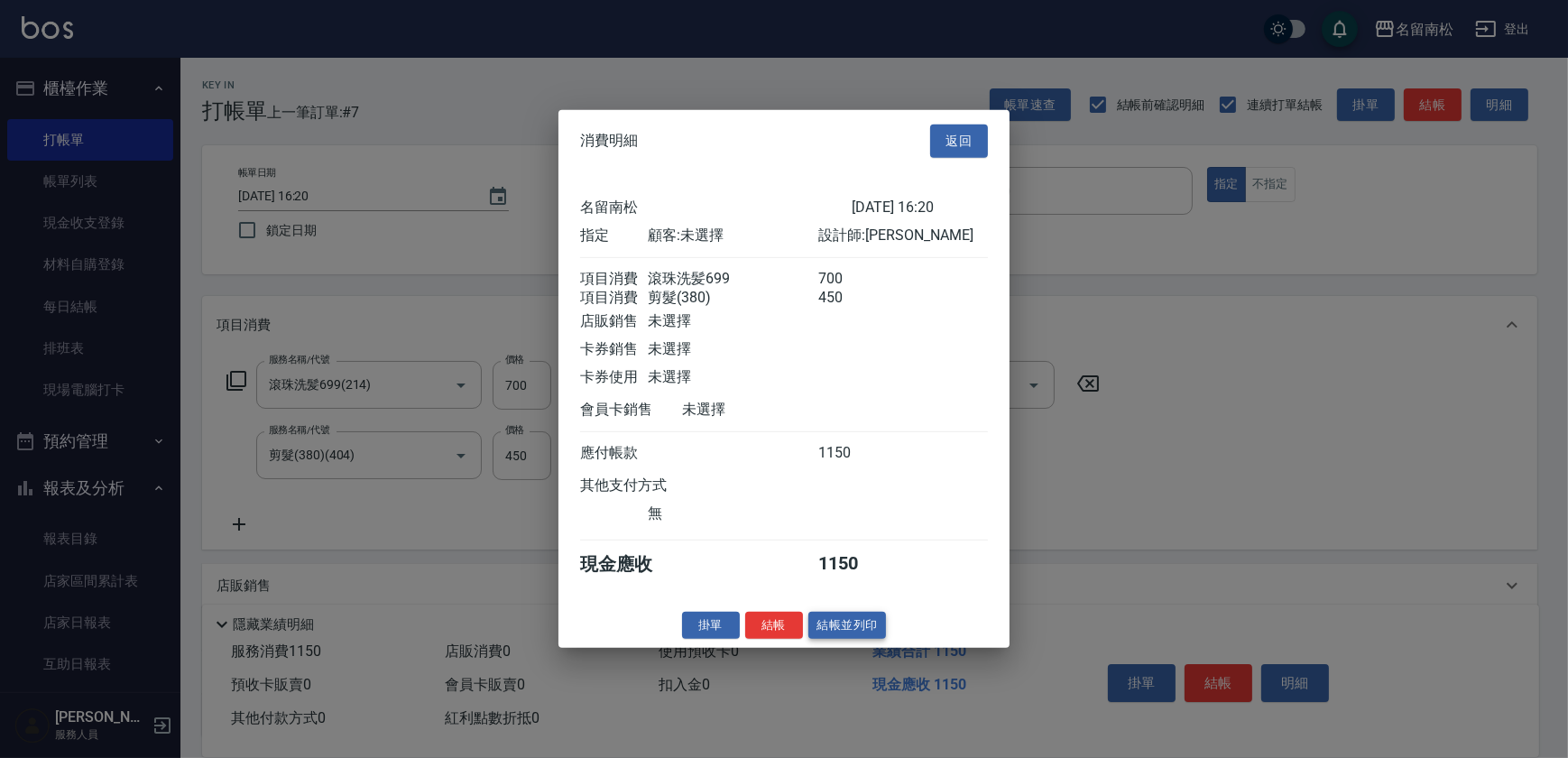
click at [861, 624] on button "結帳並列印" at bounding box center [848, 625] width 78 height 28
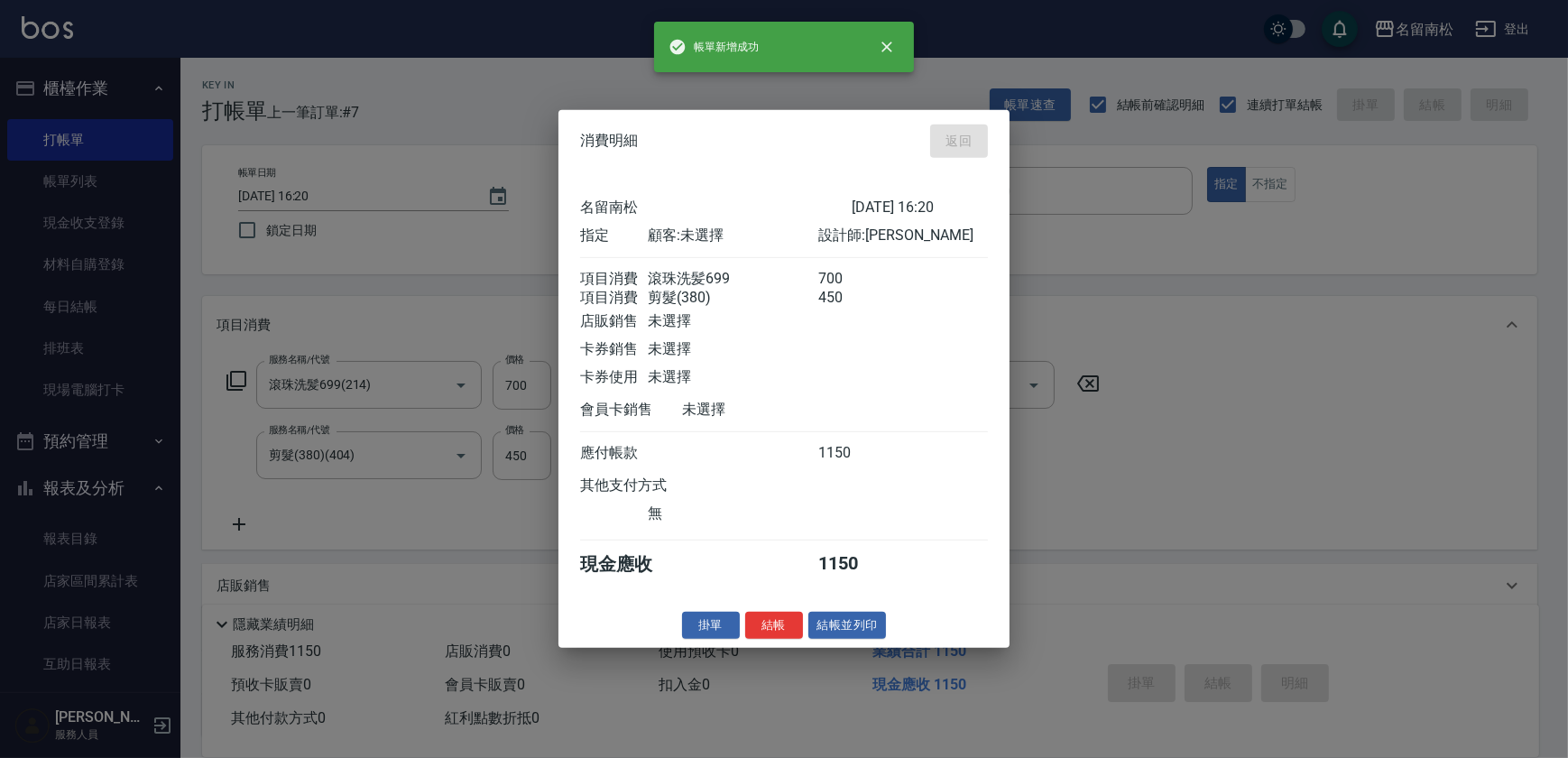
type input "[DATE] 16:21"
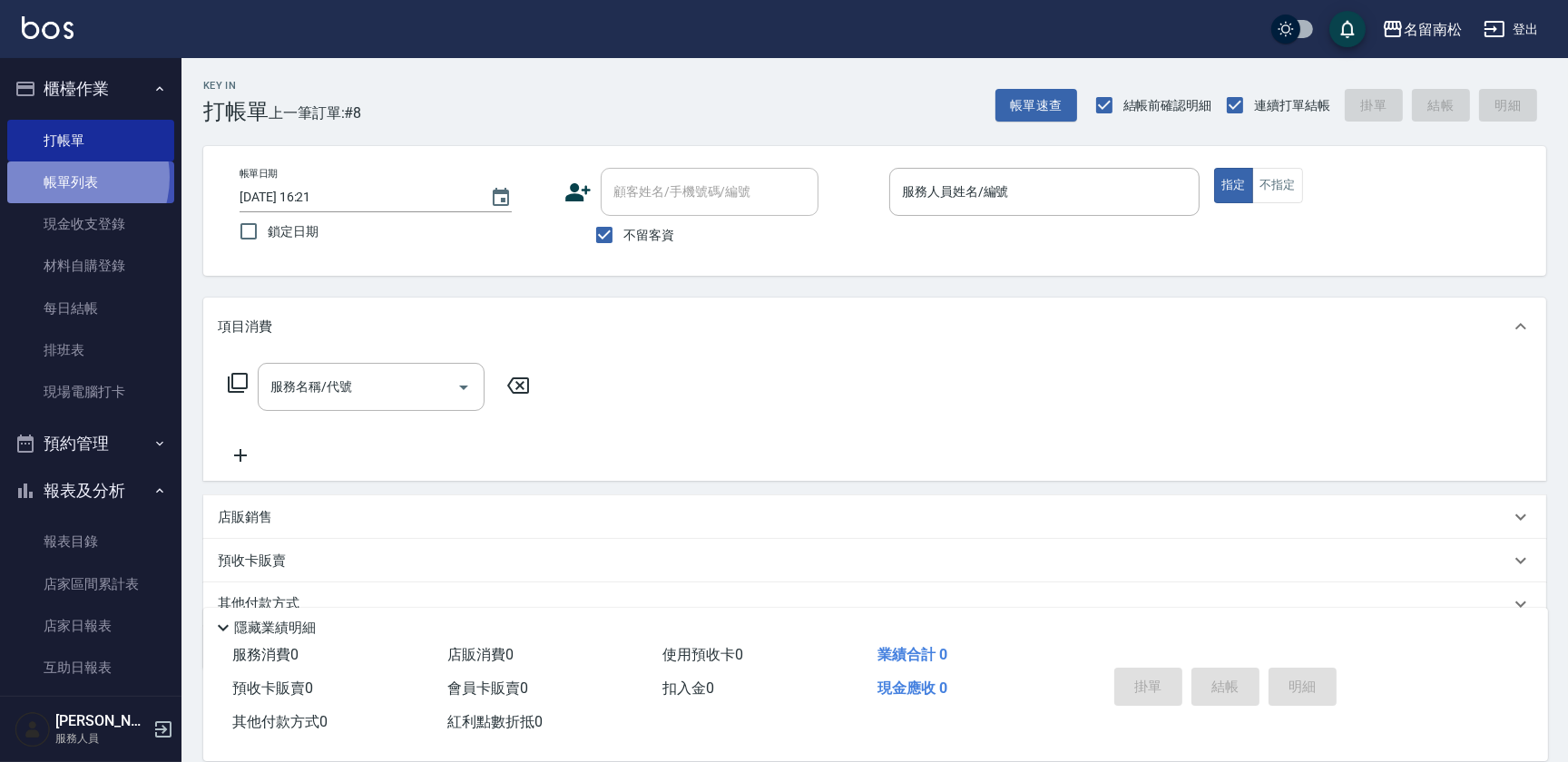
click at [63, 178] on link "帳單列表" at bounding box center [90, 183] width 167 height 41
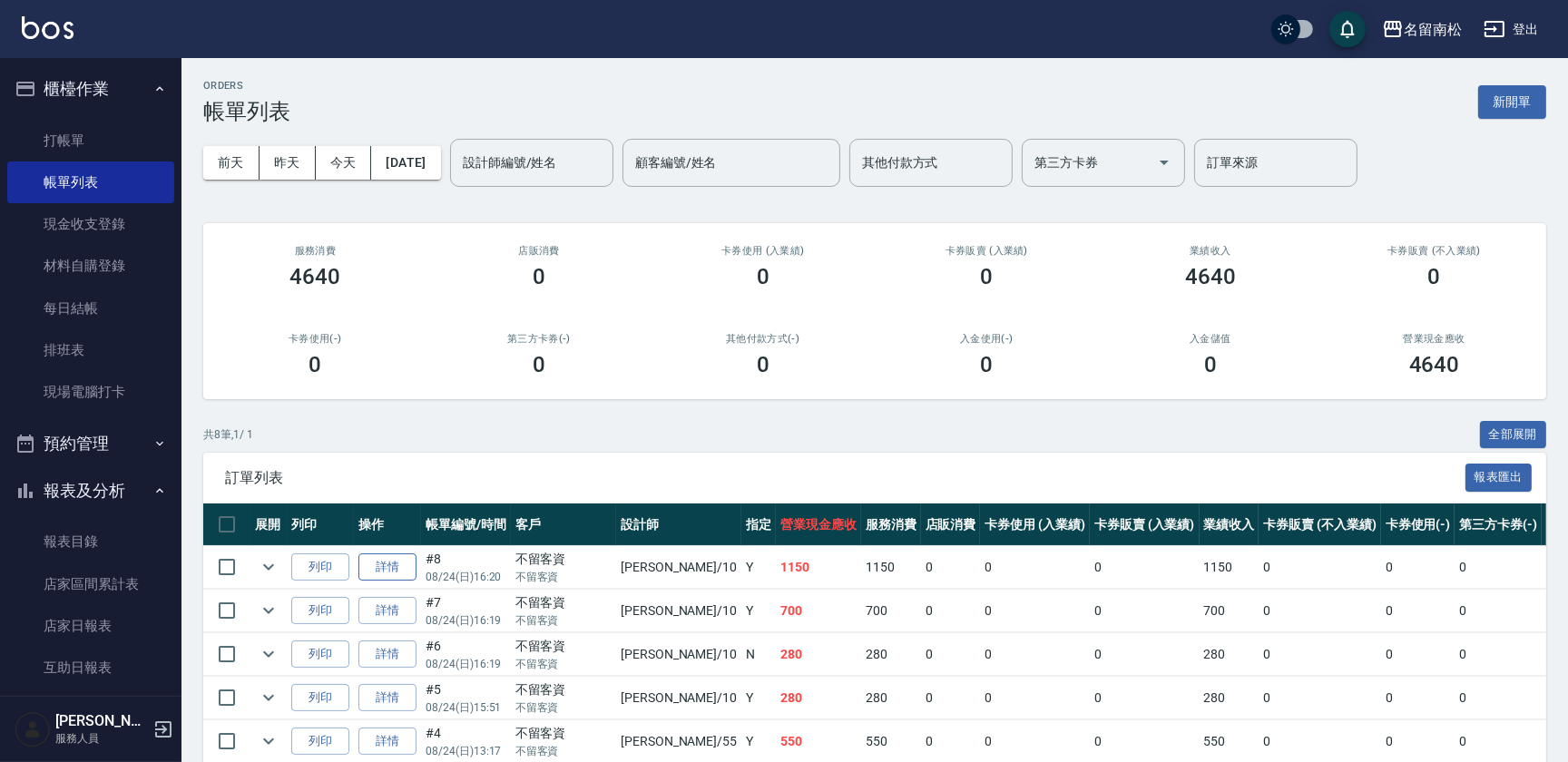
click at [397, 560] on link "詳情" at bounding box center [387, 568] width 58 height 29
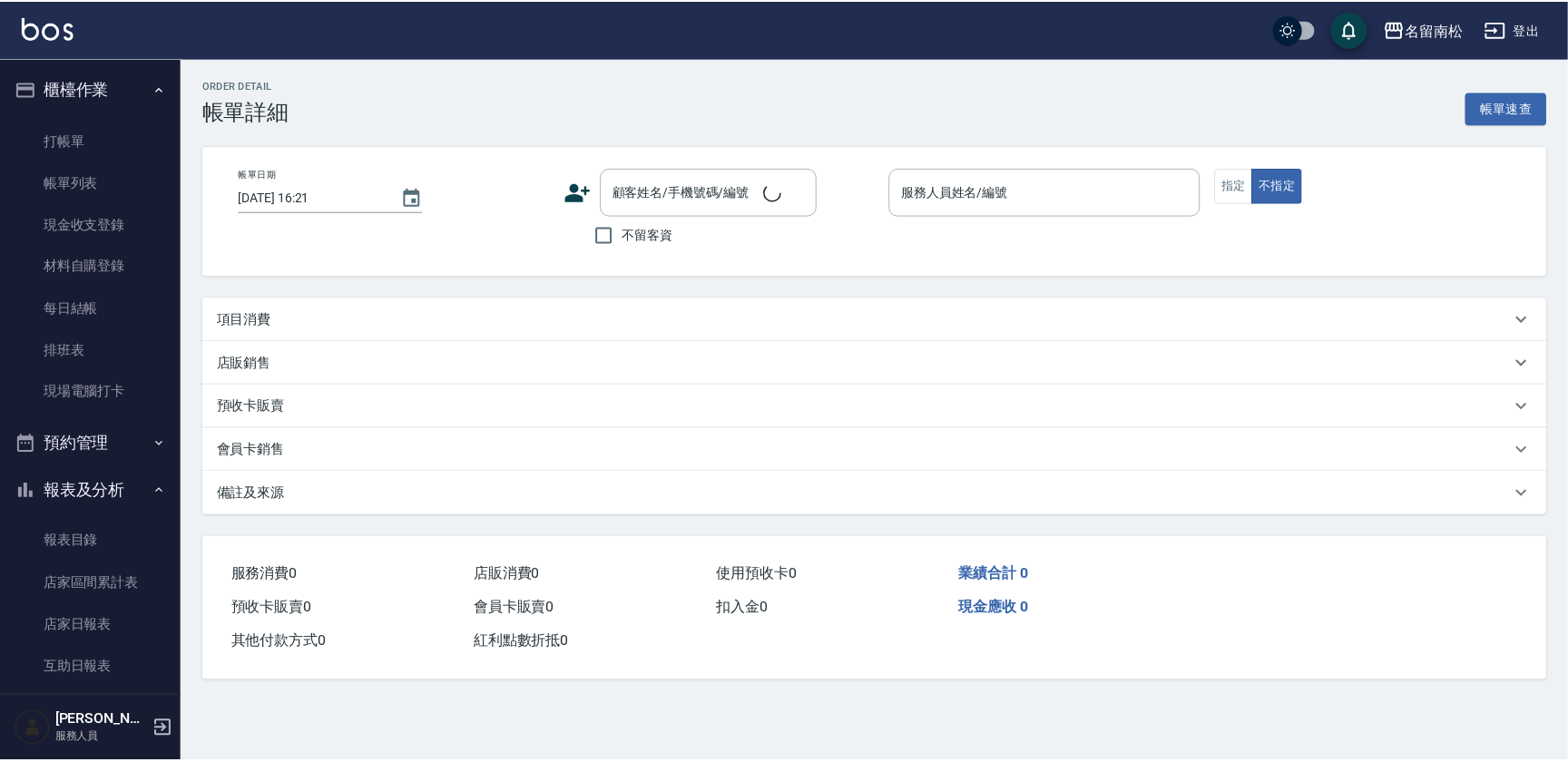
type input "[DATE] 16:20"
checkbox input "true"
type input "[PERSON_NAME]-10"
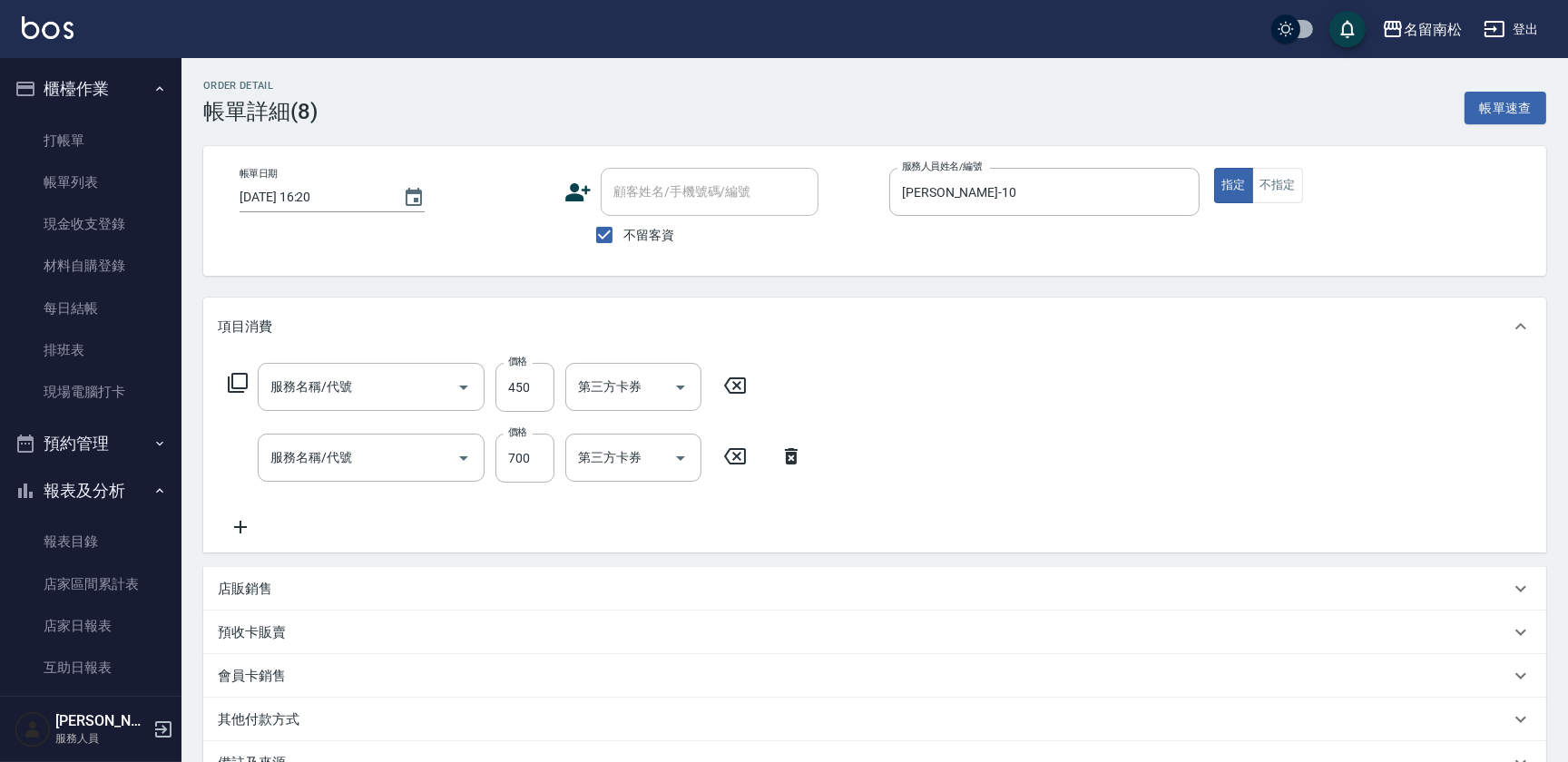
type input "剪髮(380)(404)"
type input "滾珠洗髪699(214)"
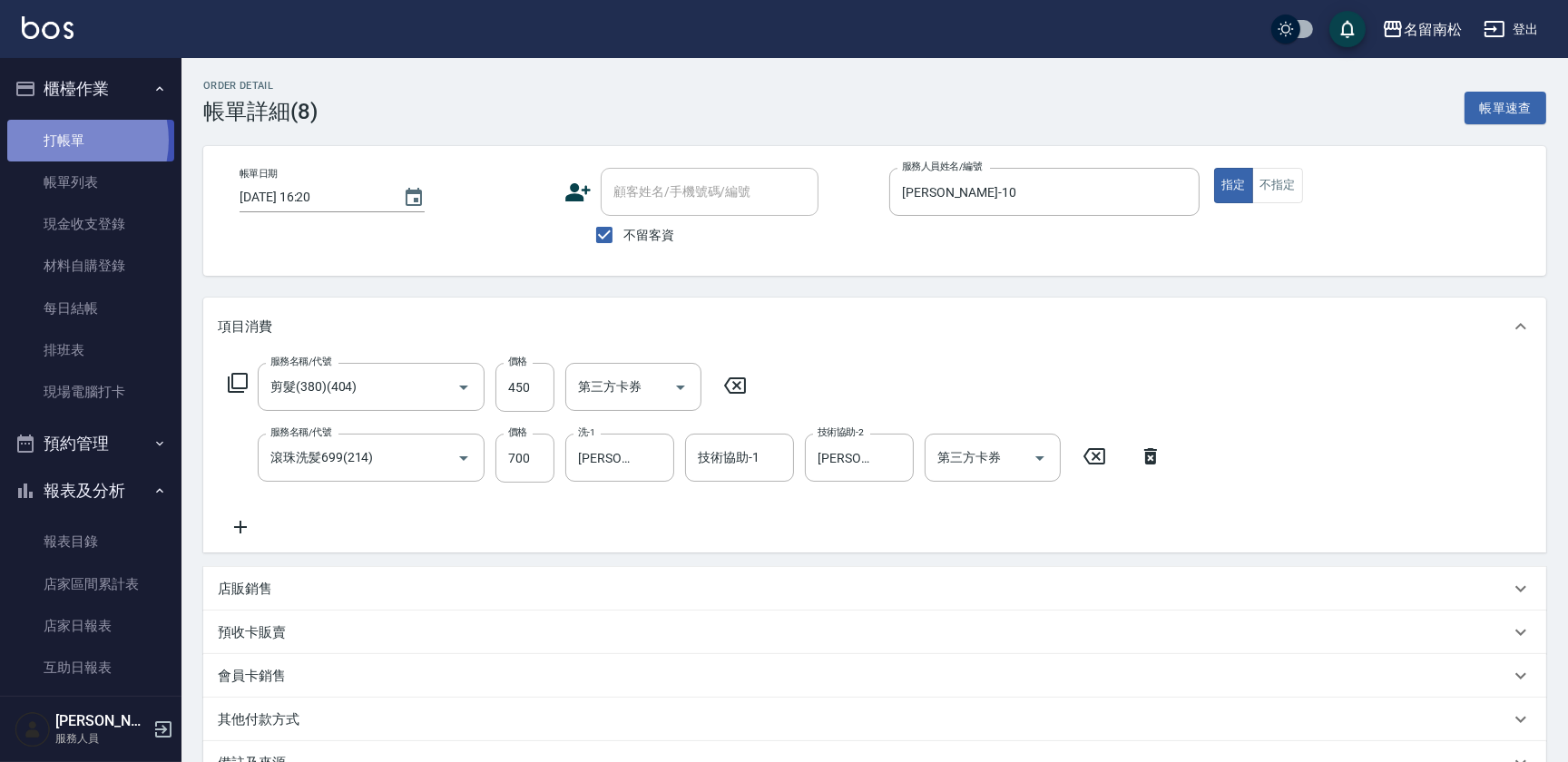
click at [62, 140] on link "打帳單" at bounding box center [90, 140] width 167 height 41
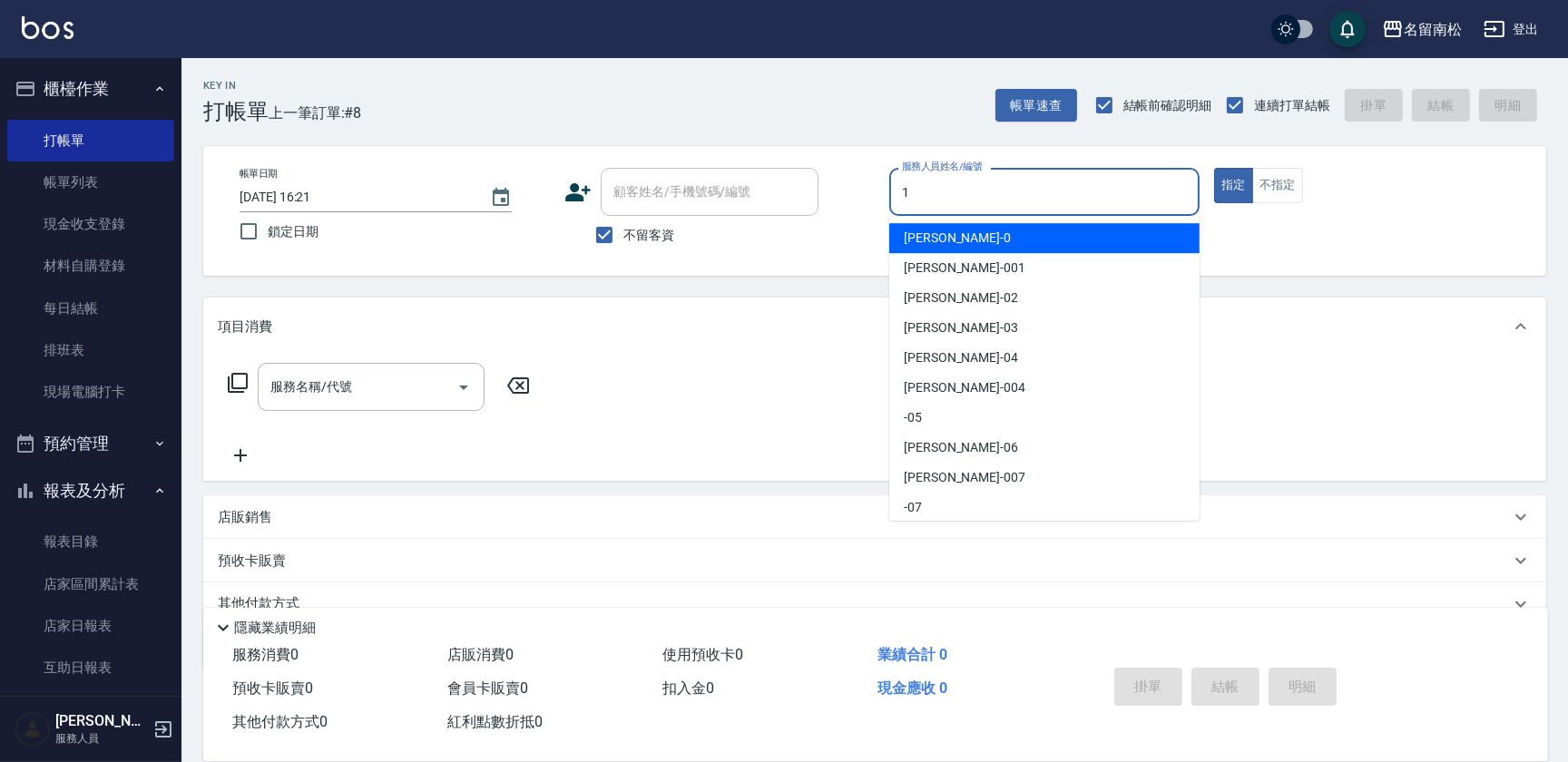
click at [939, 193] on input "1" at bounding box center [1044, 191] width 294 height 32
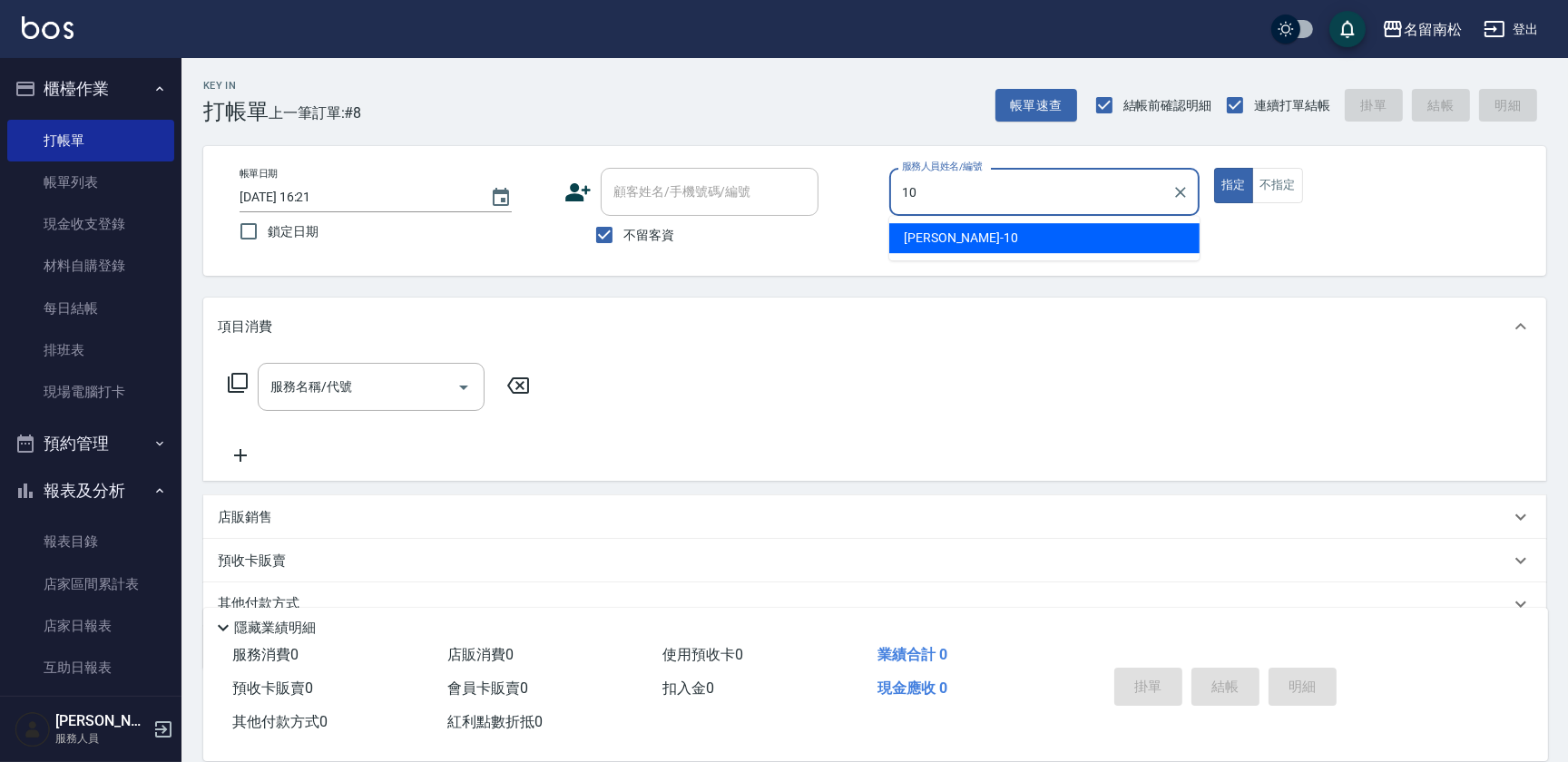
click at [925, 232] on span "[PERSON_NAME]-10" at bounding box center [961, 238] width 114 height 19
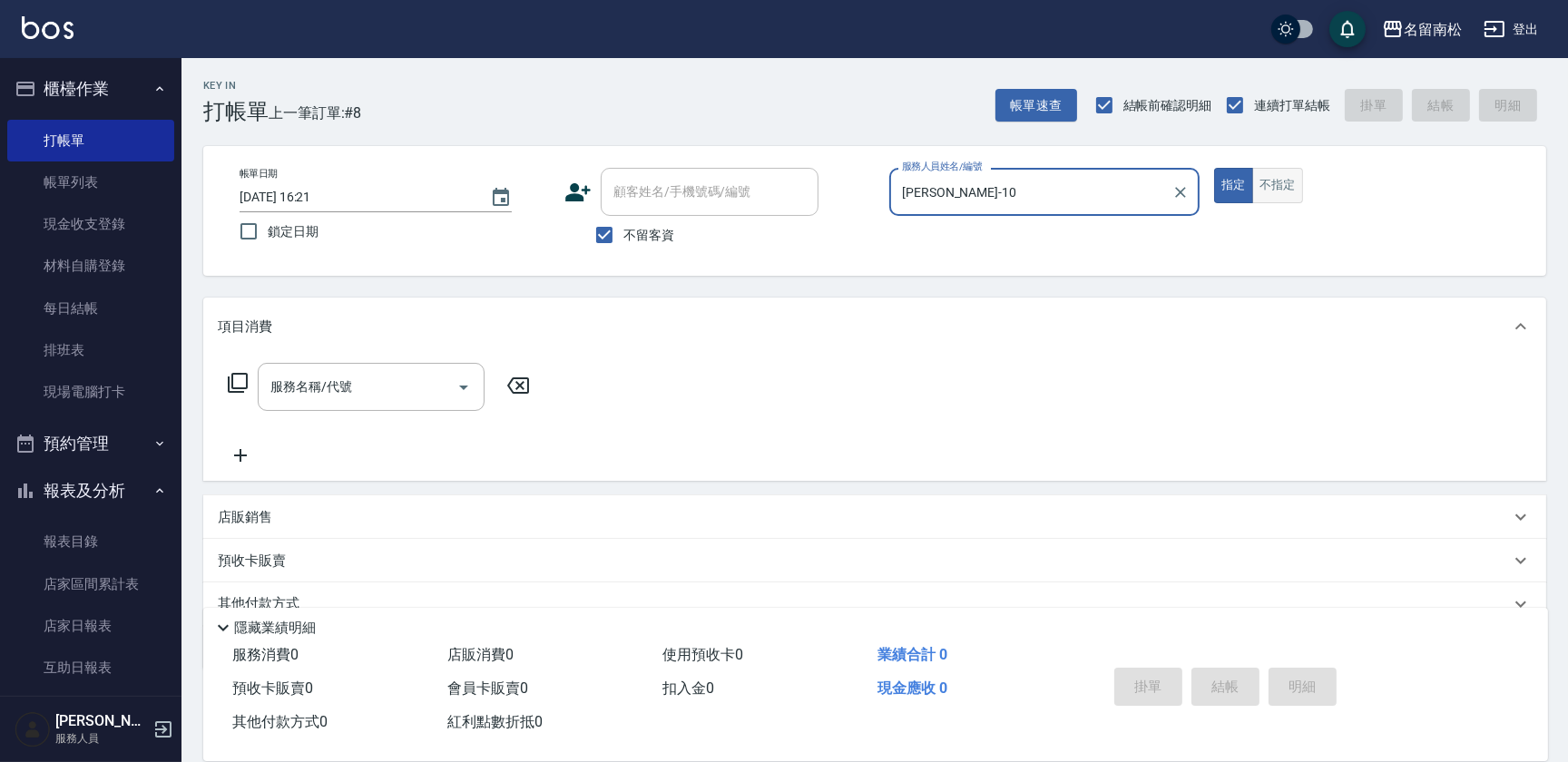
type input "[PERSON_NAME]-10"
click at [1260, 173] on button "不指定" at bounding box center [1277, 186] width 50 height 36
click at [355, 389] on input "服務名稱/代號" at bounding box center [357, 387] width 184 height 32
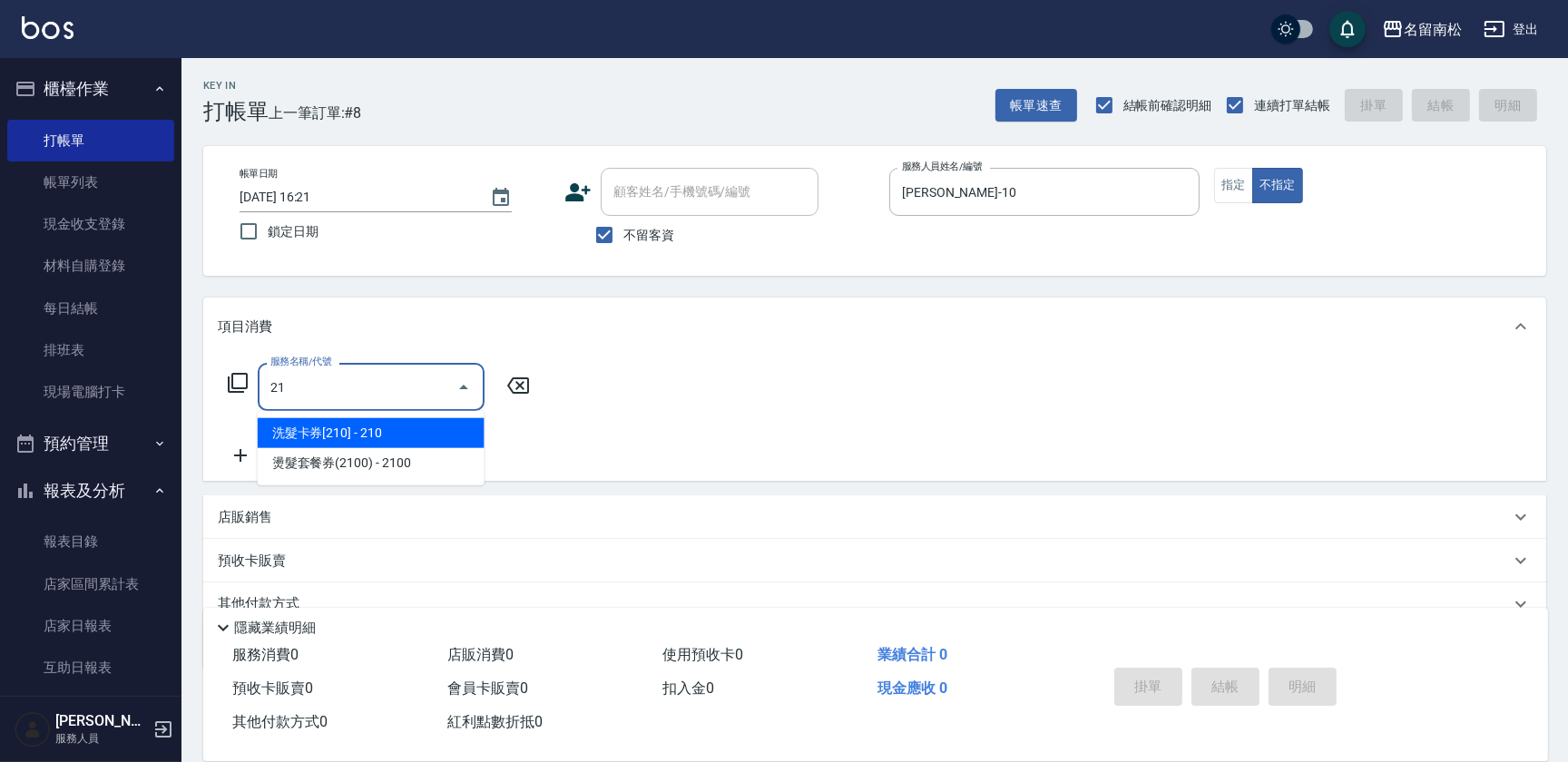
type input "214"
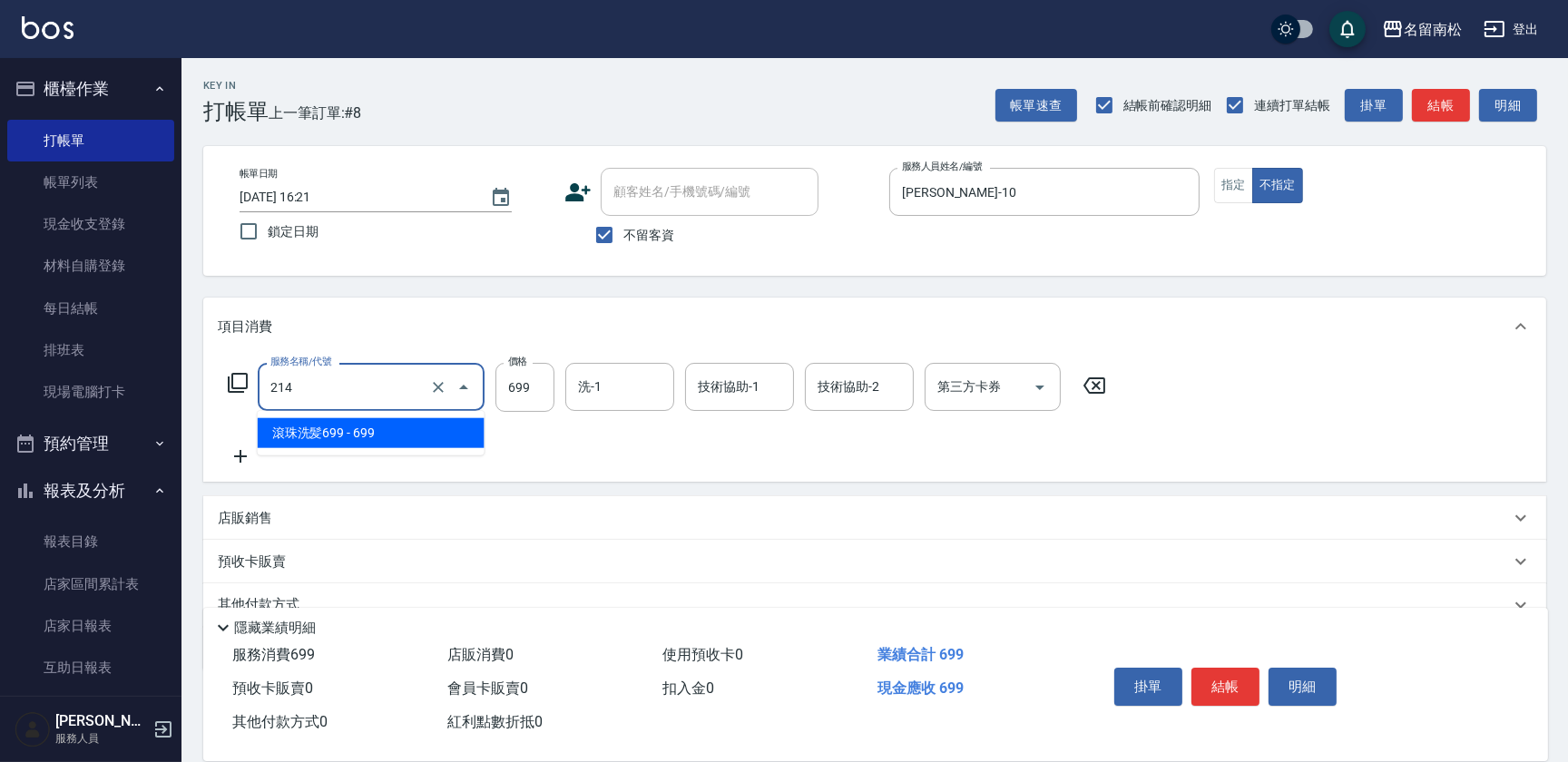
click at [335, 387] on input "214" at bounding box center [345, 387] width 160 height 32
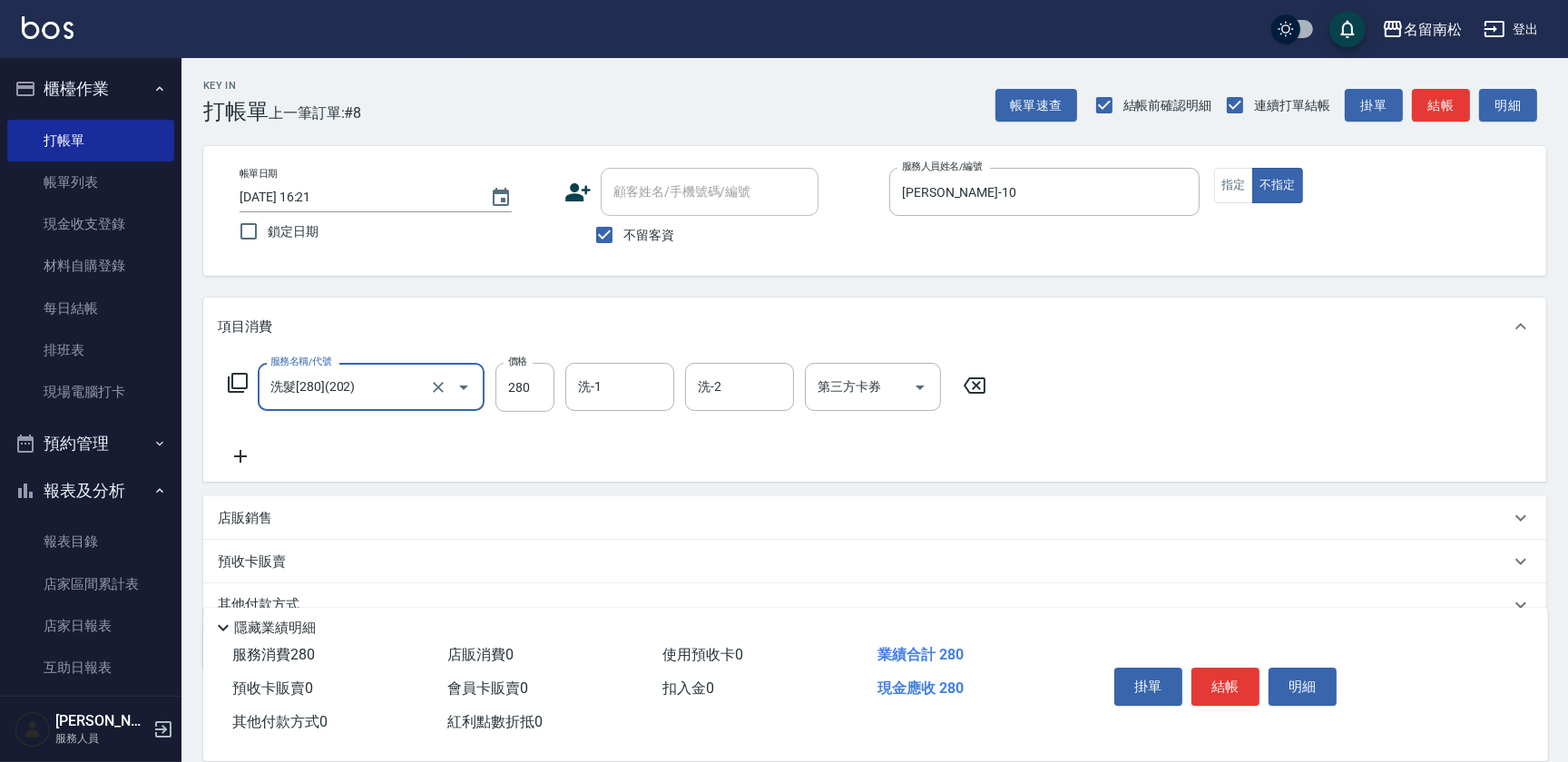
type input "洗髮[280](202)"
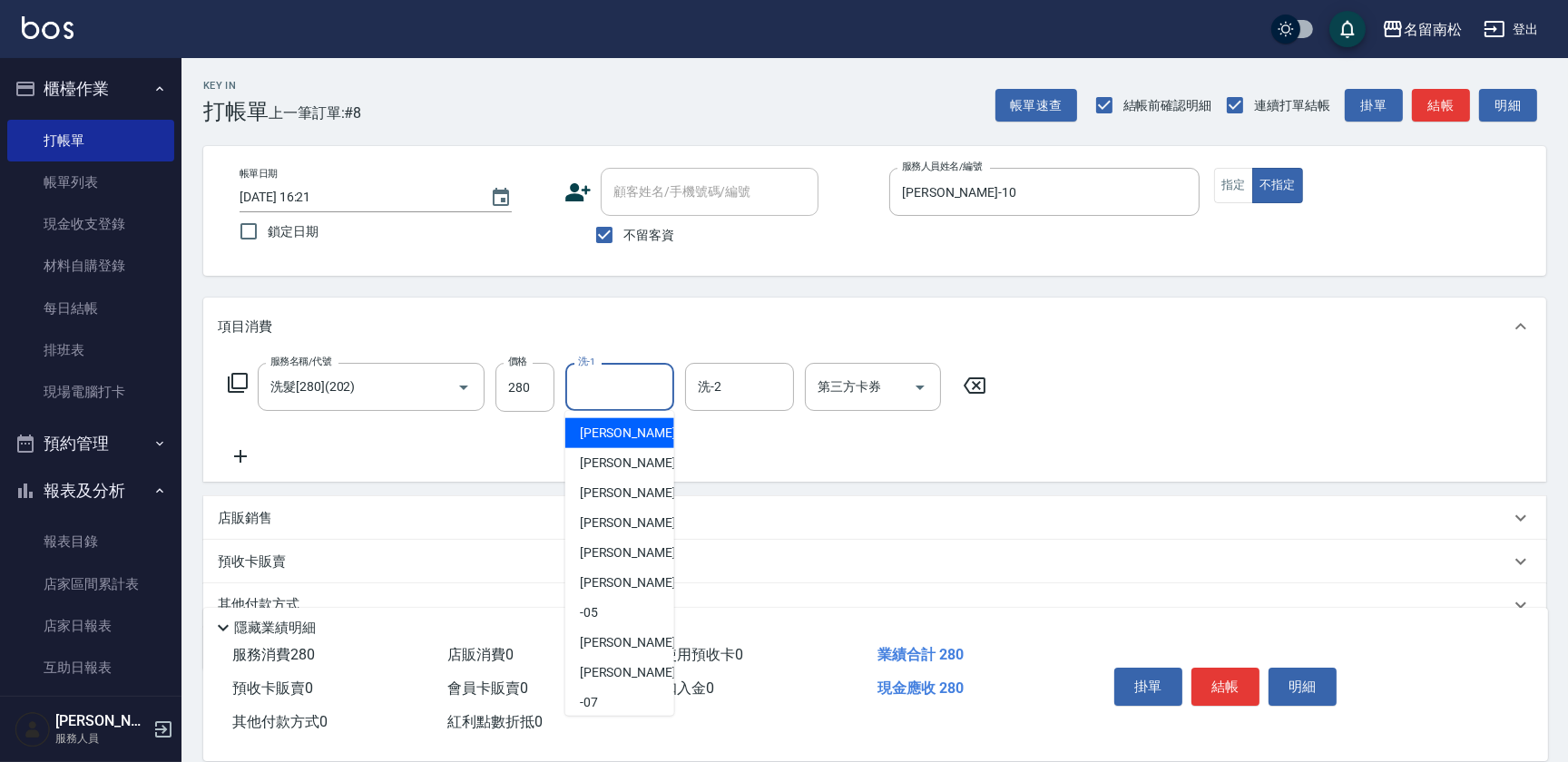
click at [639, 390] on div "洗-1" at bounding box center [620, 387] width 109 height 48
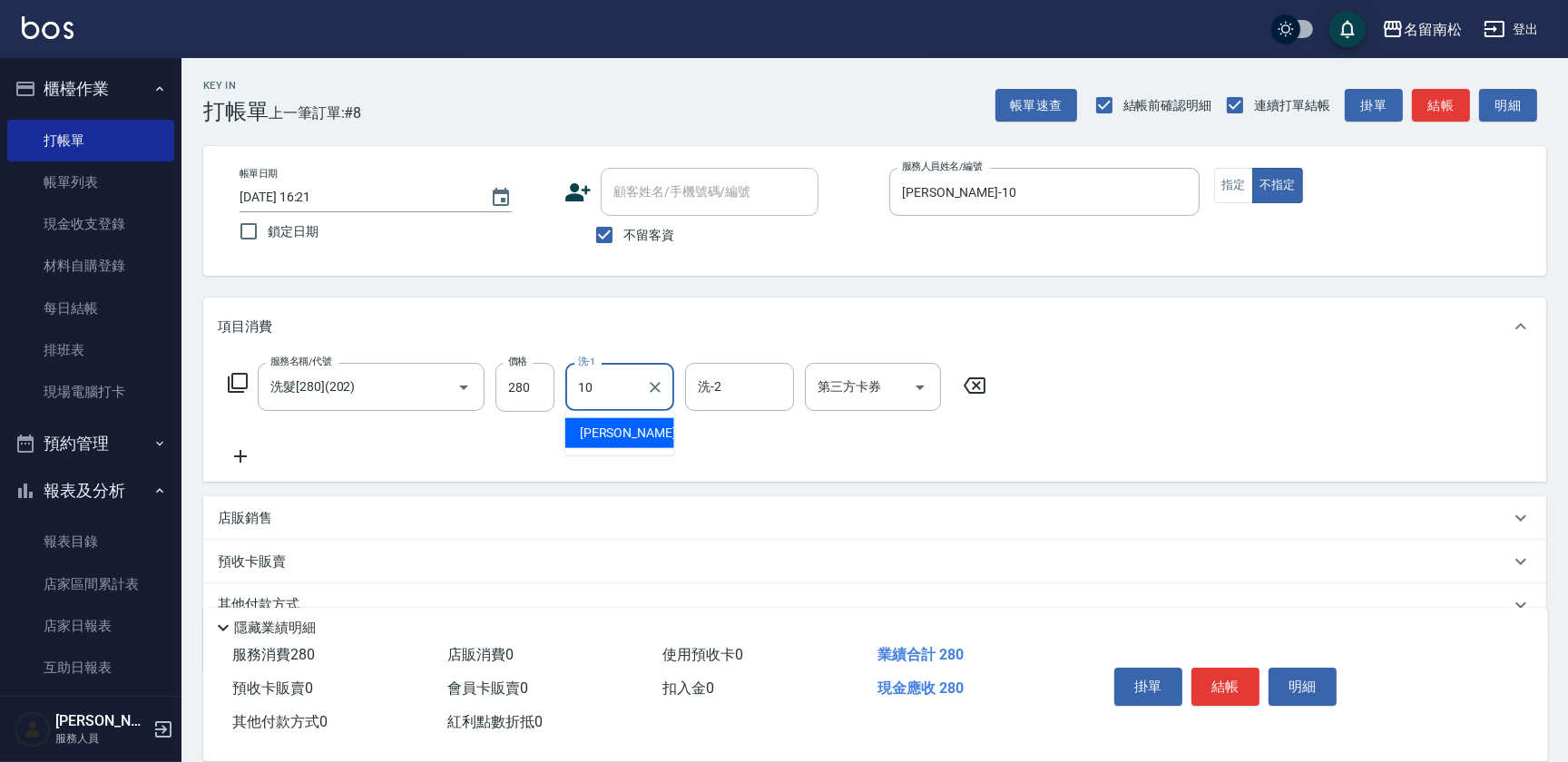
click at [620, 436] on span "[PERSON_NAME]-10" at bounding box center [637, 432] width 114 height 19
type input "[PERSON_NAME]-10"
click at [237, 448] on icon at bounding box center [241, 457] width 45 height 22
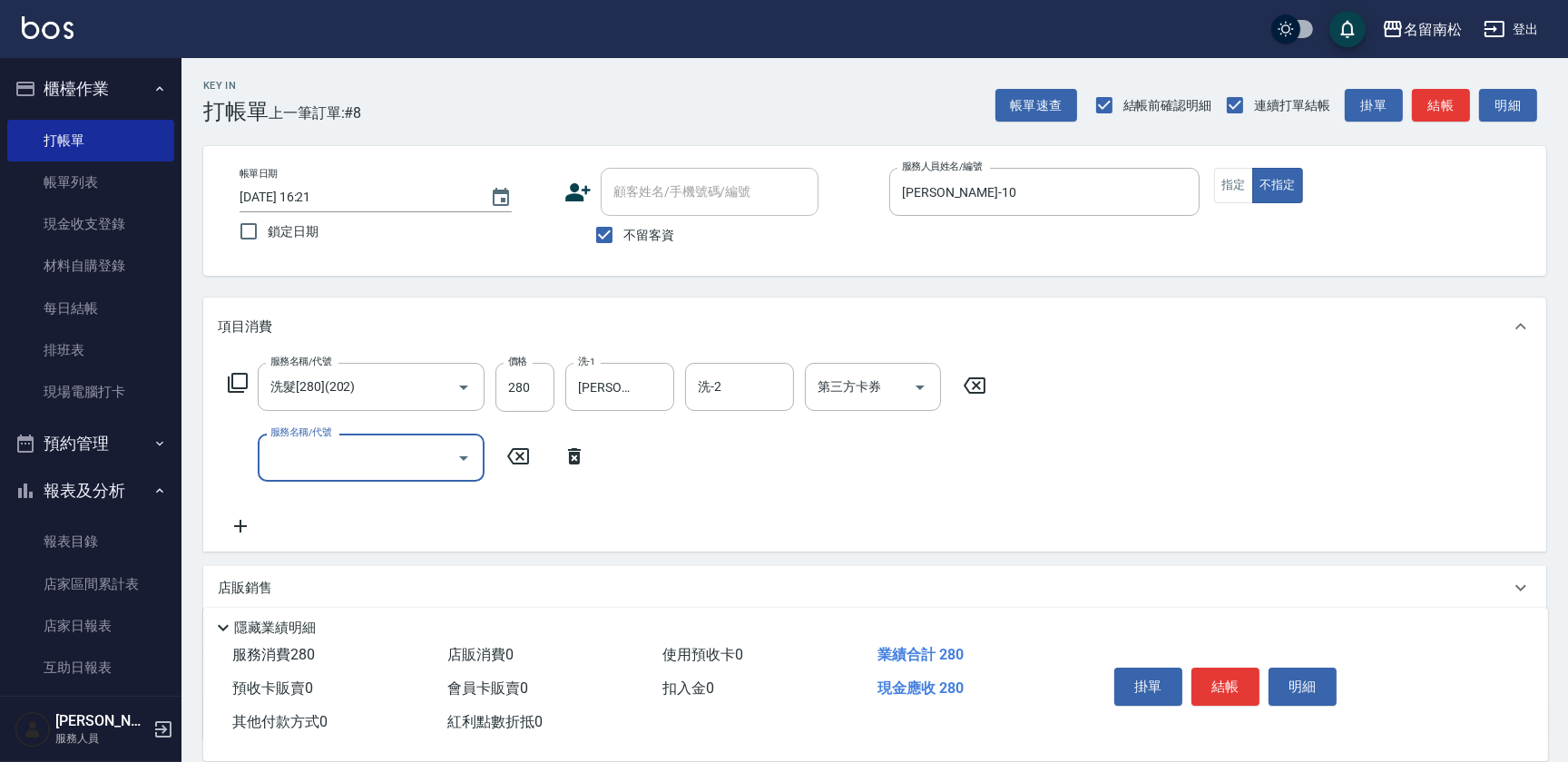
click at [390, 472] on input "服務名稱/代號" at bounding box center [357, 458] width 184 height 32
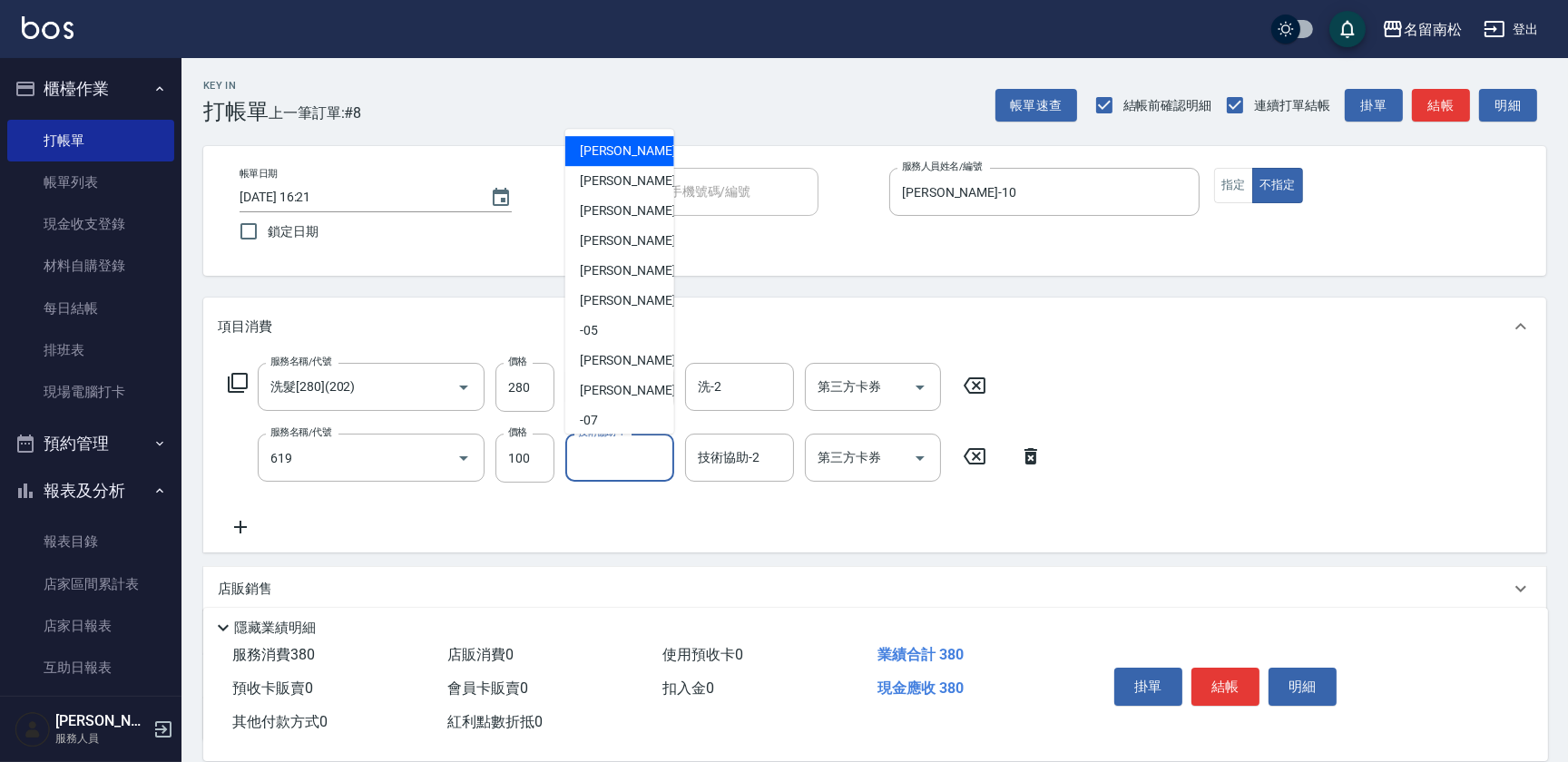
type input "[PERSON_NAME].玻酸.晶膜.水療(619)"
drag, startPoint x: 635, startPoint y: 462, endPoint x: 627, endPoint y: 487, distance: 26.2
click at [634, 462] on input "1" at bounding box center [620, 458] width 93 height 32
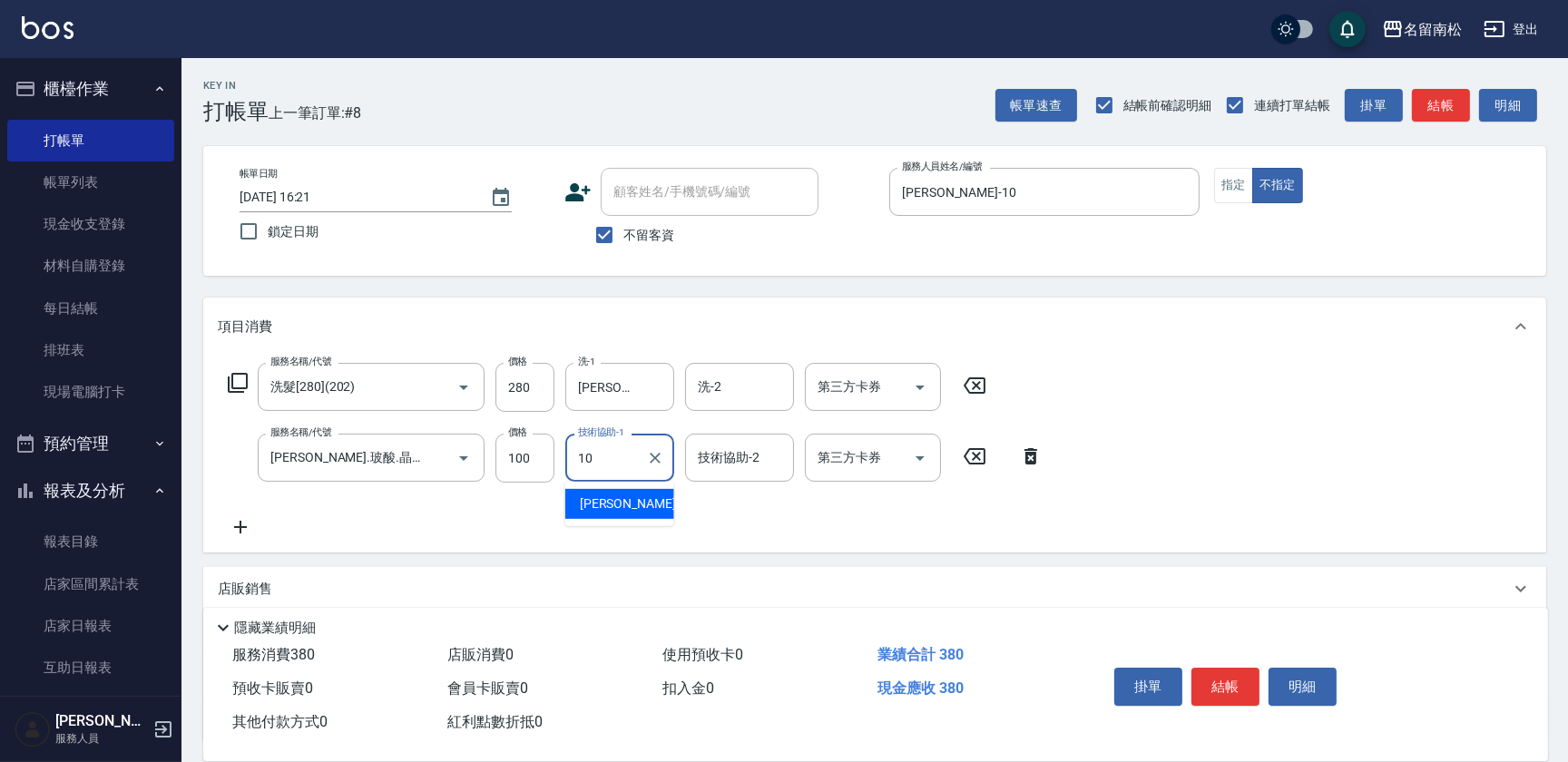
click at [626, 499] on span "[PERSON_NAME]-10" at bounding box center [637, 503] width 114 height 19
type input "[PERSON_NAME]-10"
click at [1235, 680] on button "結帳" at bounding box center [1225, 687] width 68 height 38
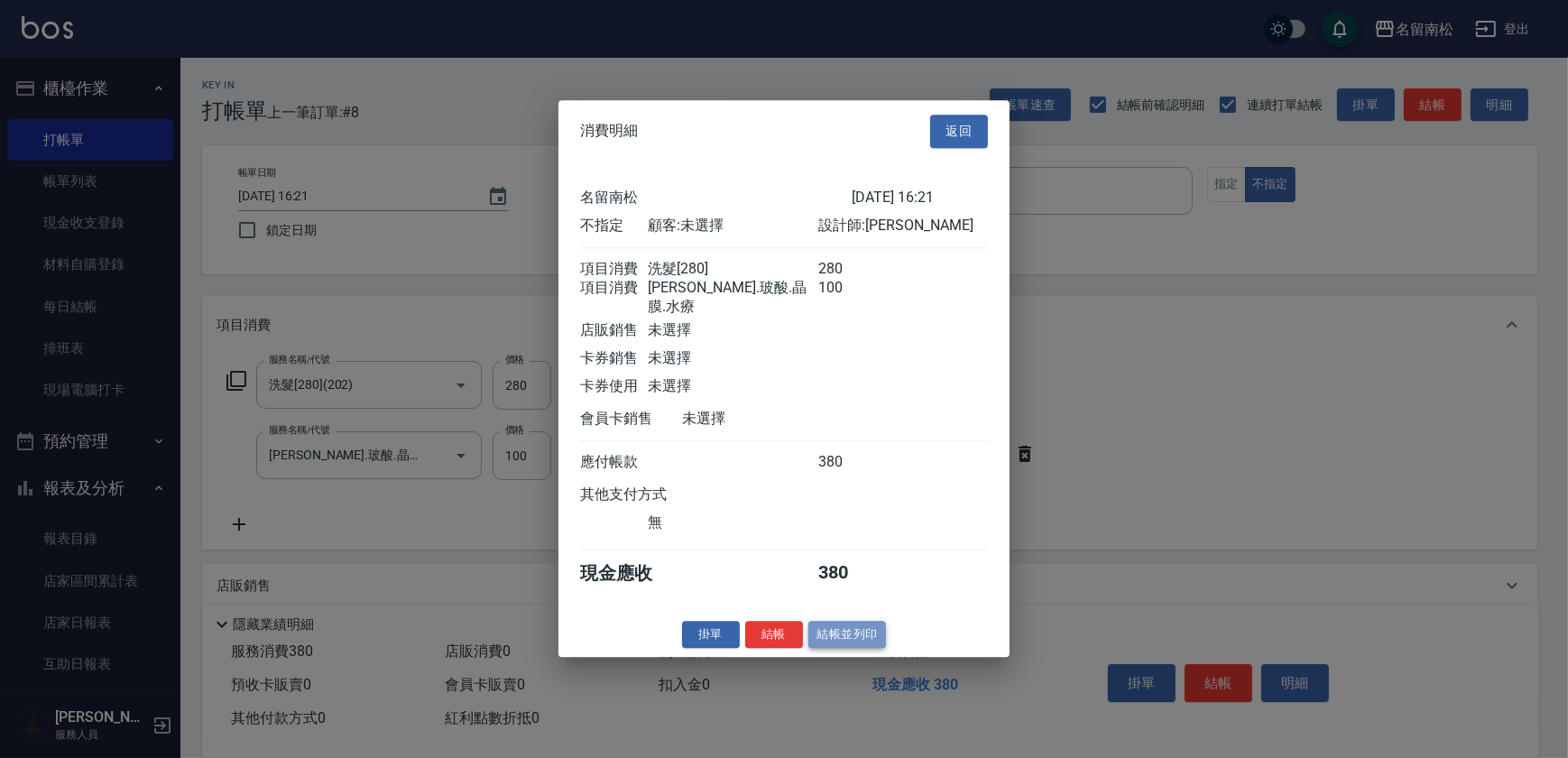
click at [842, 634] on button "結帳並列印" at bounding box center [848, 635] width 78 height 28
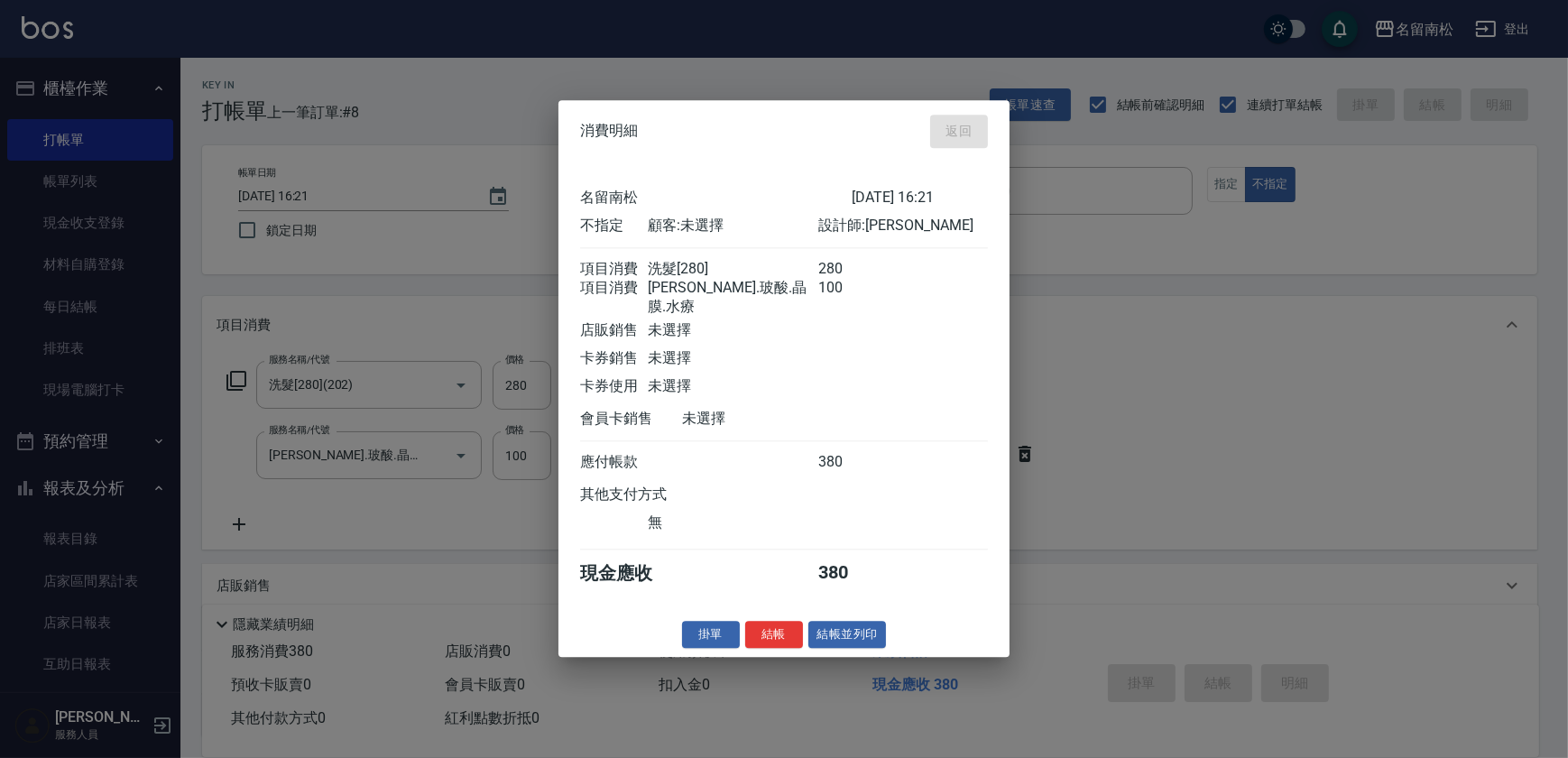
type input "[DATE] 16:22"
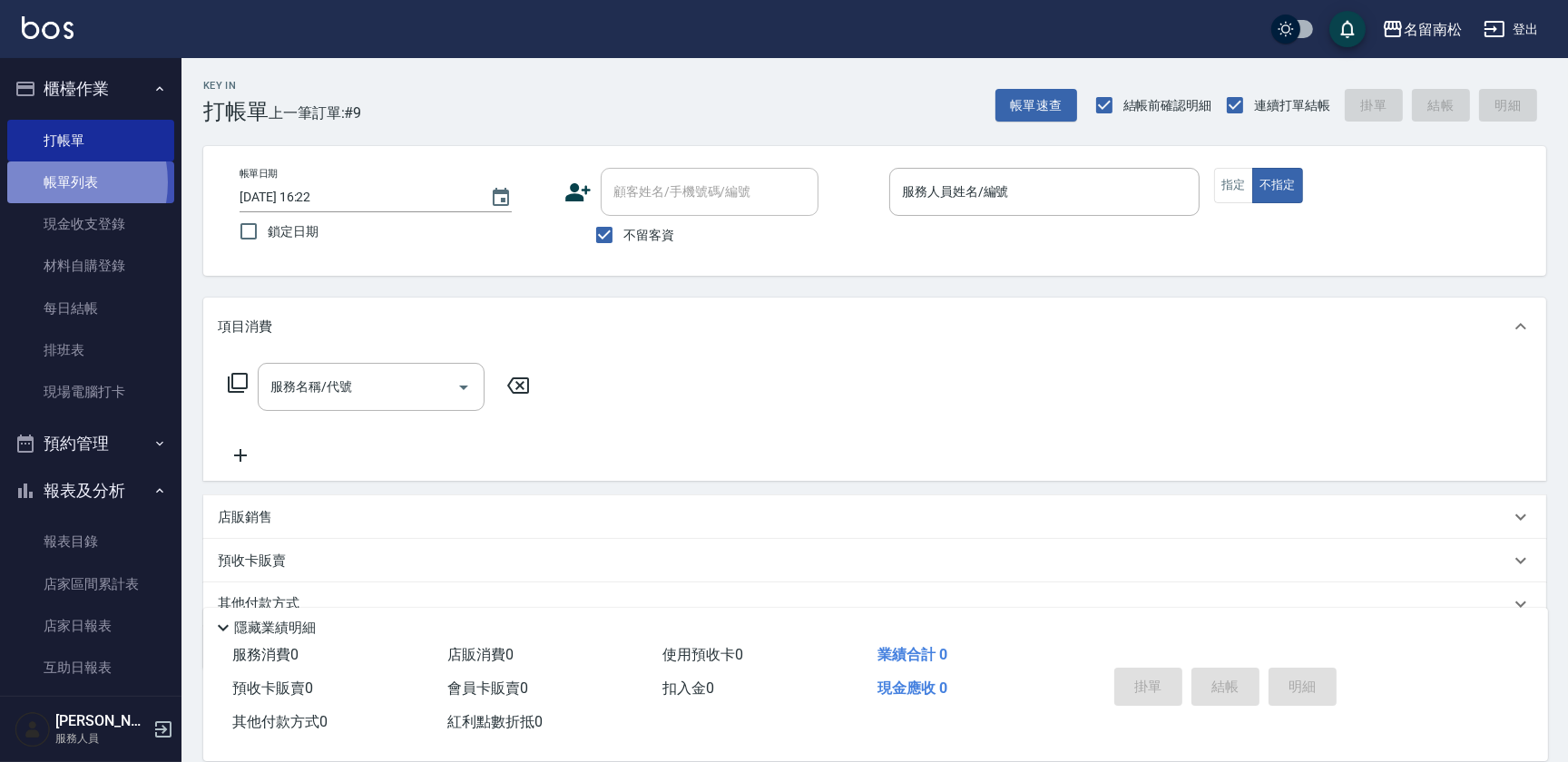
click at [43, 183] on link "帳單列表" at bounding box center [90, 183] width 167 height 41
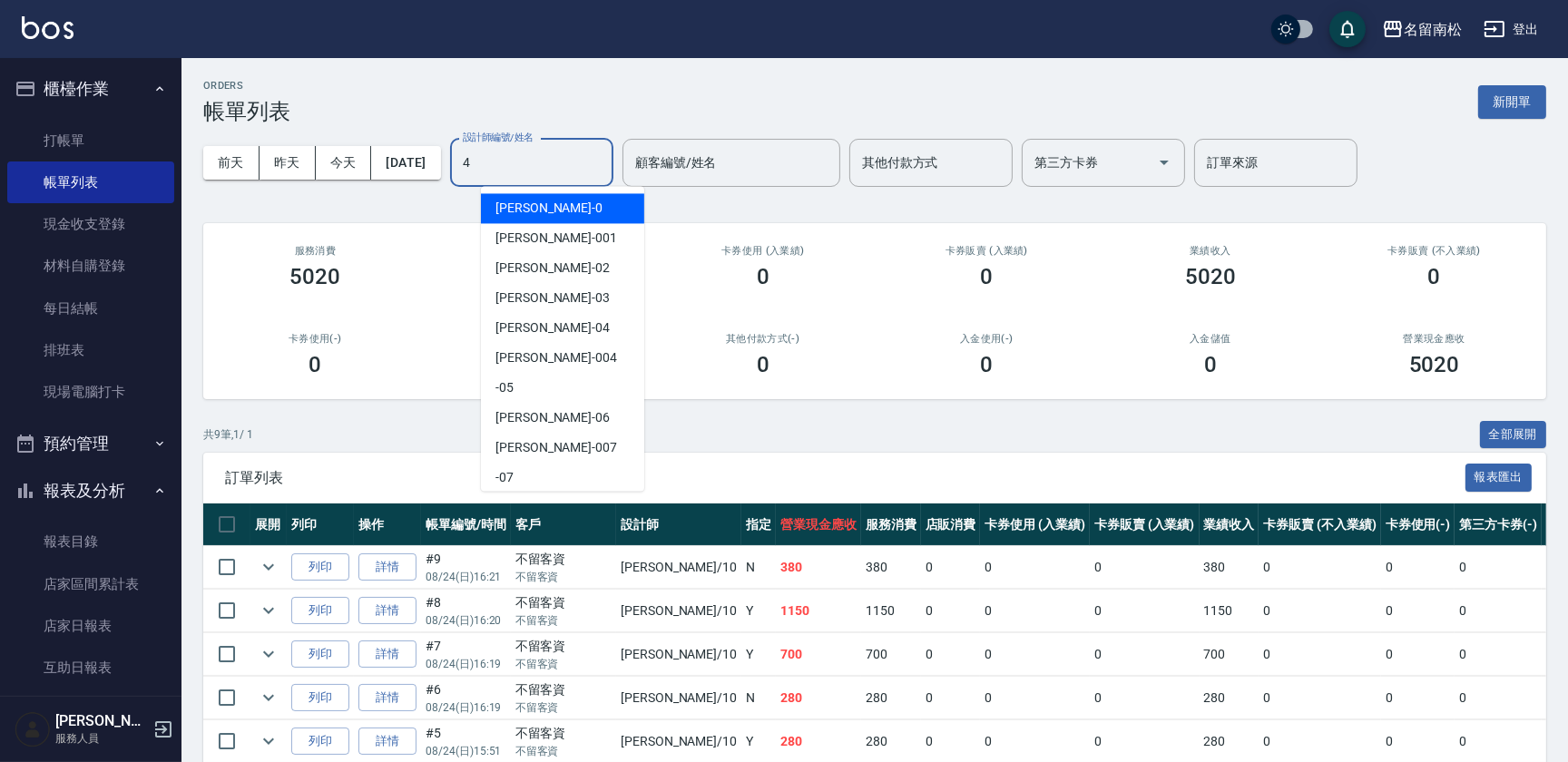
click at [513, 153] on input "4" at bounding box center [531, 163] width 147 height 32
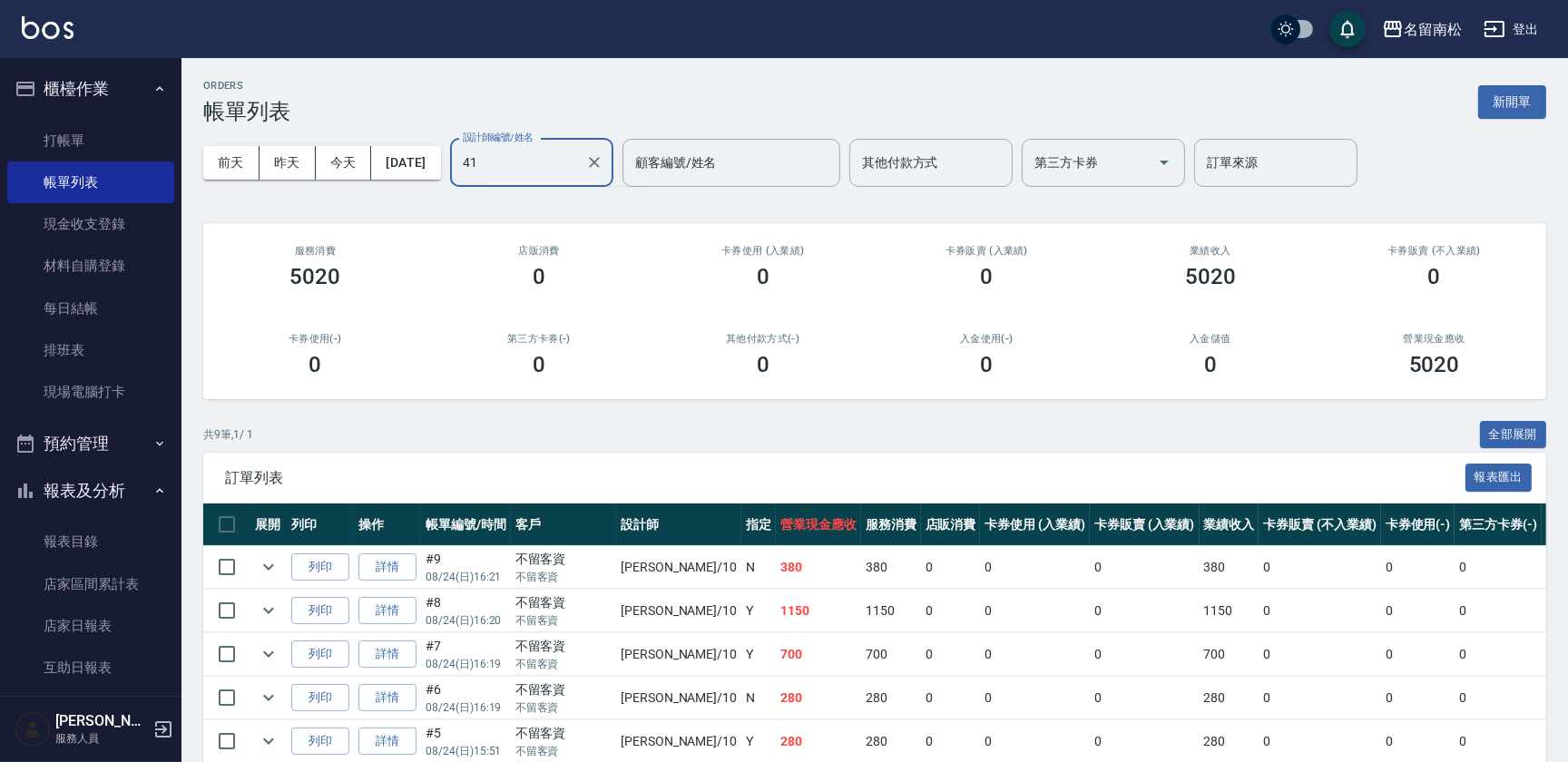
type input "41"
click at [510, 212] on div "ORDERS 帳單列表 新開單 [DATE] [DATE] [DATE] [DATE] 設計師編號/姓名 設計師編號/姓名 顧客編號/姓名 顧客編號/姓名 其…" at bounding box center [874, 534] width 1386 height 952
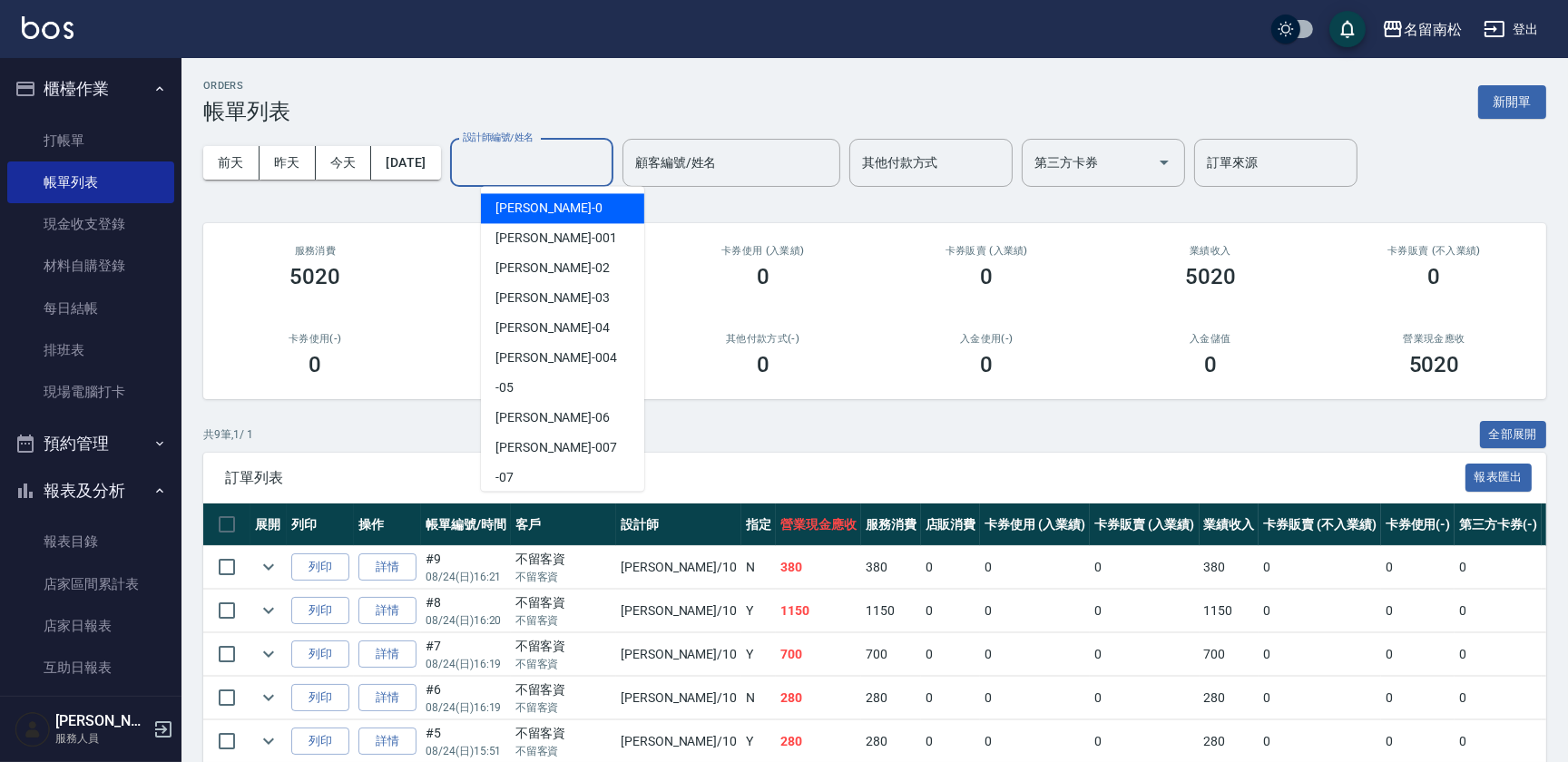
click at [530, 171] on input "設計師編號/姓名" at bounding box center [531, 163] width 147 height 32
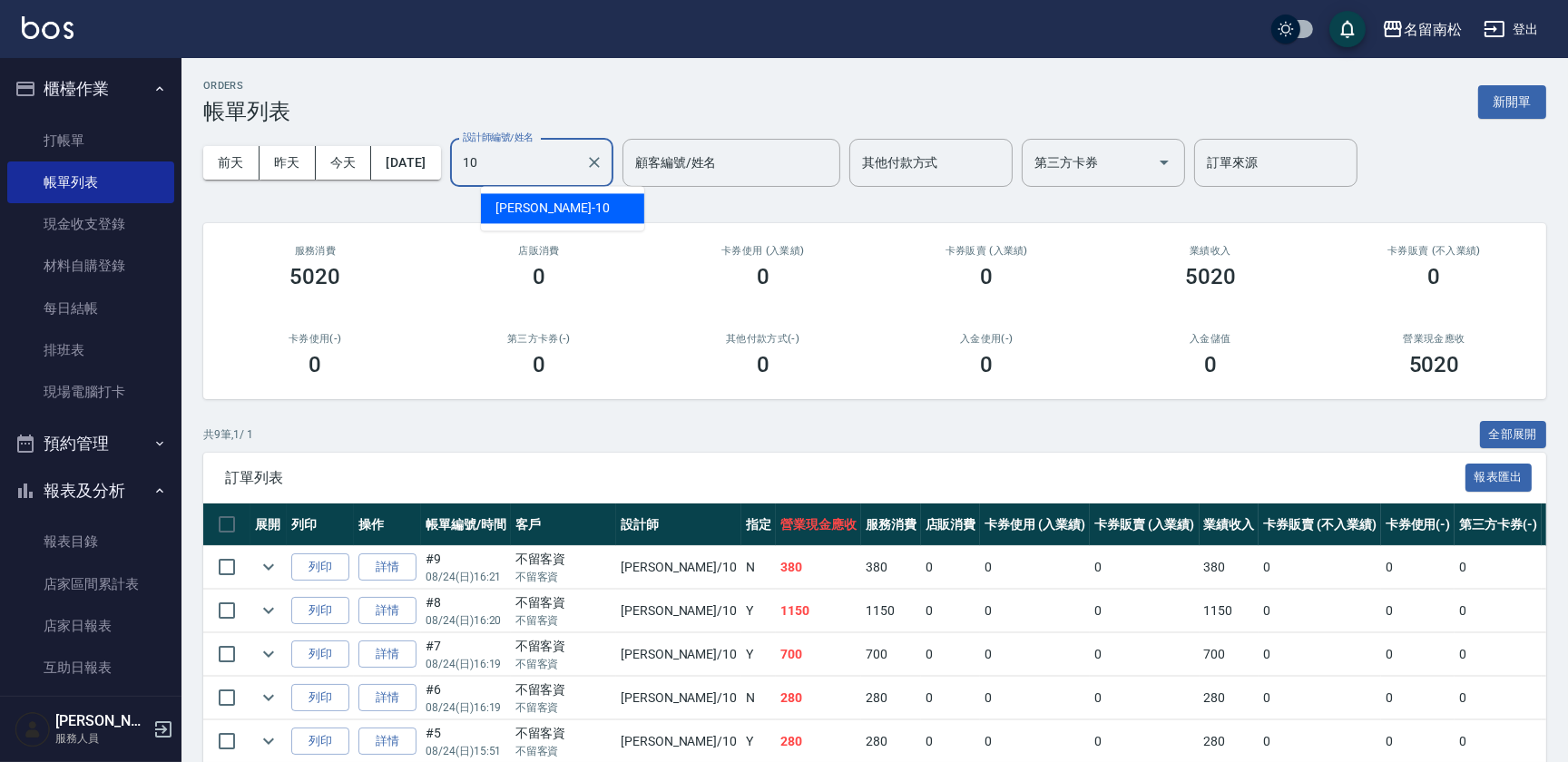
click at [534, 212] on span "[PERSON_NAME]-10" at bounding box center [553, 207] width 114 height 19
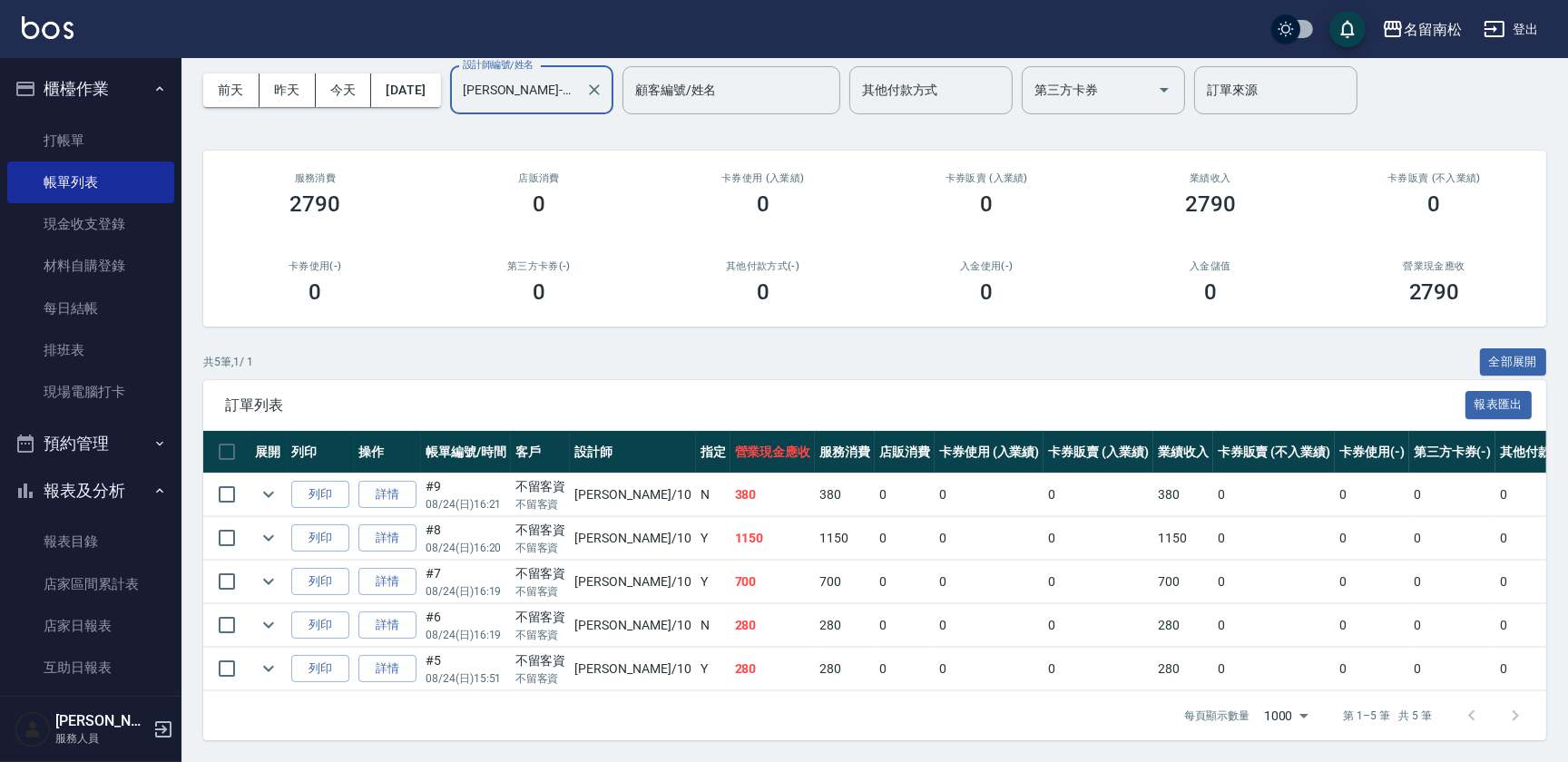
scroll to position [83, 0]
type input "[PERSON_NAME]-10"
click at [382, 484] on link "詳情" at bounding box center [387, 495] width 58 height 29
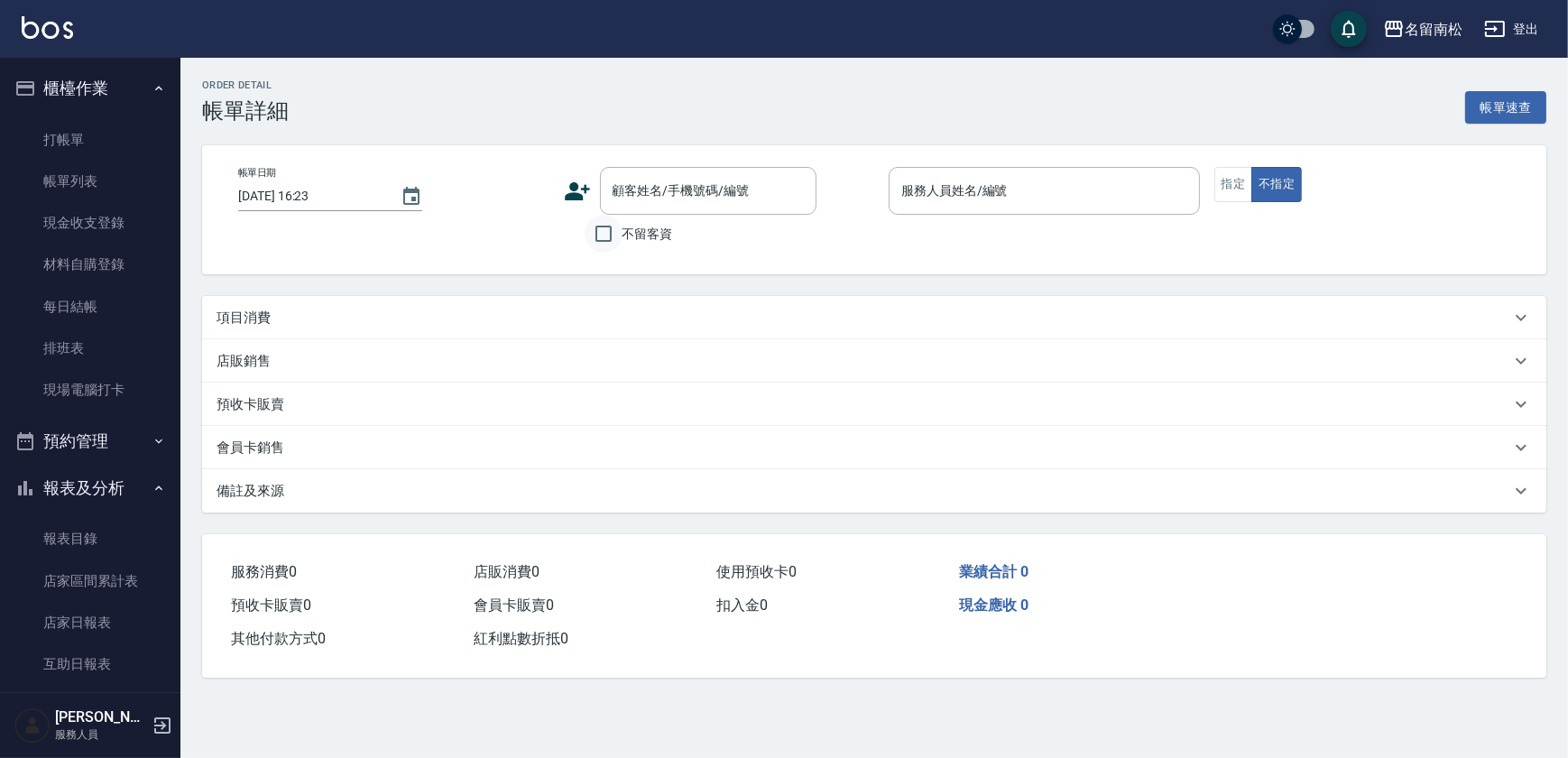
type input "[DATE] 16:21"
checkbox input "true"
type input "[PERSON_NAME]-10"
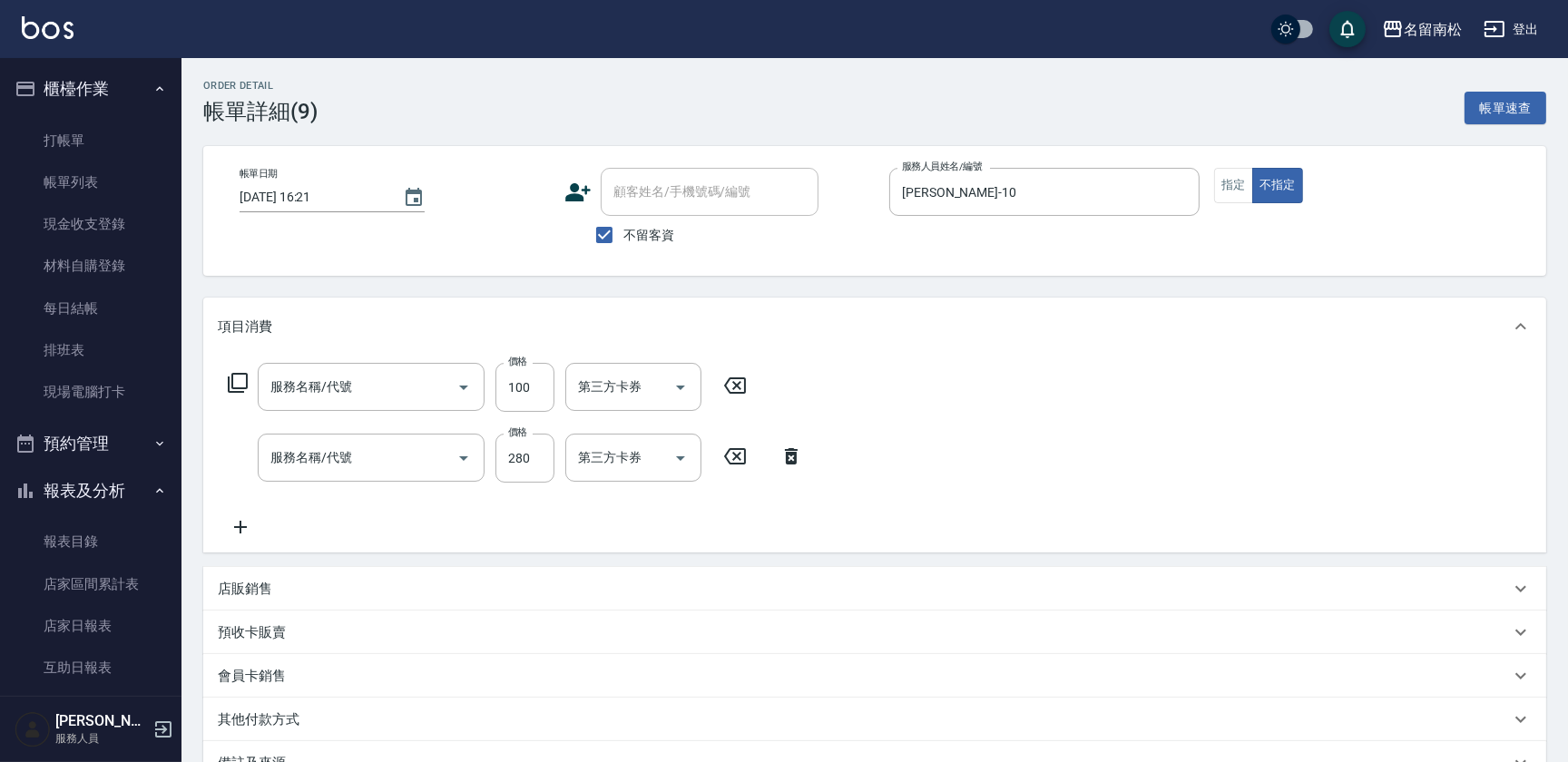
type input "[PERSON_NAME].玻酸.晶膜.水療(619)"
type input "洗髮[280](202)"
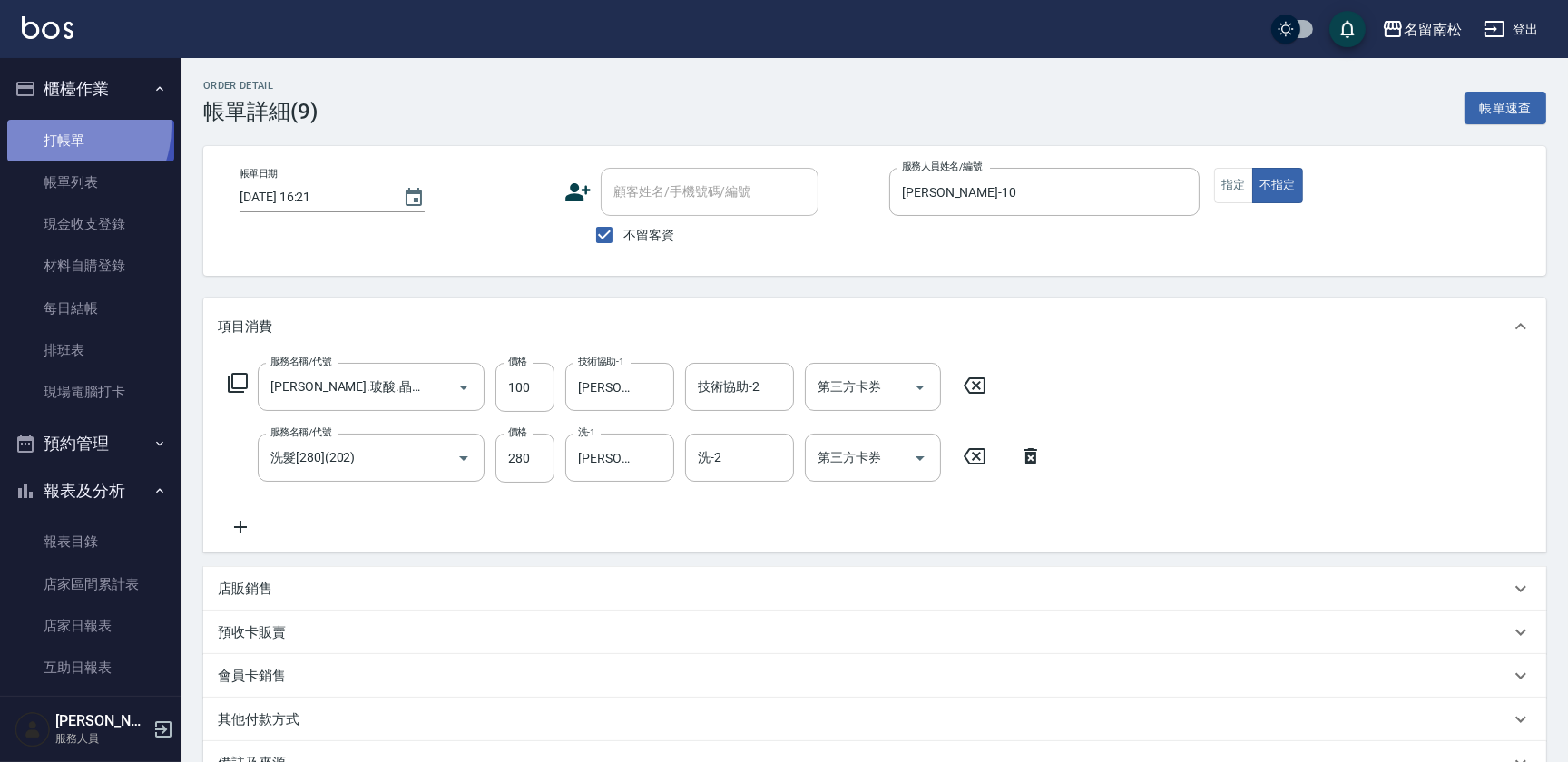
click at [61, 126] on link "打帳單" at bounding box center [90, 140] width 167 height 41
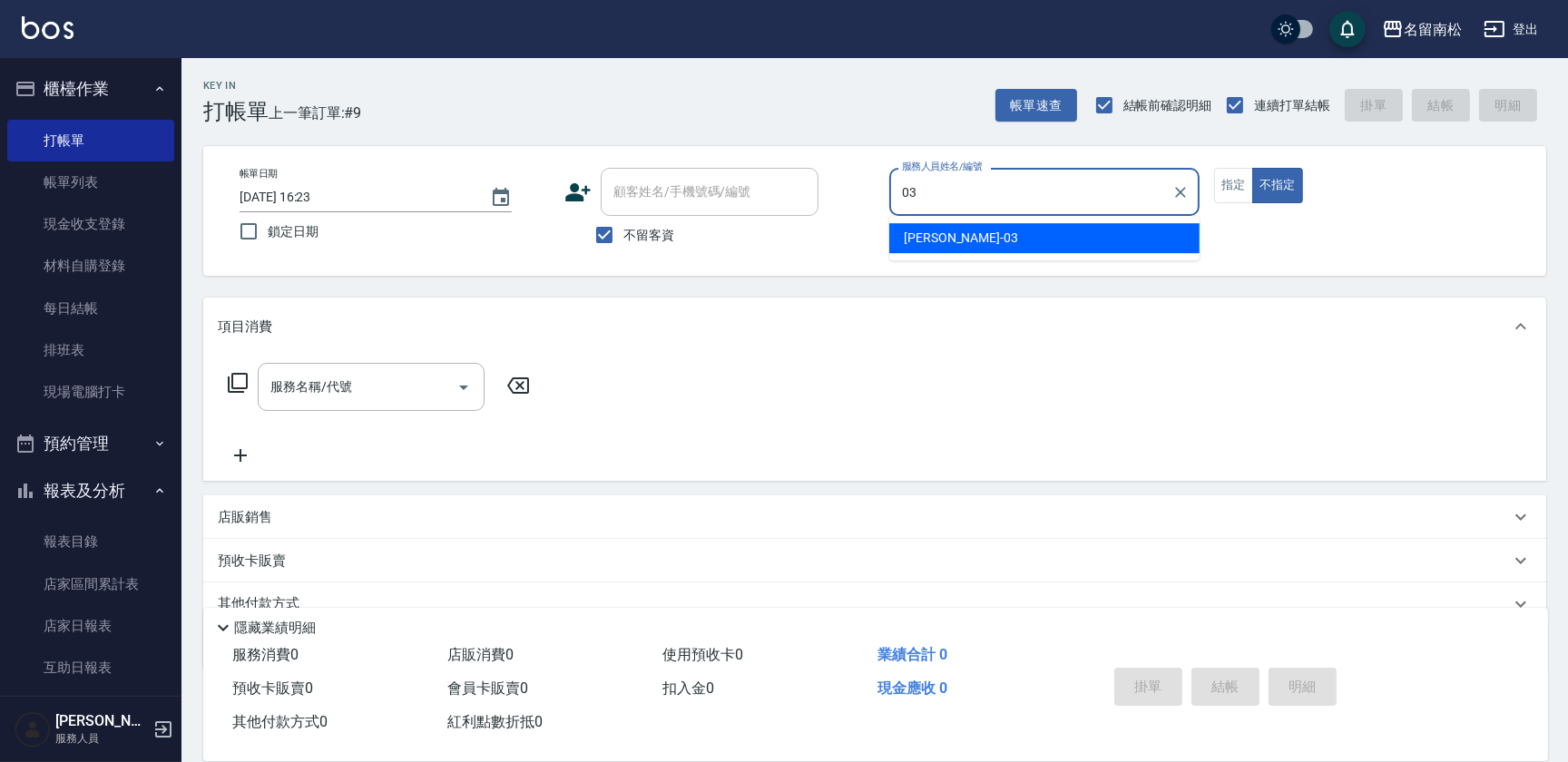
type input "[PERSON_NAME]-03"
type button "false"
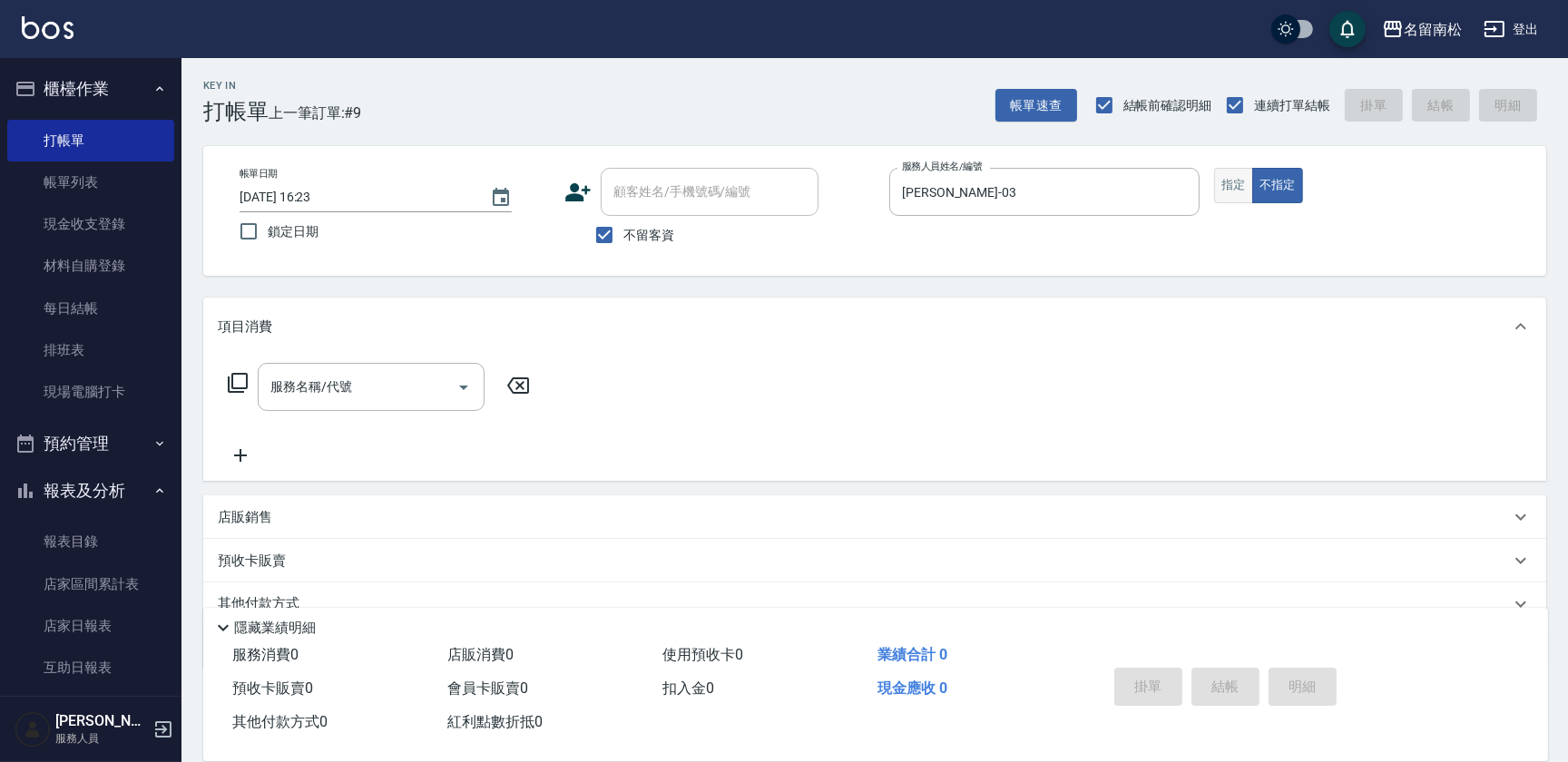
click at [1228, 180] on button "指定" at bounding box center [1233, 186] width 39 height 36
click at [367, 372] on input "服務名稱/代號" at bounding box center [357, 387] width 184 height 32
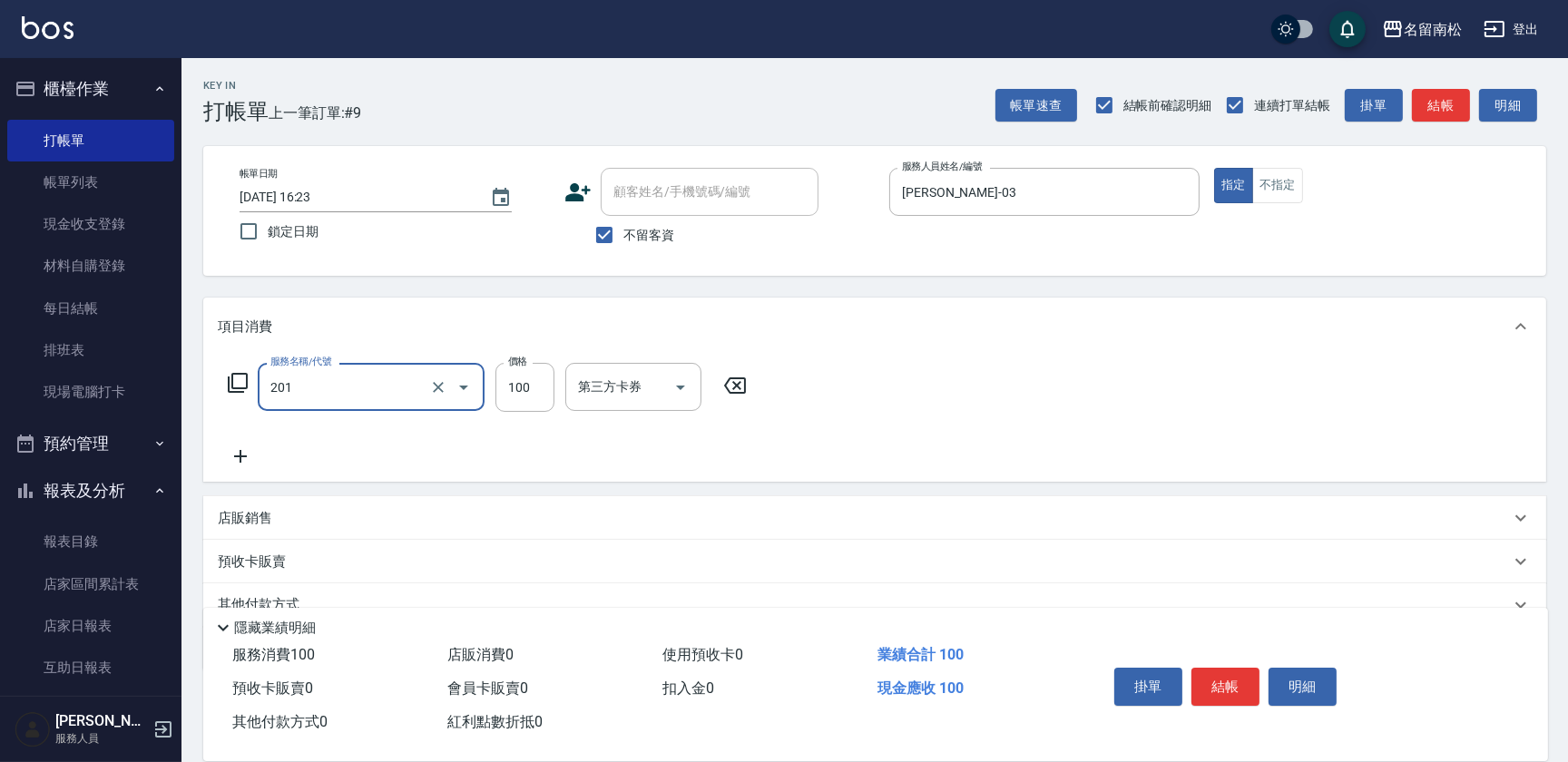
type input "洗髮[100](201)"
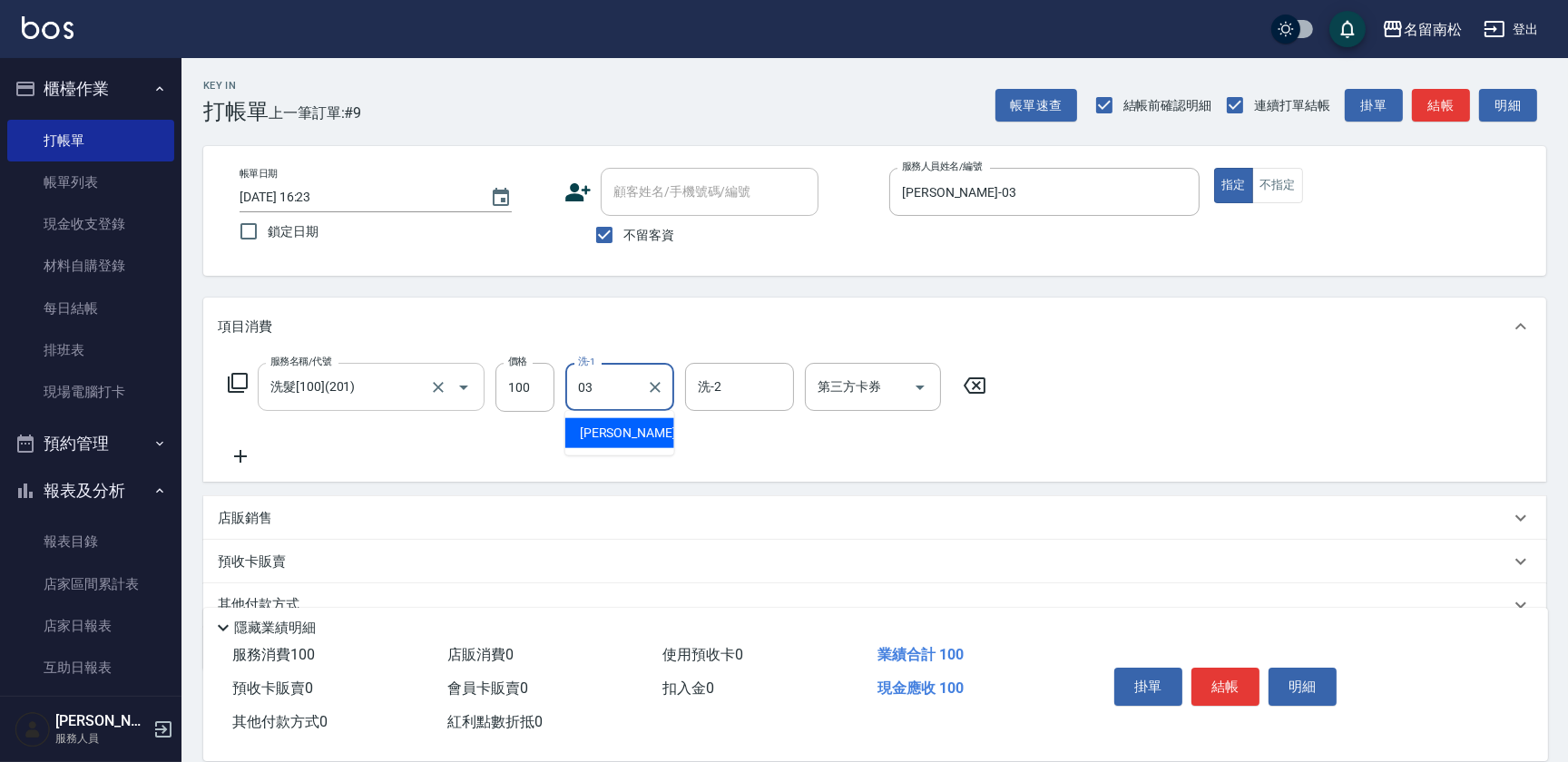
type input "[PERSON_NAME]-03"
click at [658, 380] on icon "Clear" at bounding box center [655, 387] width 18 height 18
type input "[PERSON_NAME]-28"
drag, startPoint x: 246, startPoint y: 457, endPoint x: 265, endPoint y: 425, distance: 37.2
click at [245, 456] on icon at bounding box center [241, 457] width 45 height 22
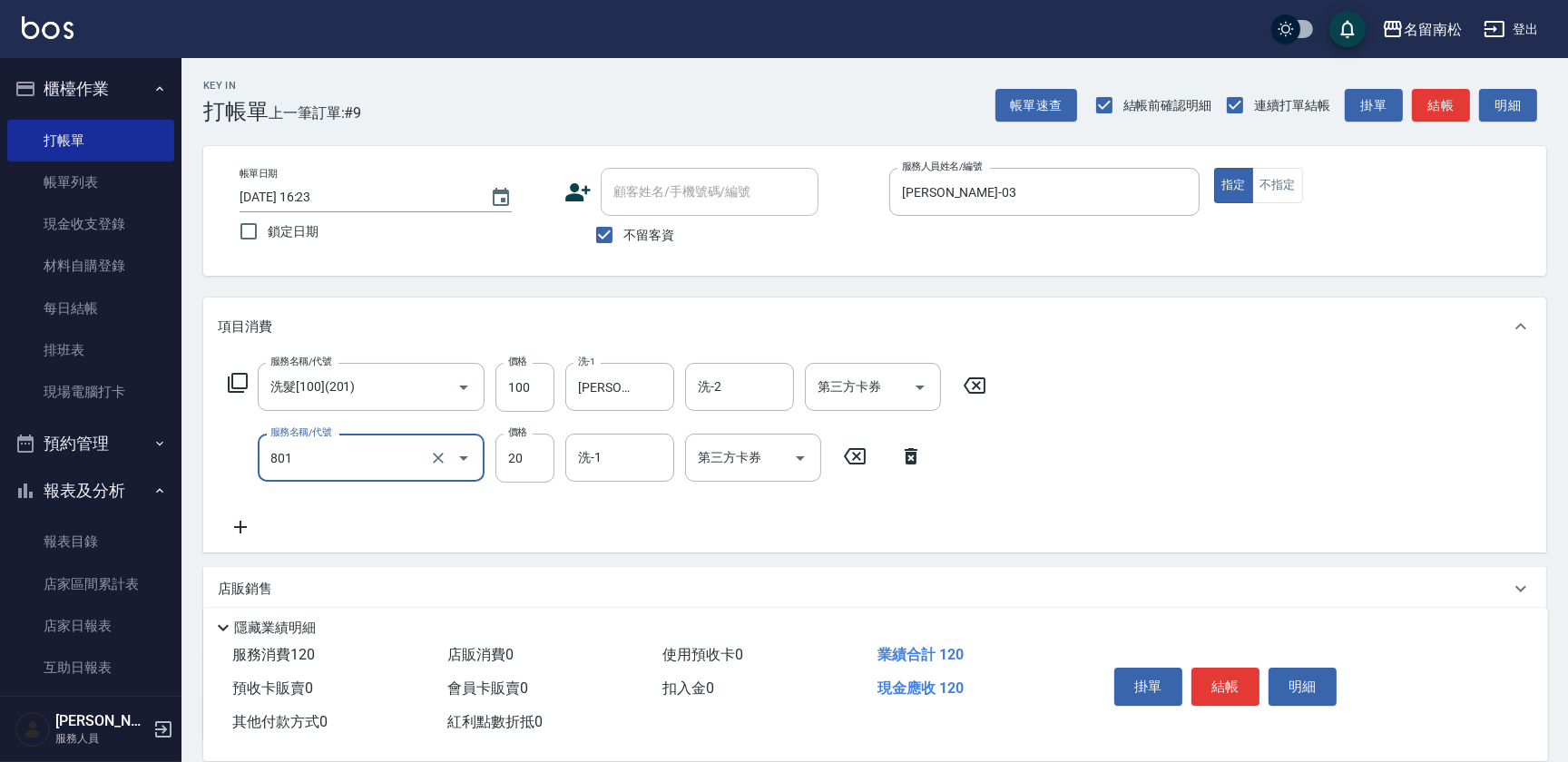
type input "潤絲(801)"
type input "30"
type input "[PERSON_NAME]-28"
click at [245, 528] on icon at bounding box center [241, 527] width 45 height 22
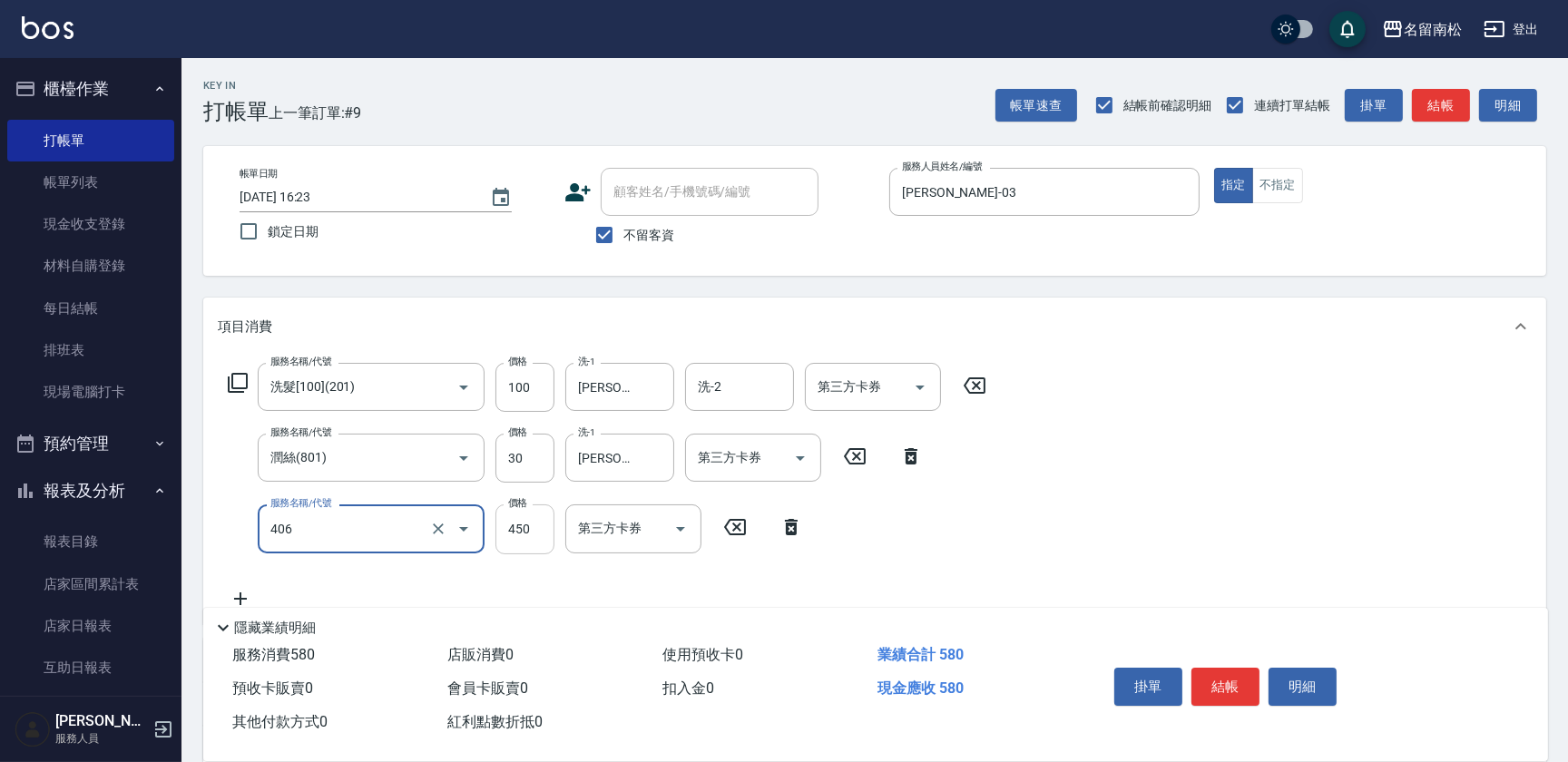
type input "剪髮(450)(406)"
click at [533, 534] on input "450" at bounding box center [525, 529] width 59 height 49
type input "480"
click at [1234, 685] on button "結帳" at bounding box center [1225, 687] width 68 height 38
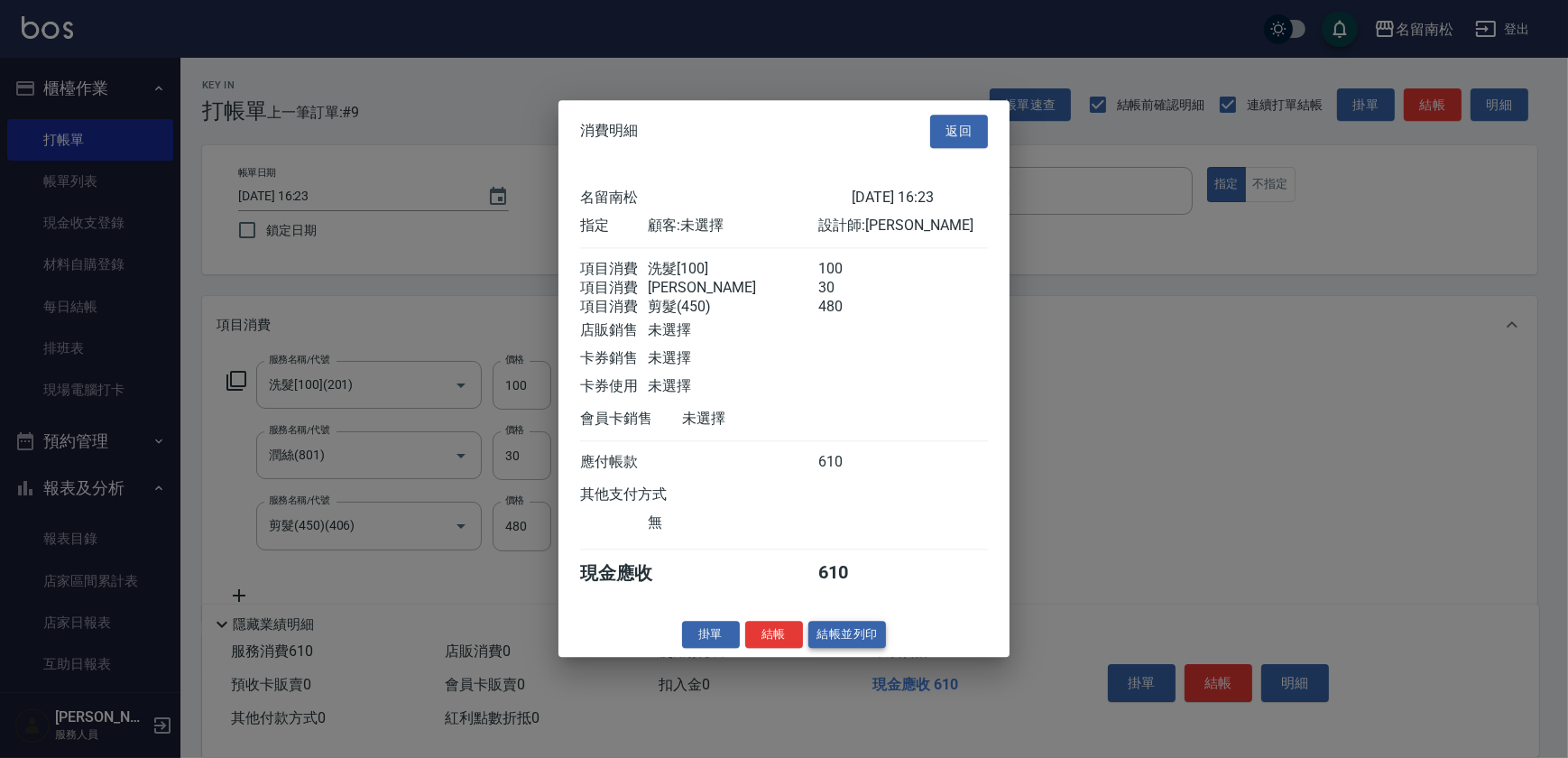
click at [873, 646] on button "結帳並列印" at bounding box center [848, 635] width 78 height 28
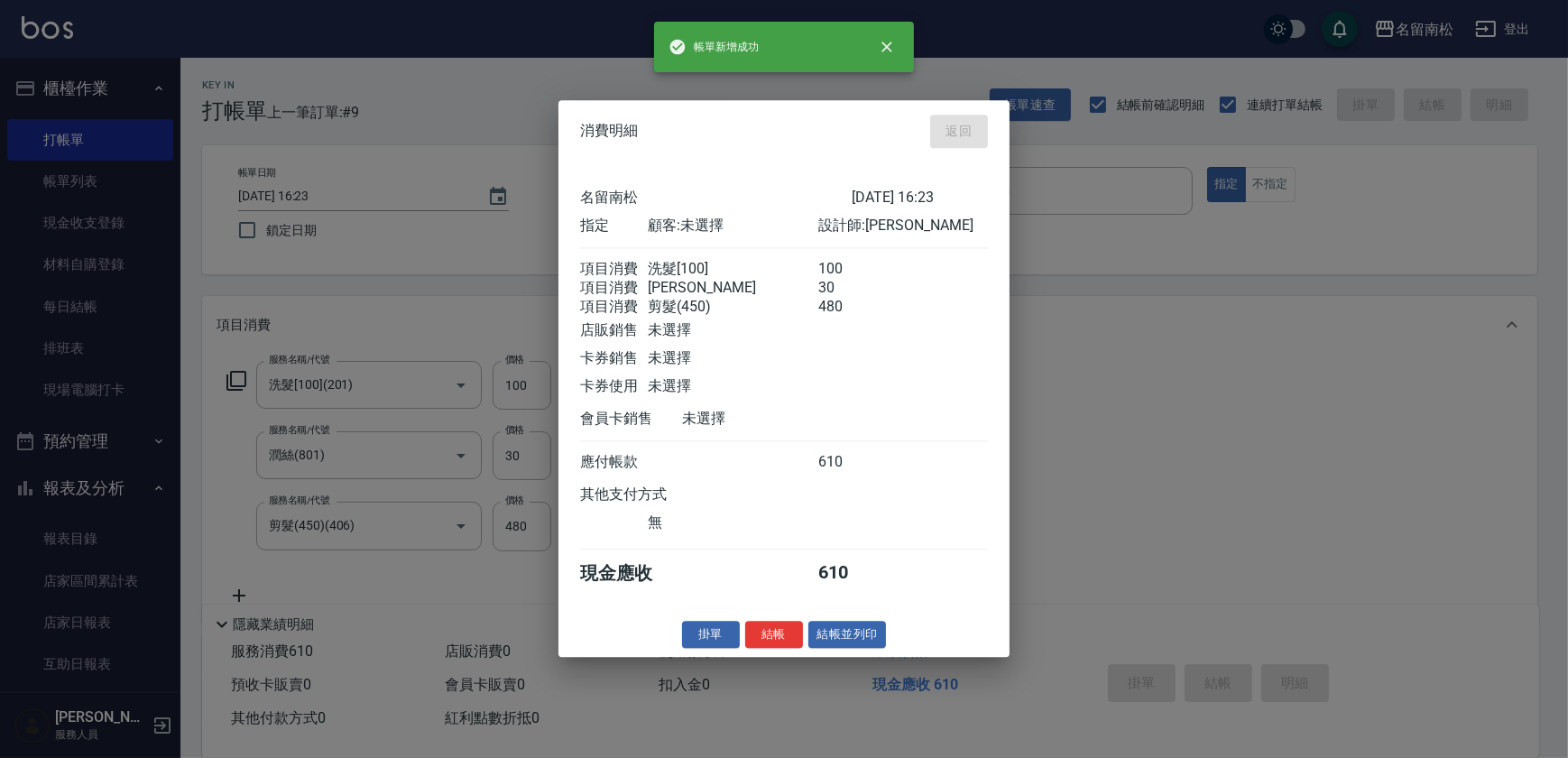
type input "[DATE] 16:44"
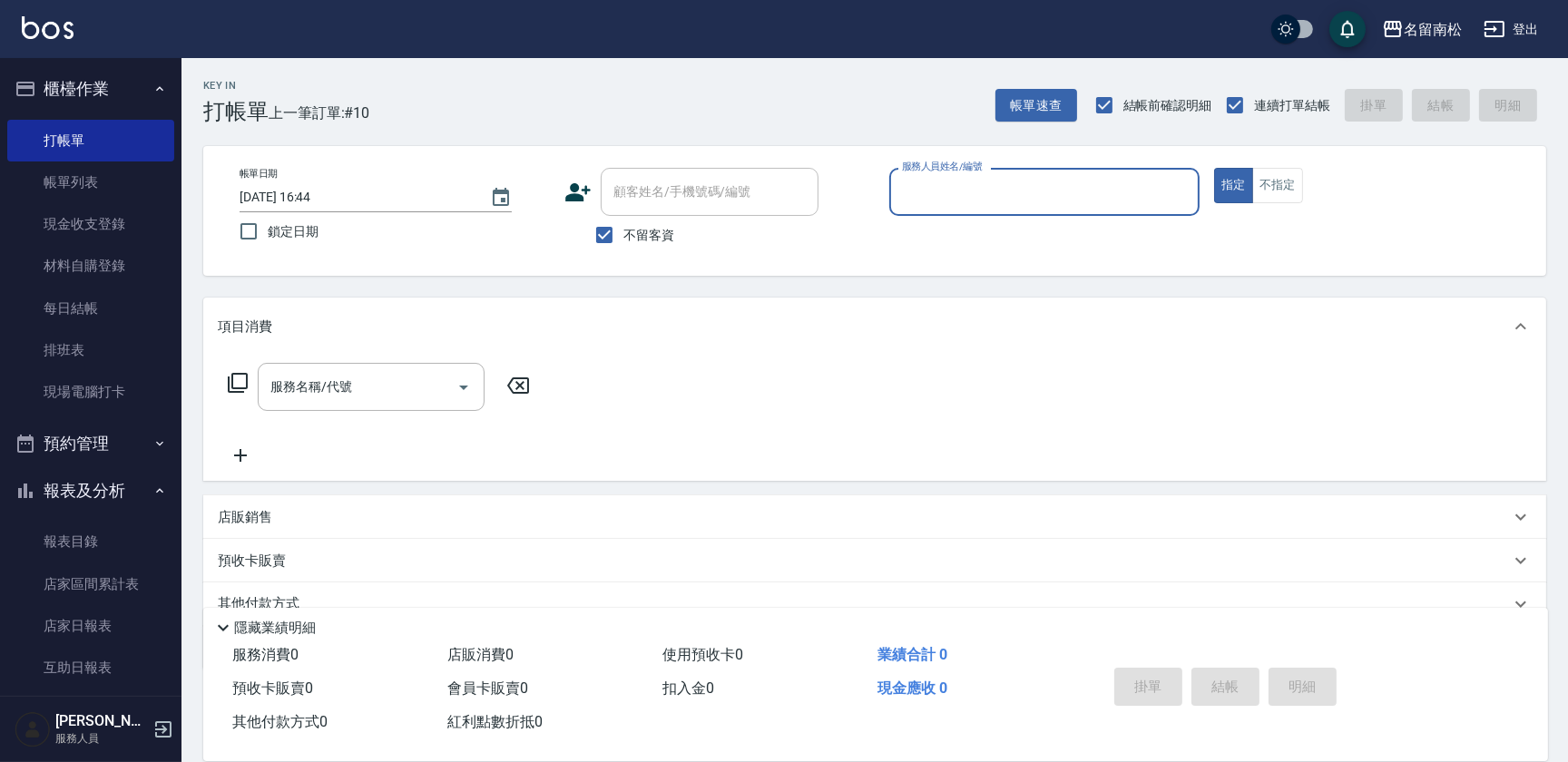
click at [1091, 198] on input "服務人員姓名/編號" at bounding box center [1044, 191] width 294 height 32
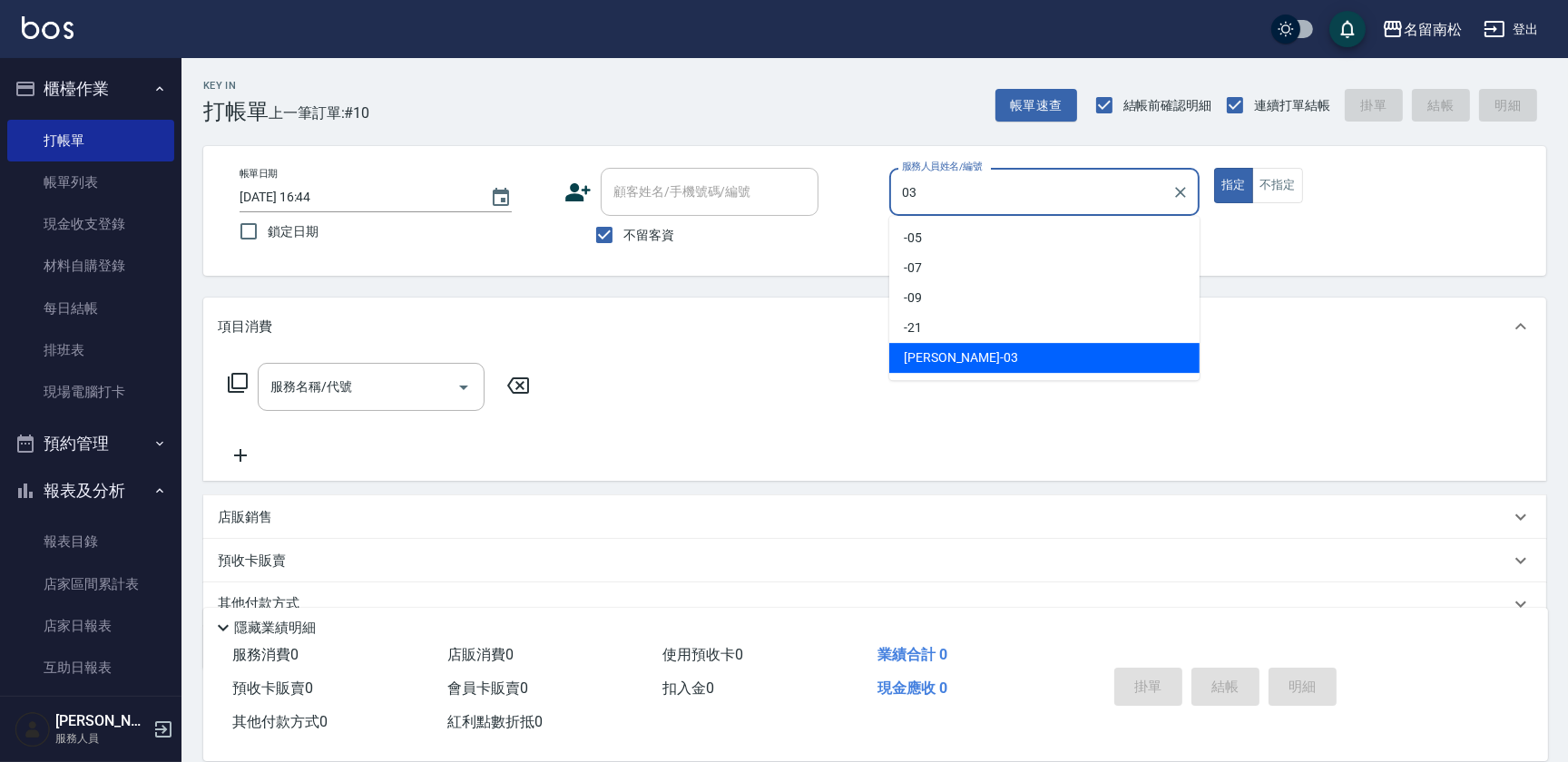
type input "[PERSON_NAME]-03"
type button "true"
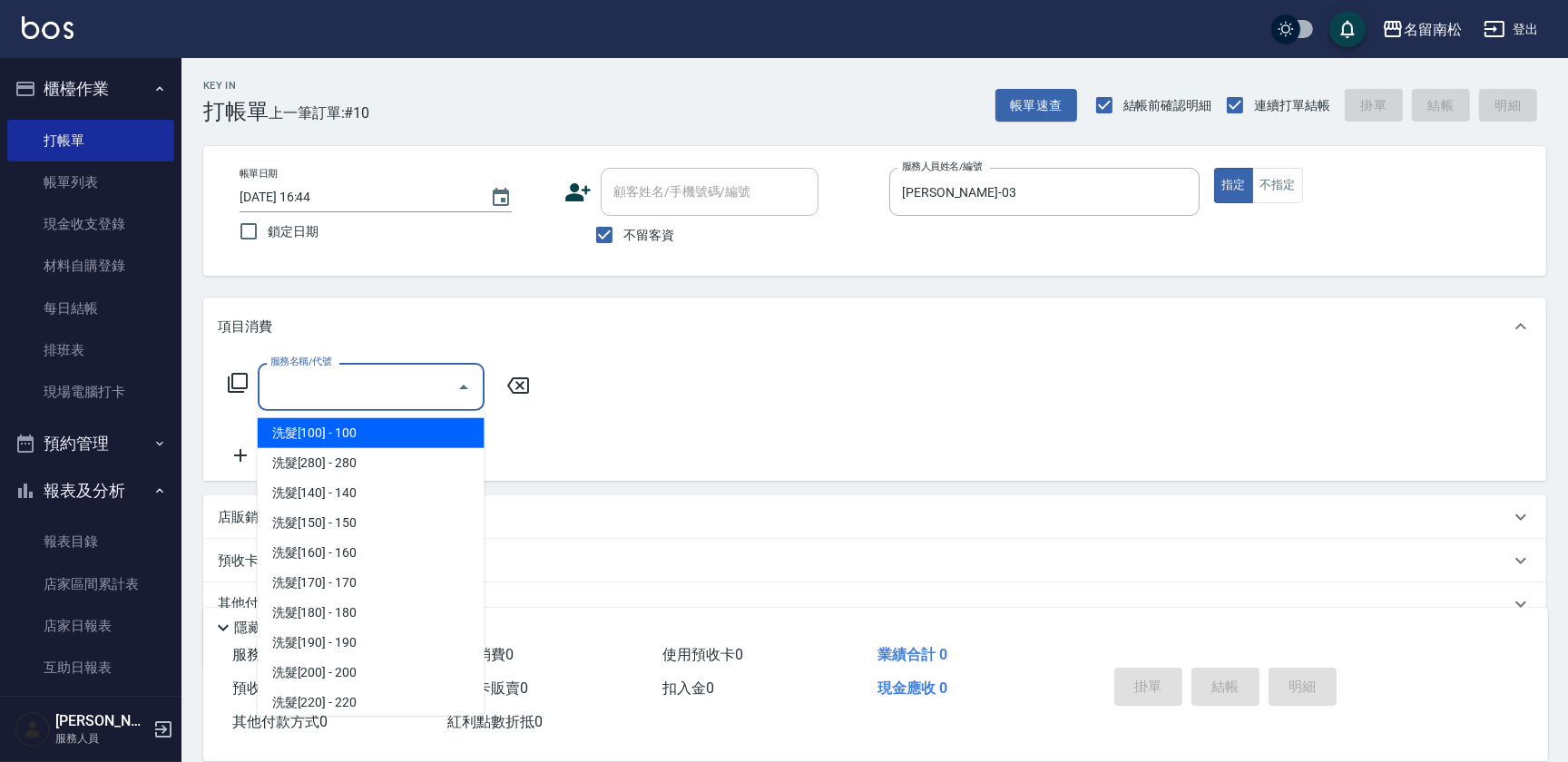
click at [372, 389] on input "服務名稱/代號" at bounding box center [357, 387] width 184 height 32
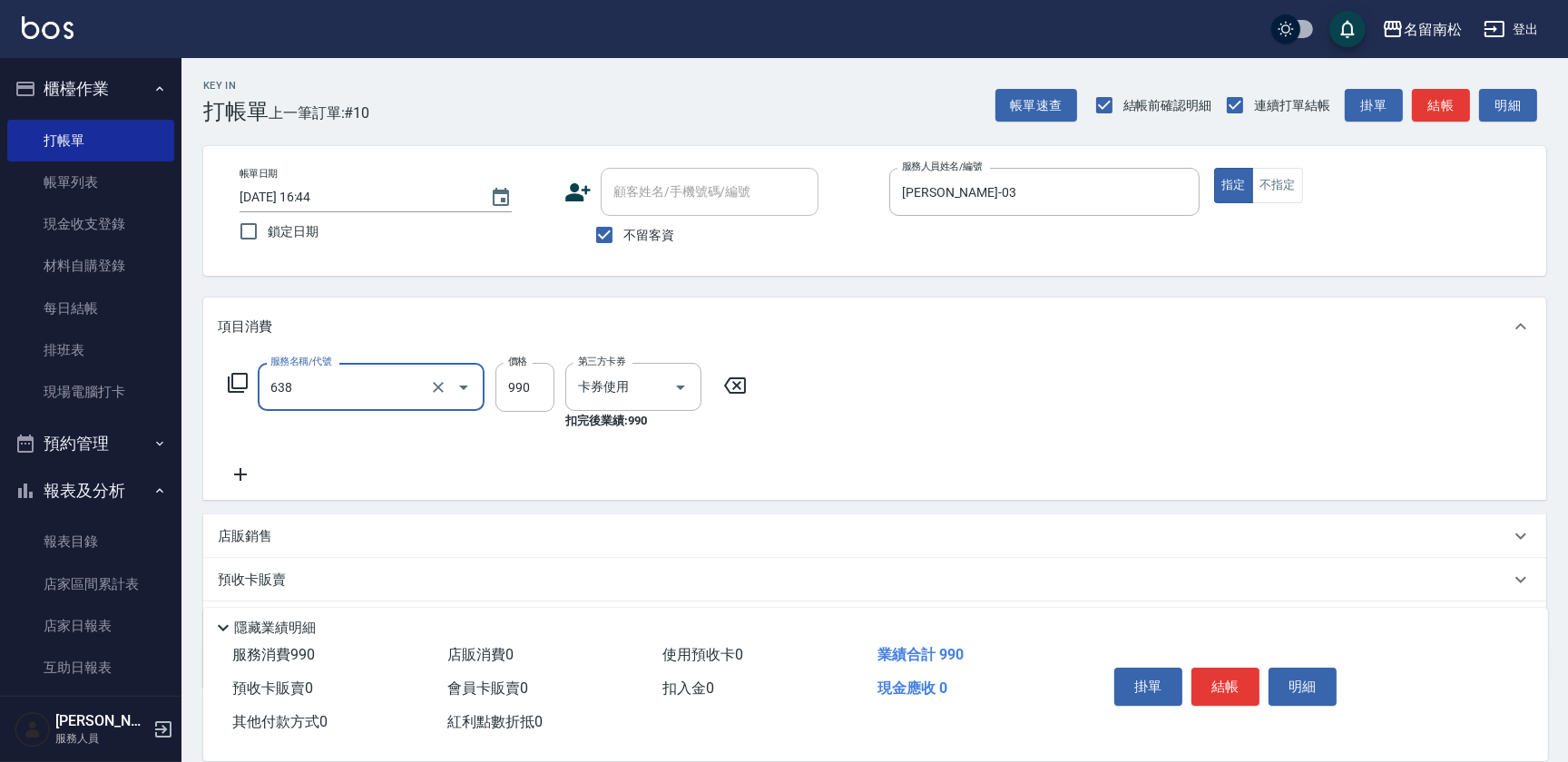
type input "(芙)頭皮養護套卡(638)"
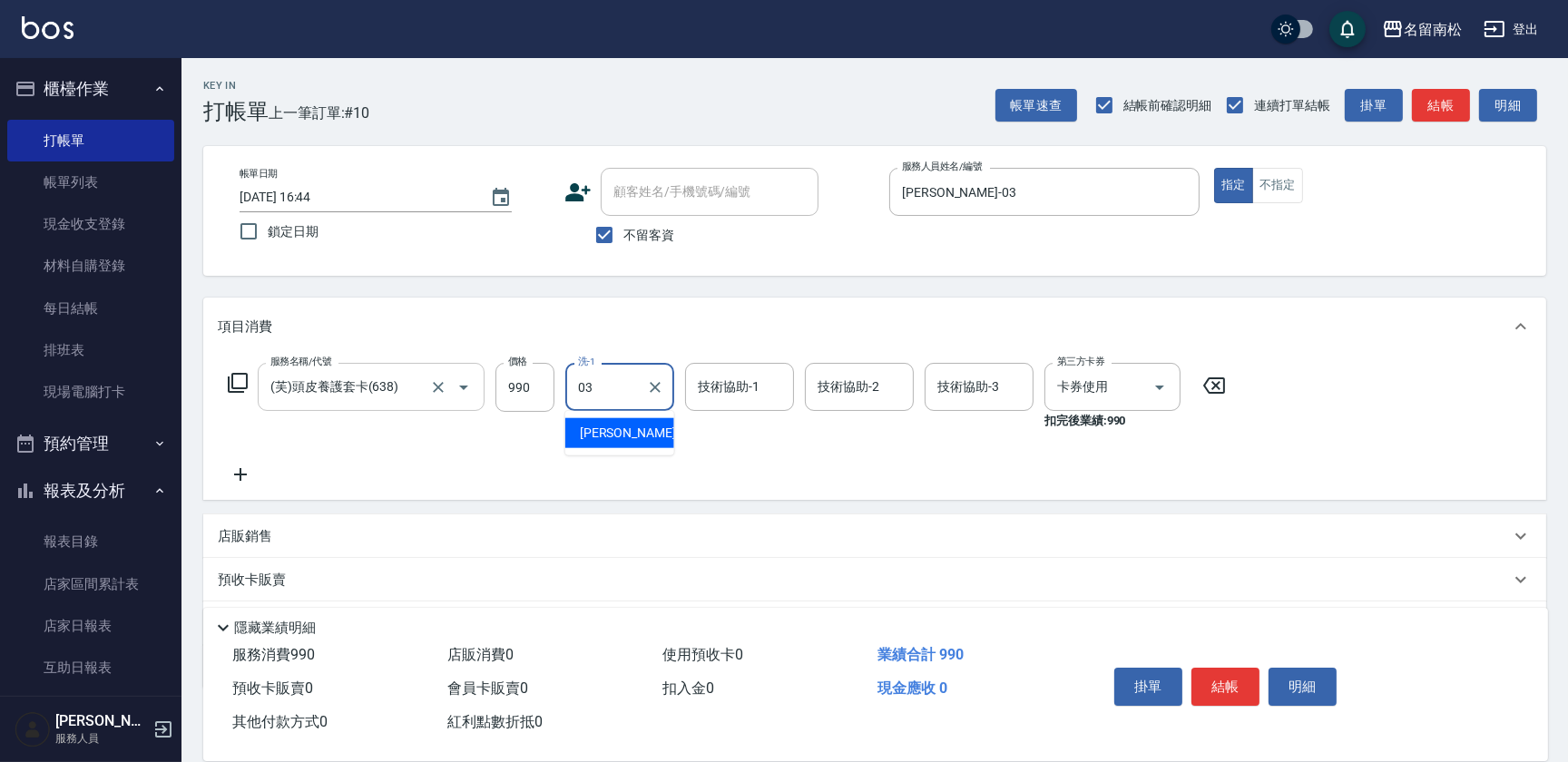
type input "[PERSON_NAME]-03"
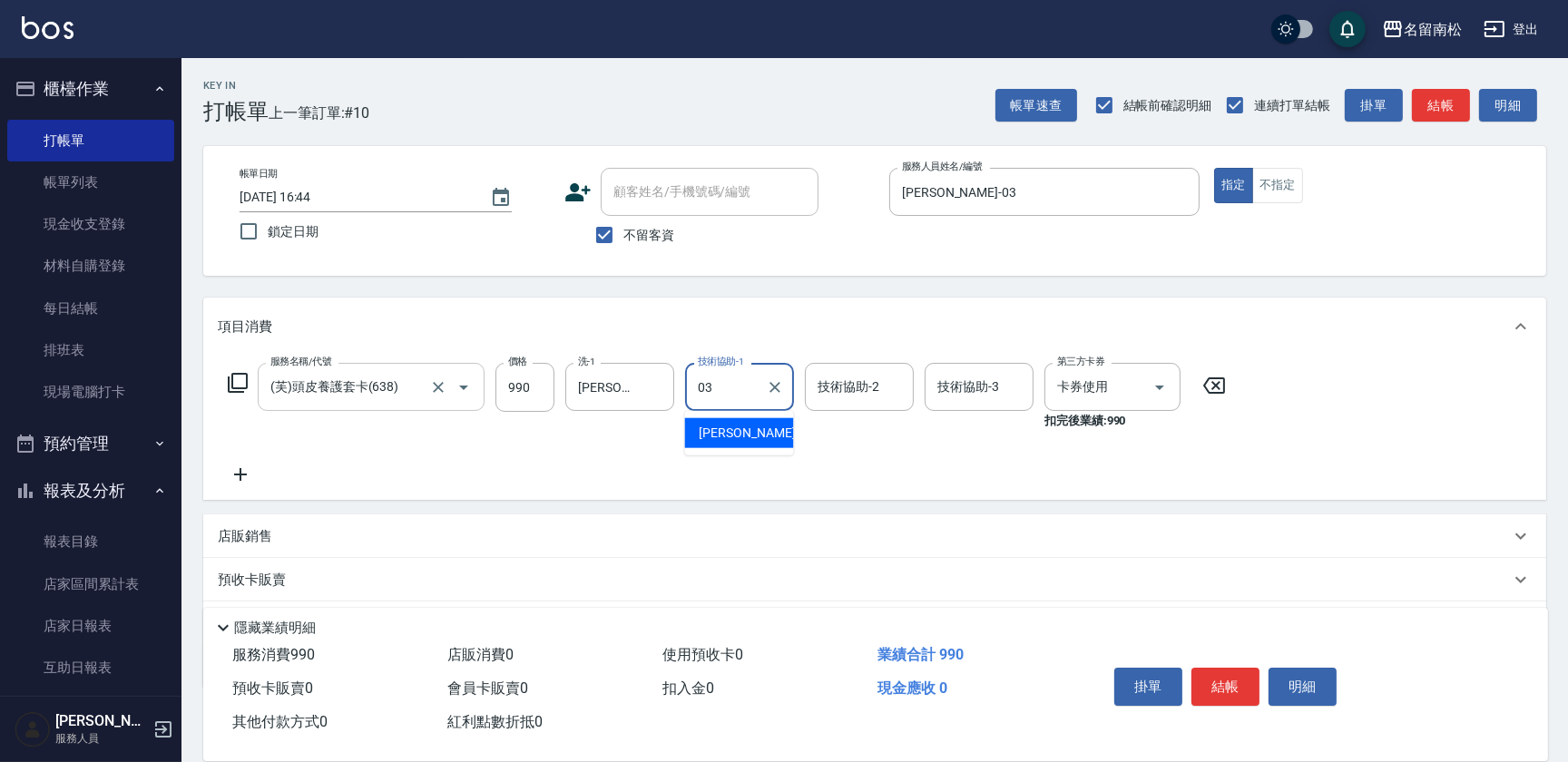
type input "[PERSON_NAME]-03"
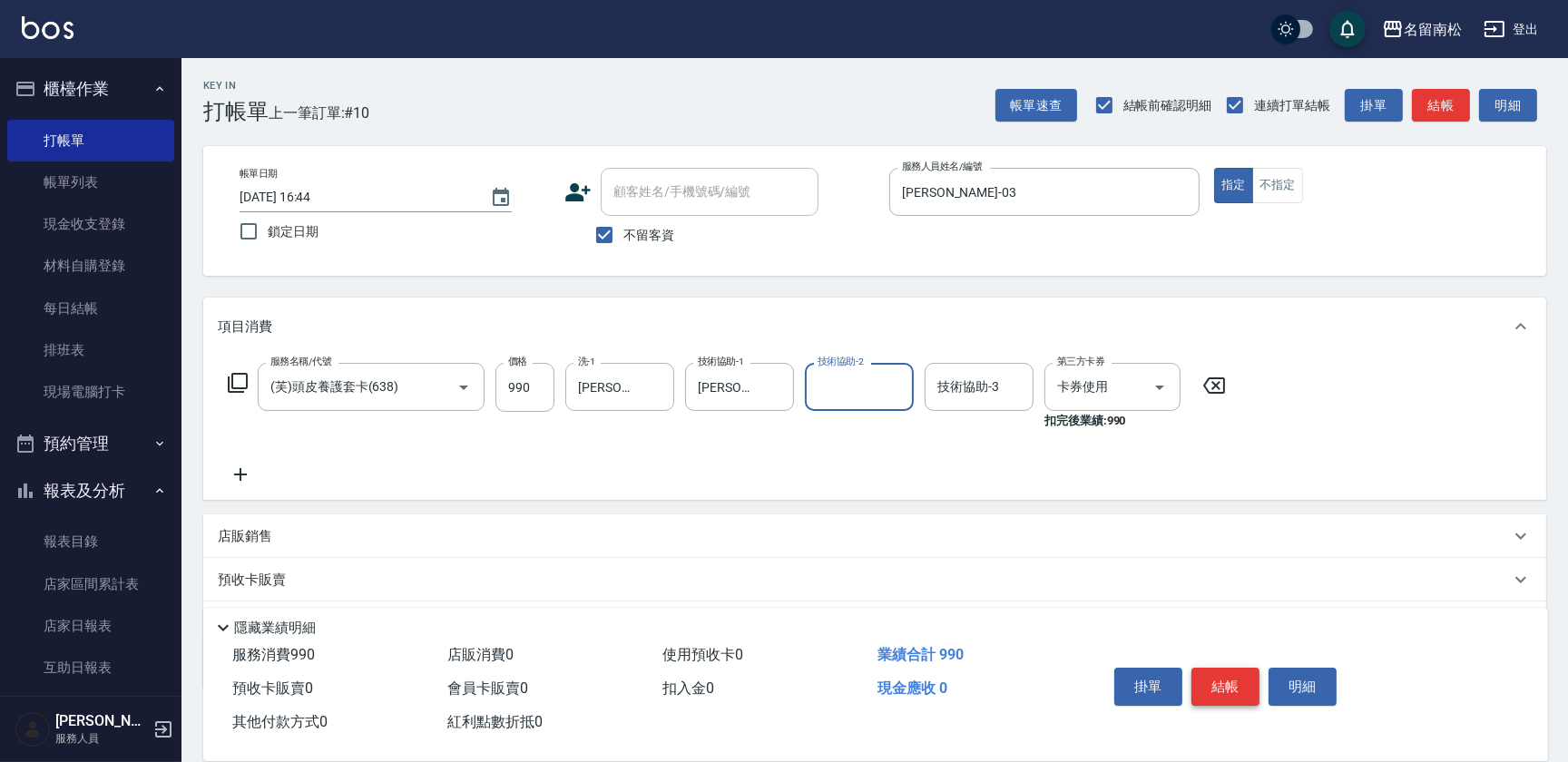
click at [1235, 679] on button "結帳" at bounding box center [1225, 687] width 68 height 38
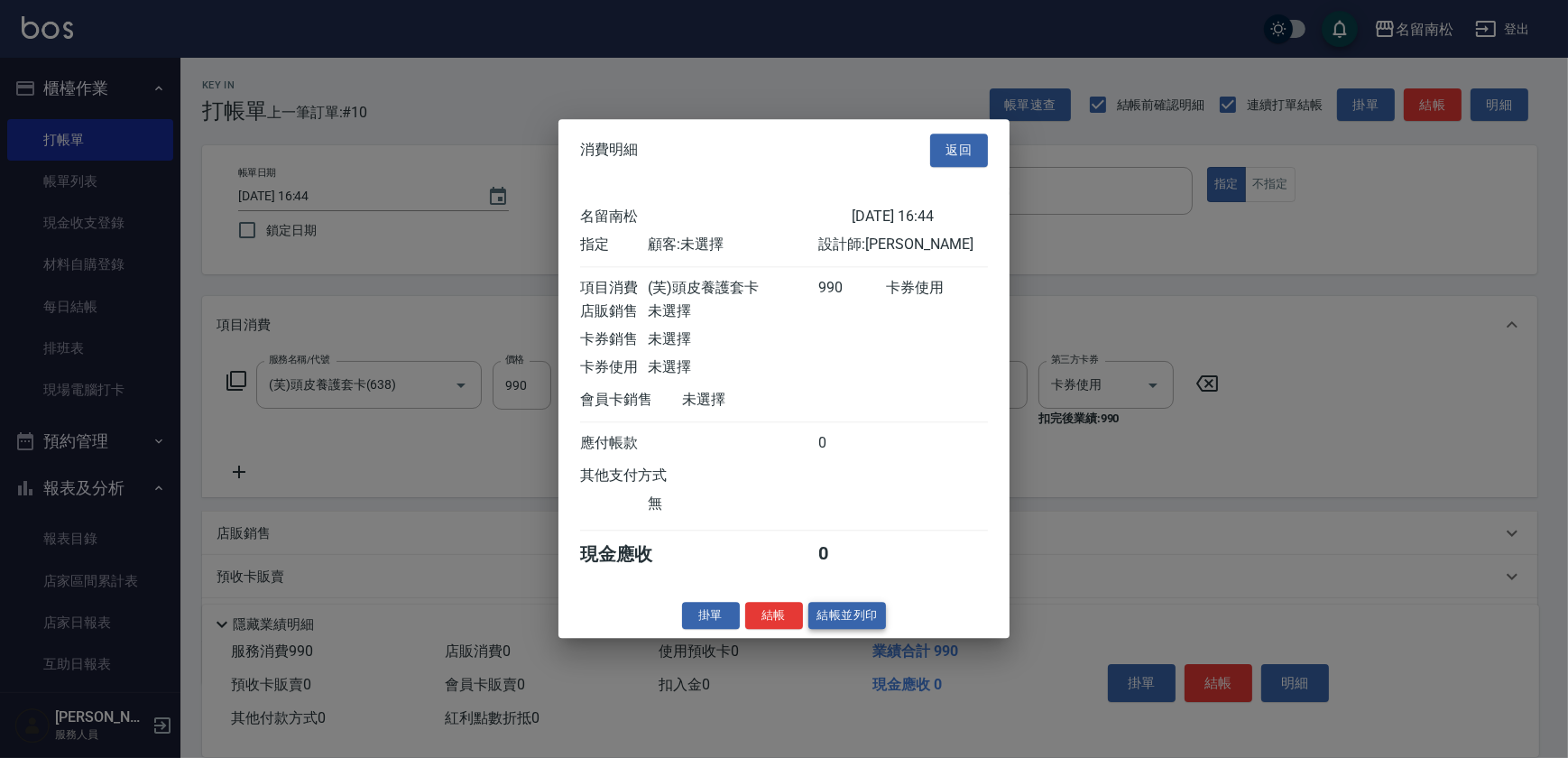
click at [819, 618] on button "結帳並列印" at bounding box center [848, 616] width 78 height 28
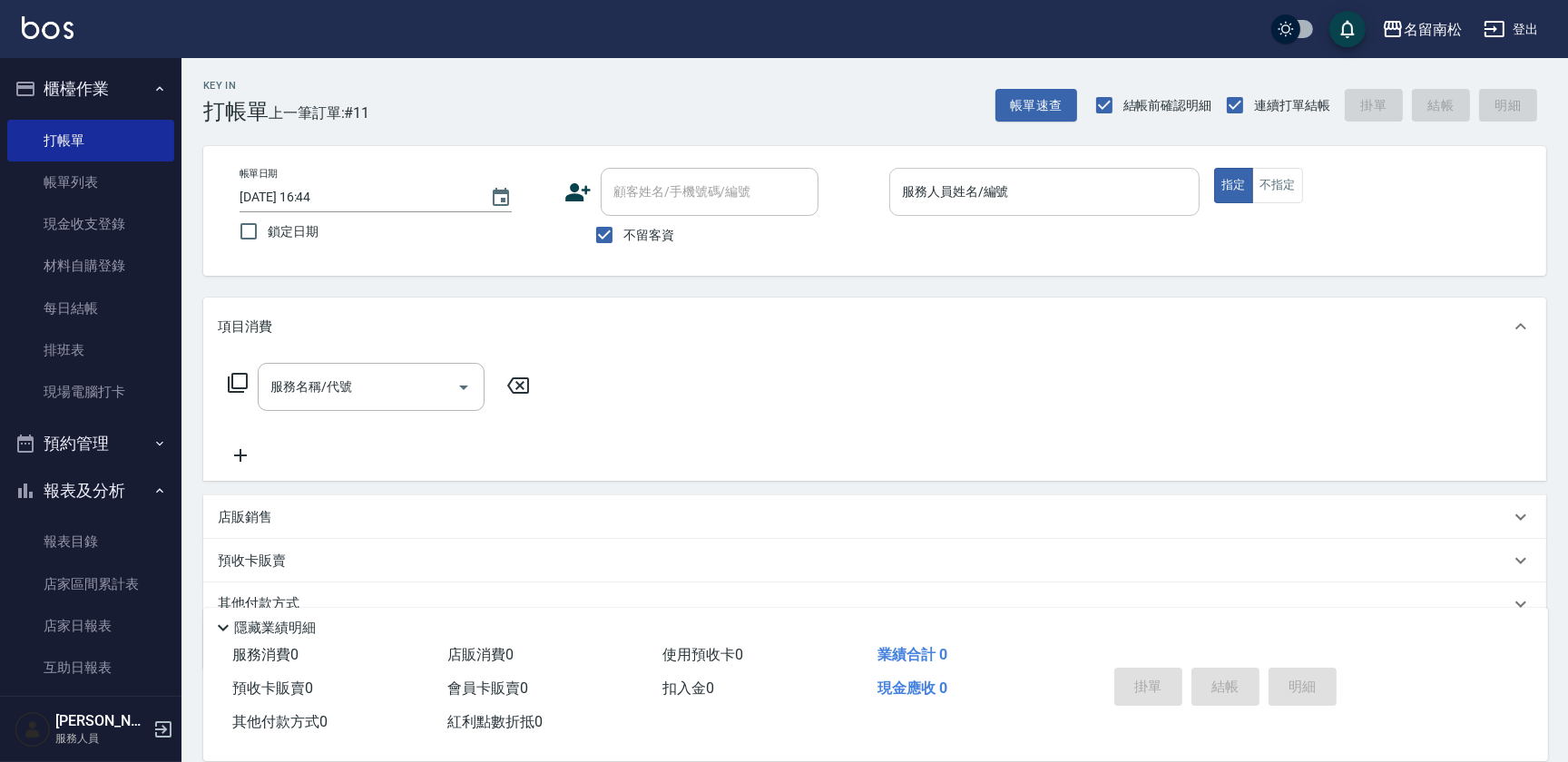
click at [1104, 193] on input "服務人員姓名/編號" at bounding box center [1044, 191] width 294 height 32
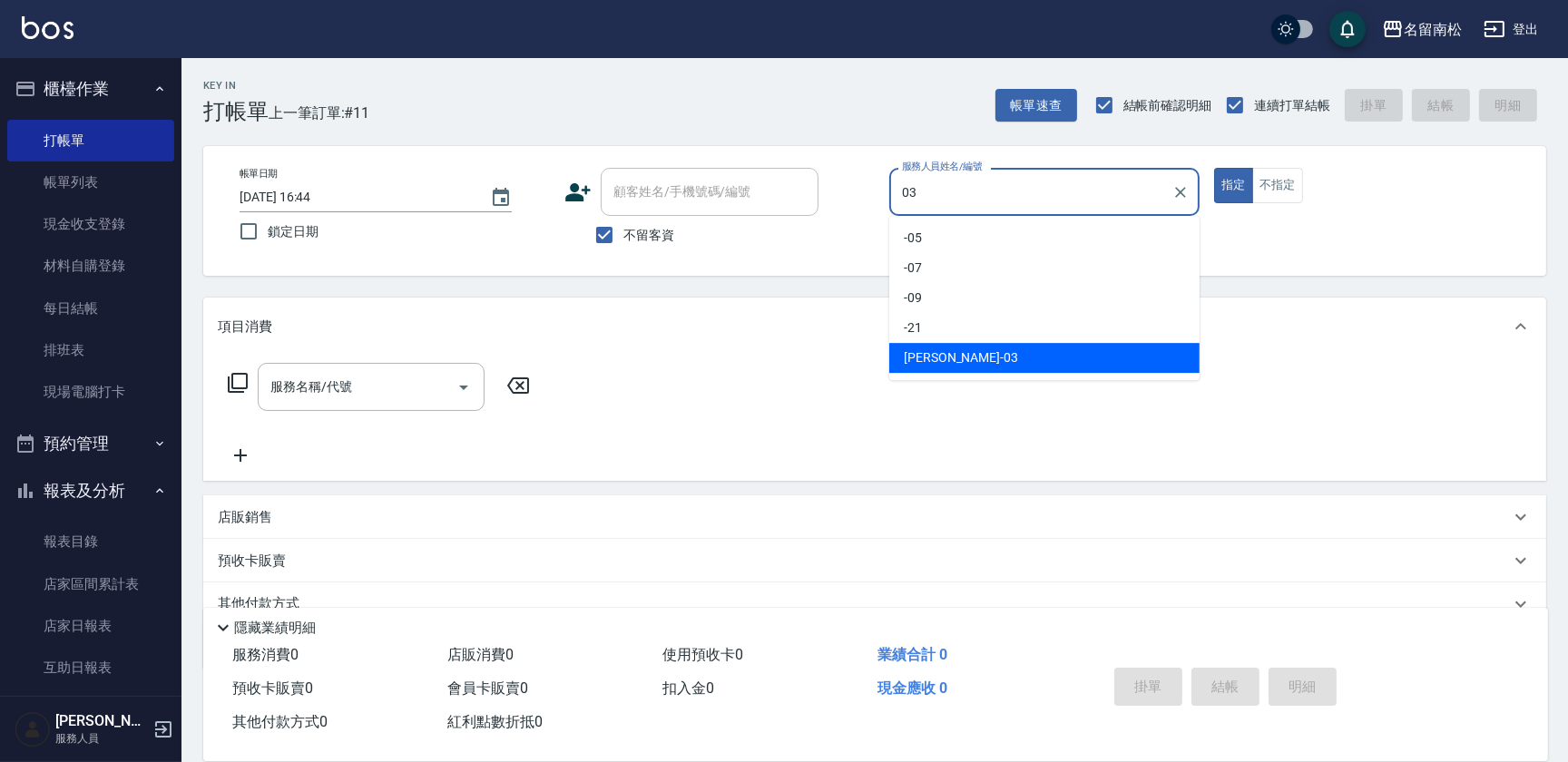
type input "[PERSON_NAME]-03"
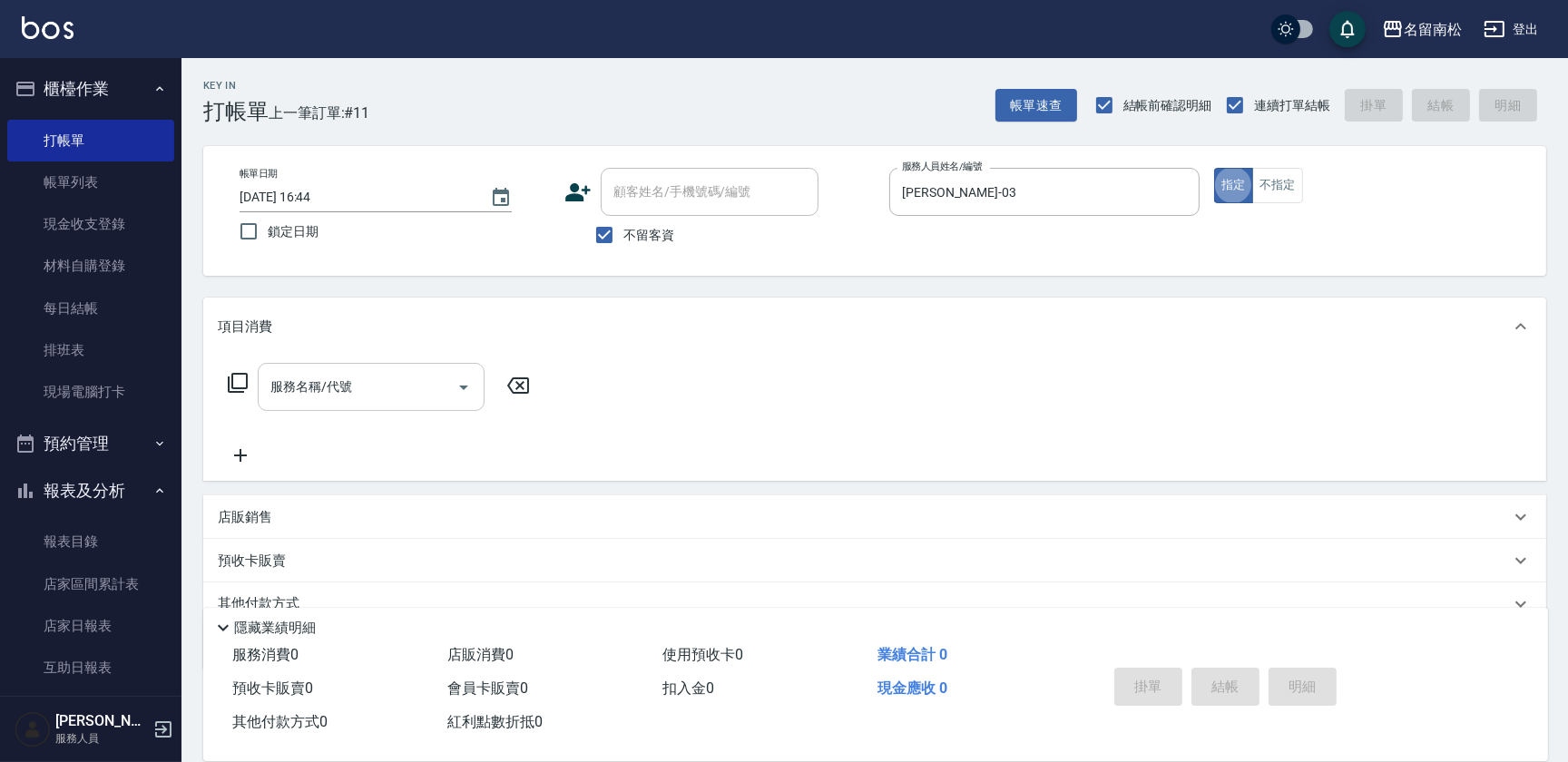
click at [387, 370] on div "服務名稱/代號" at bounding box center [371, 387] width 227 height 48
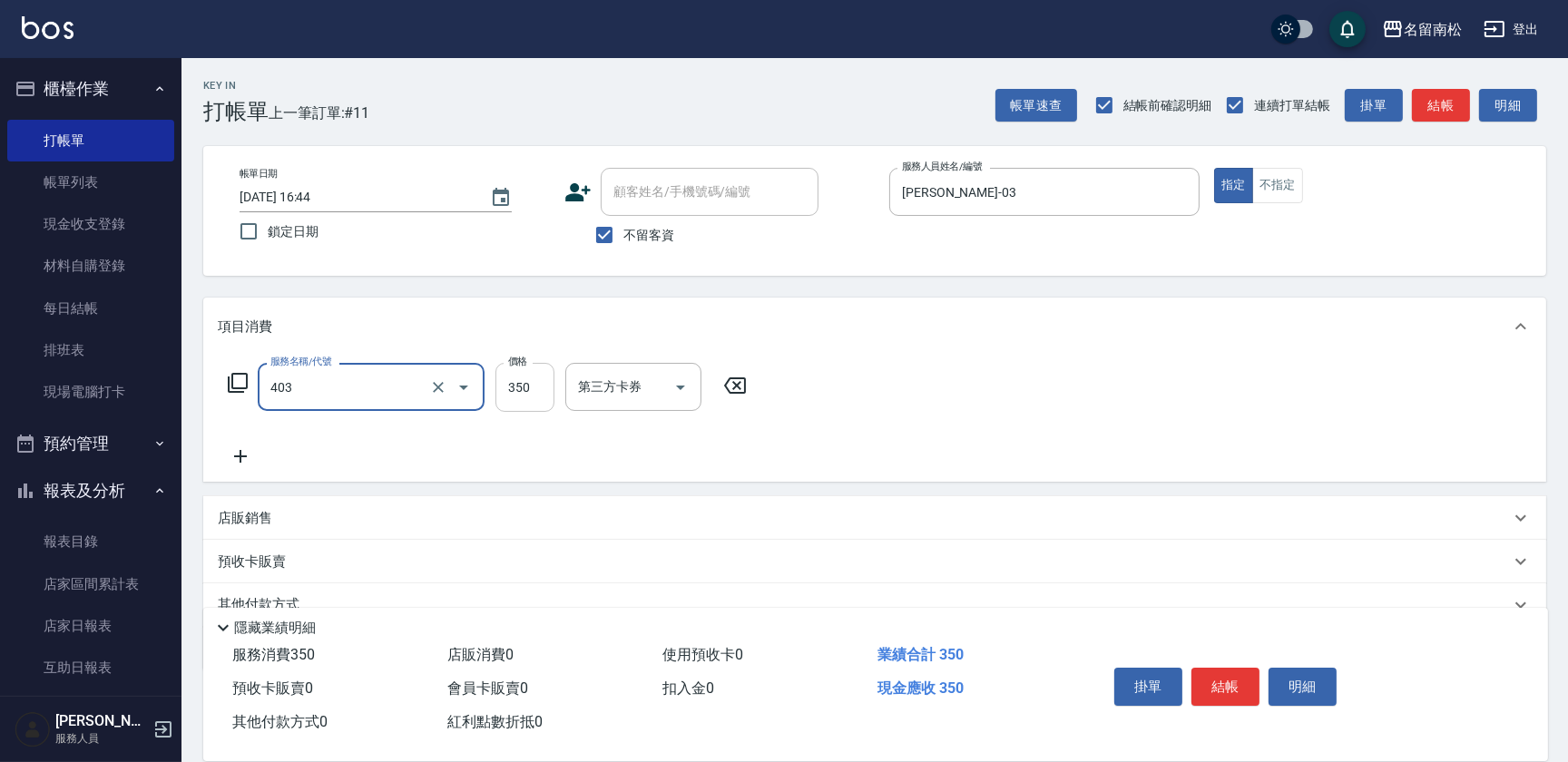
type input "剪髮(350)(403)"
click at [522, 372] on input "350" at bounding box center [525, 388] width 59 height 49
type input "380"
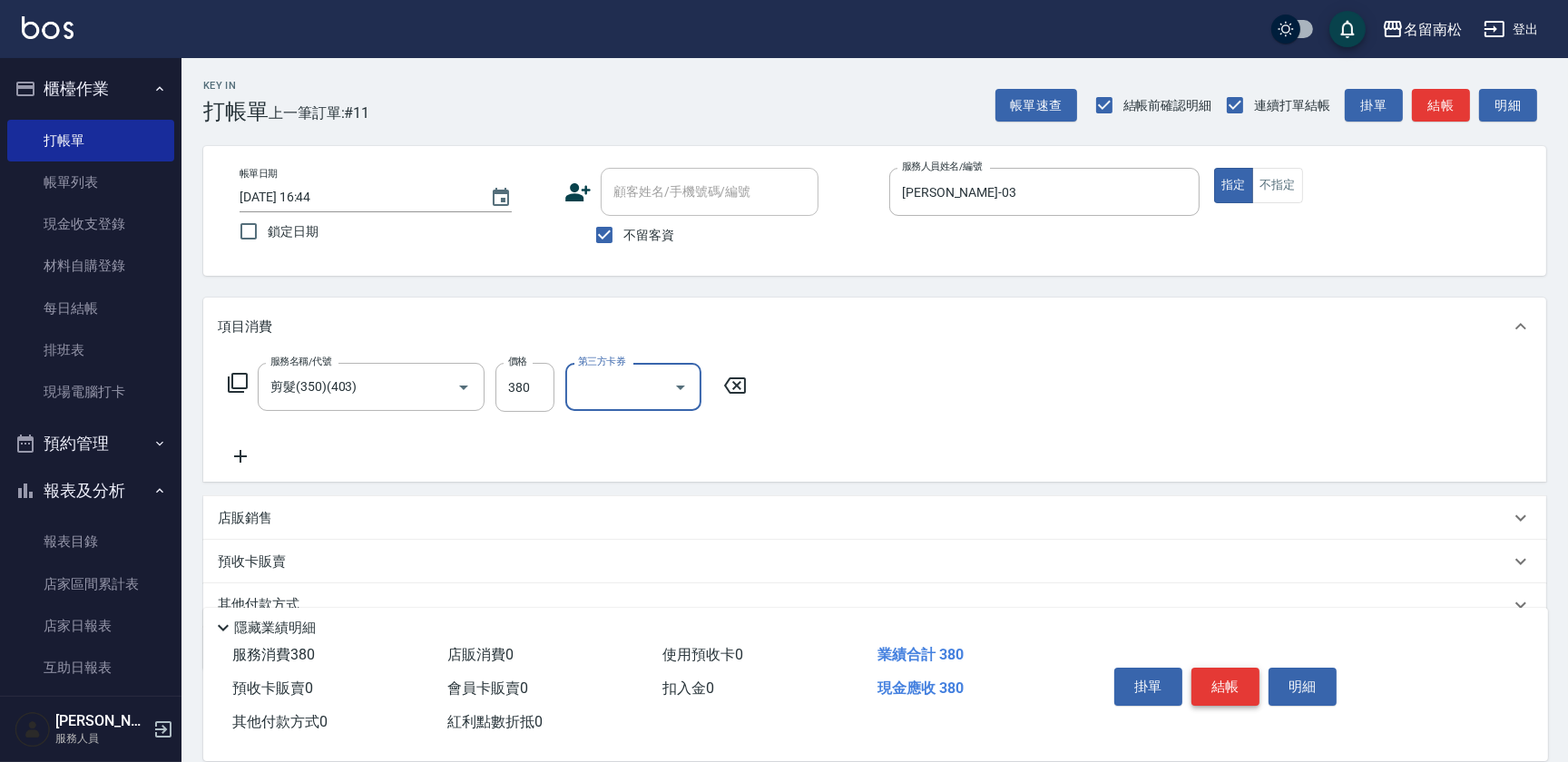
click at [1244, 686] on button "結帳" at bounding box center [1225, 687] width 68 height 38
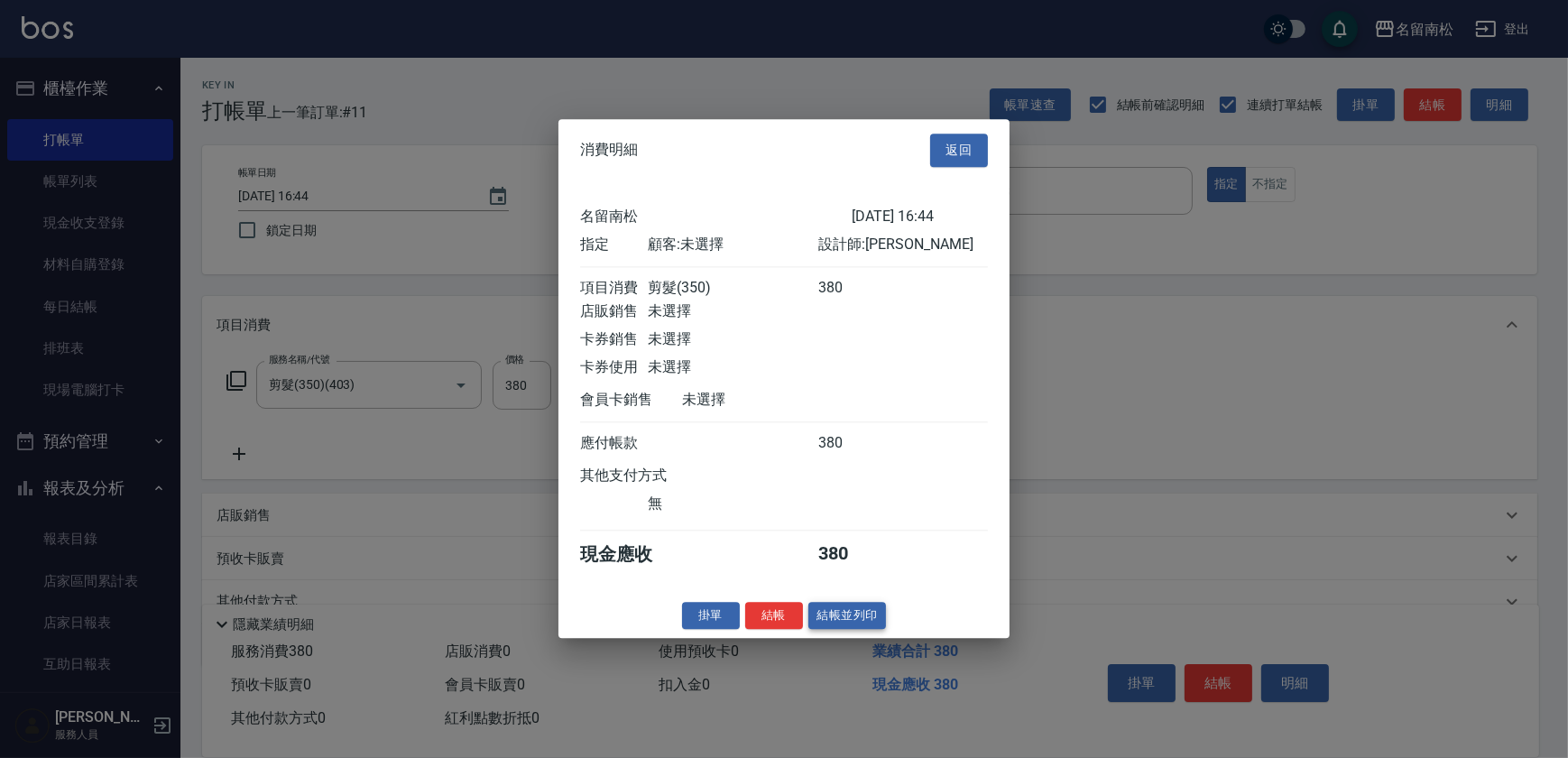
click at [841, 620] on button "結帳並列印" at bounding box center [848, 616] width 78 height 28
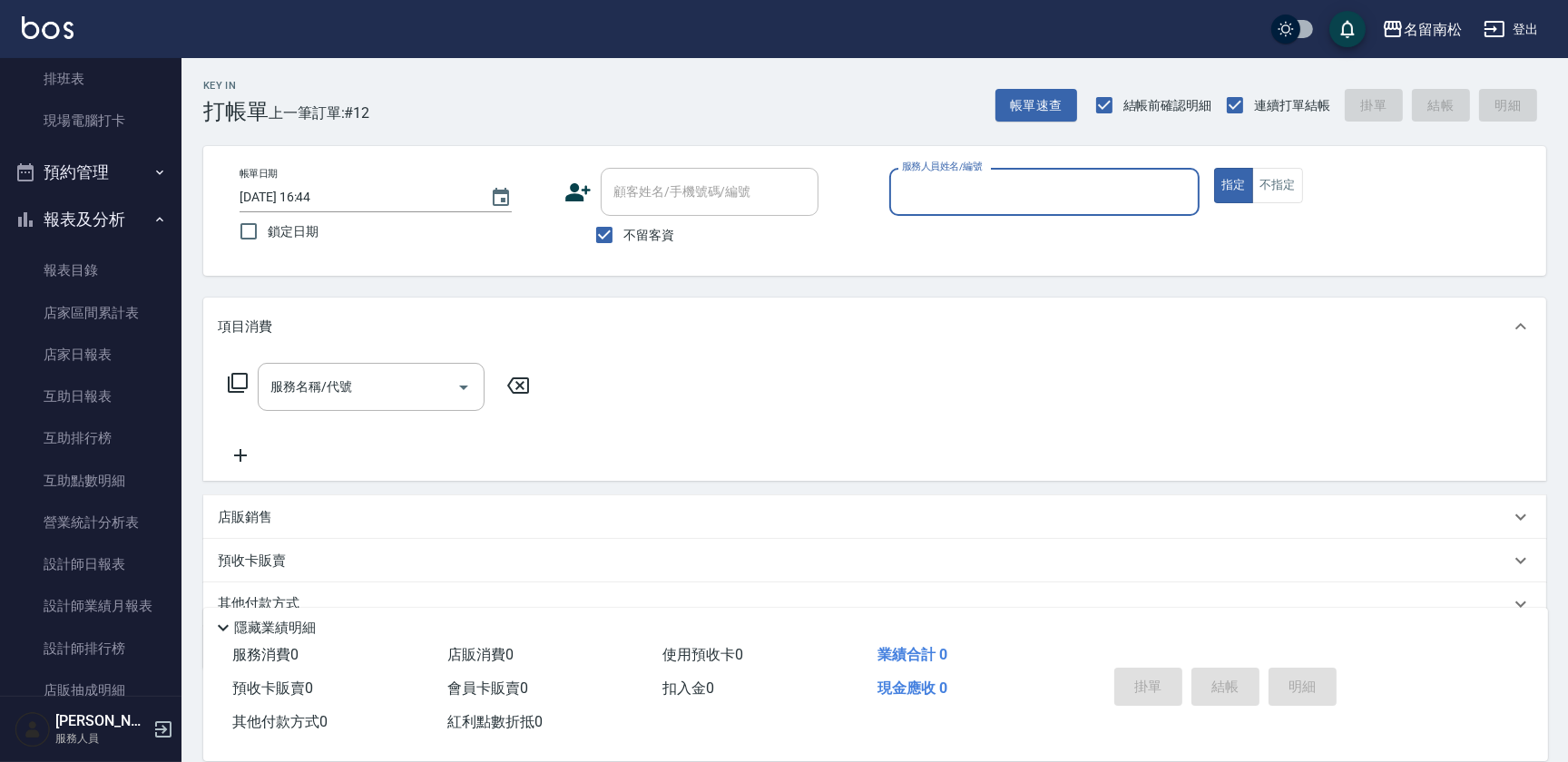
scroll to position [329, 0]
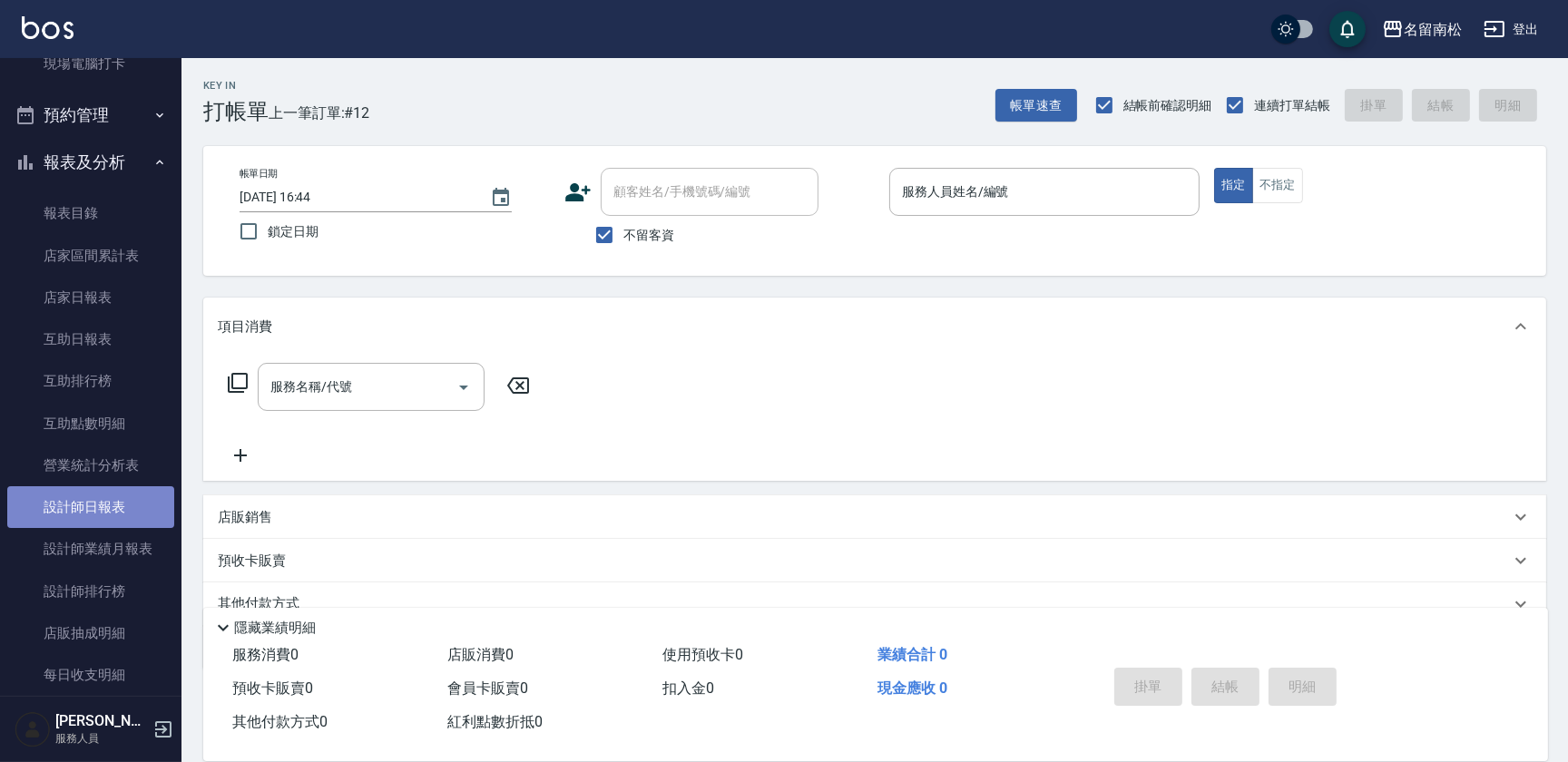
click at [96, 499] on link "設計師日報表" at bounding box center [90, 507] width 167 height 41
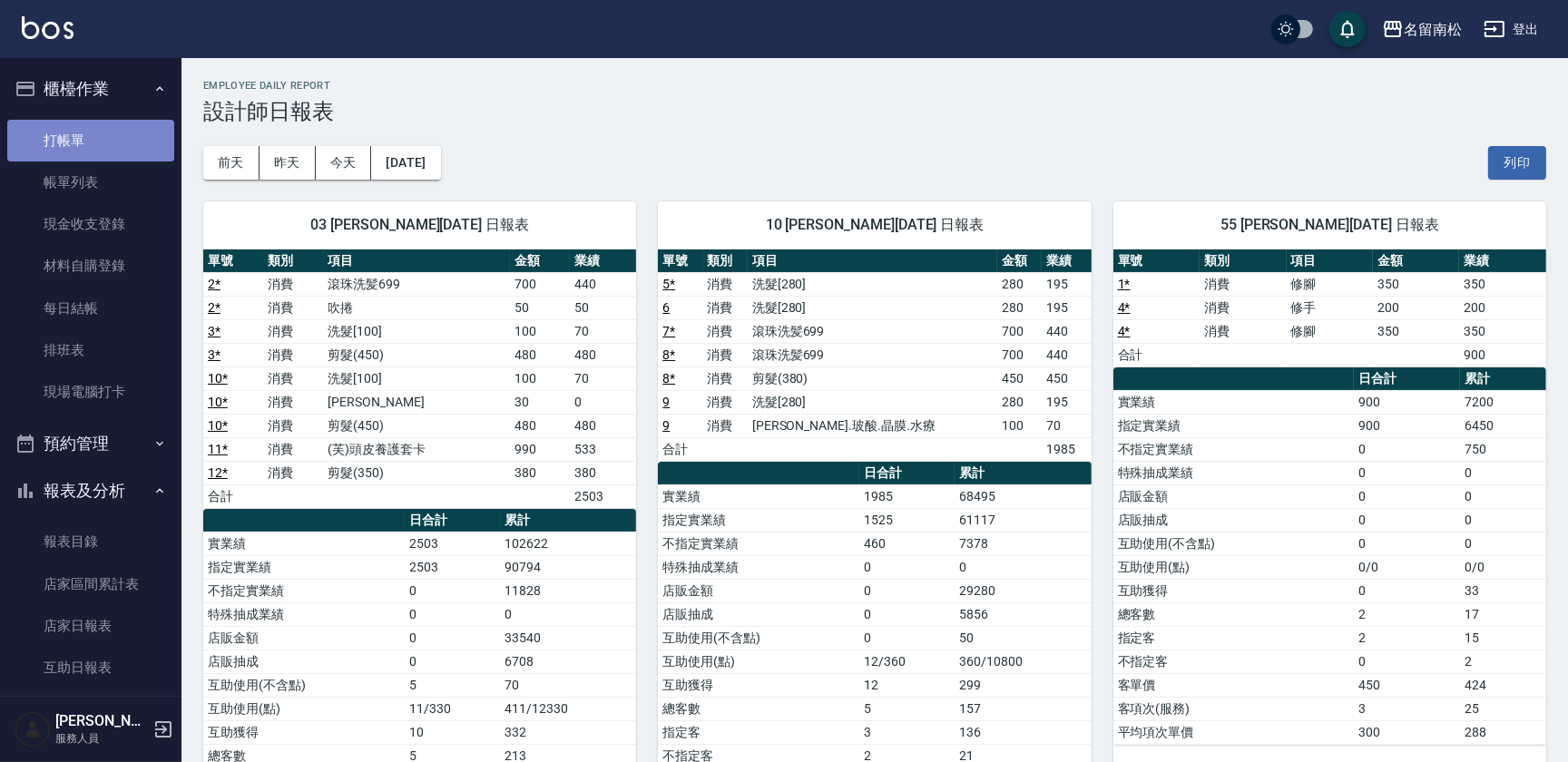
click at [112, 142] on link "打帳單" at bounding box center [90, 140] width 167 height 41
